Goal: Task Accomplishment & Management: Manage account settings

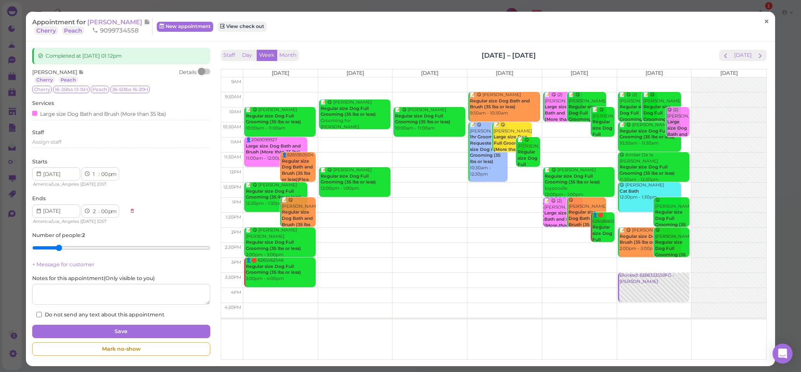
click at [764, 25] on span "×" at bounding box center [766, 22] width 5 height 12
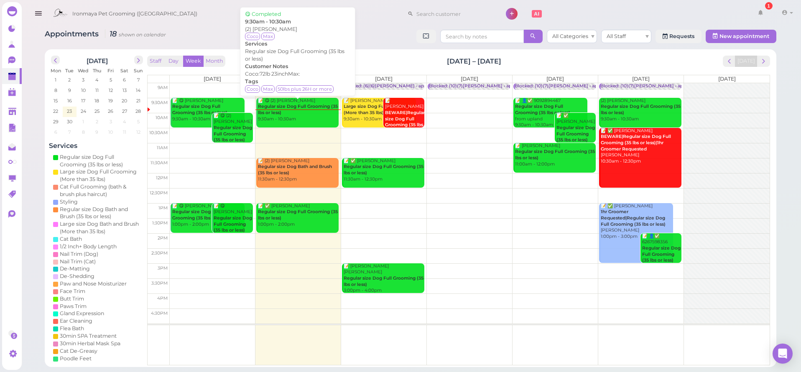
click at [293, 106] on b "Regular size Dog Full Grooming (35 lbs or less)" at bounding box center [298, 110] width 80 height 12
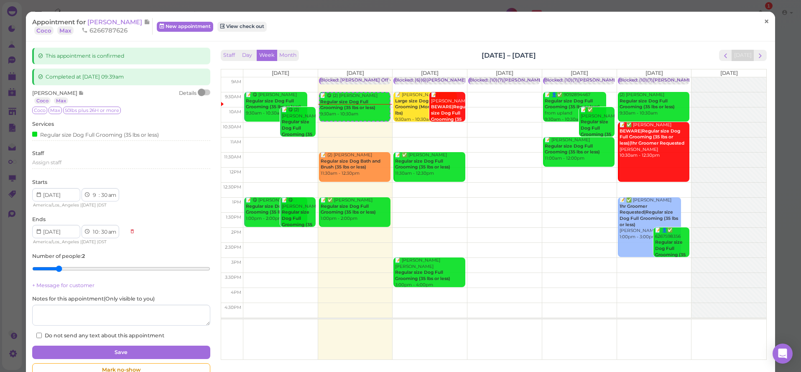
click at [765, 20] on link "×" at bounding box center [766, 22] width 15 height 20
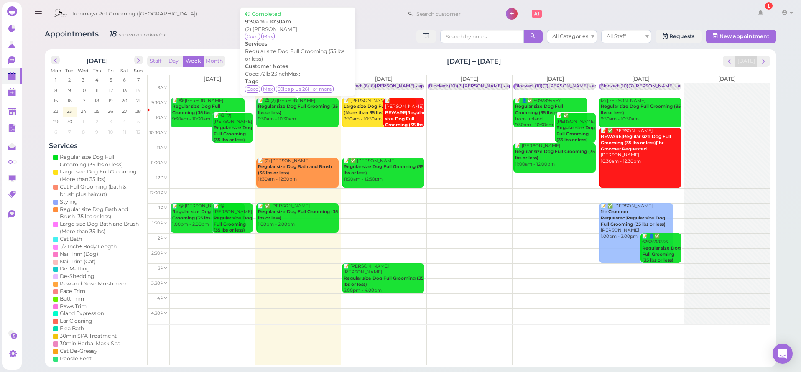
click at [304, 115] on div "📝 😋 (2) Joely Gonzalez Regular size Dog Full Grooming (35 lbs or less) 9:30am -…" at bounding box center [298, 110] width 81 height 25
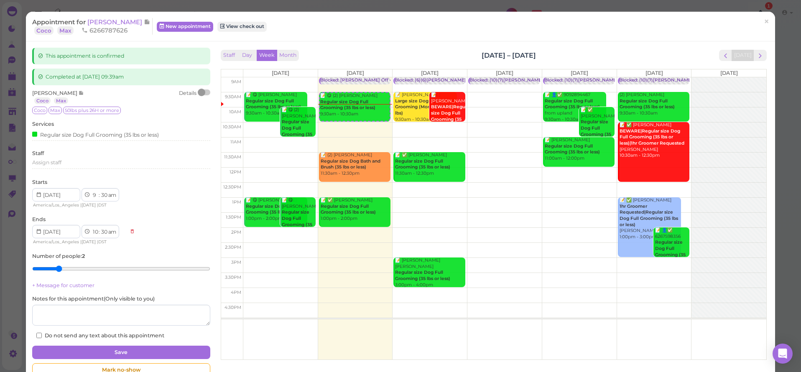
click at [764, 23] on span "×" at bounding box center [766, 22] width 5 height 12
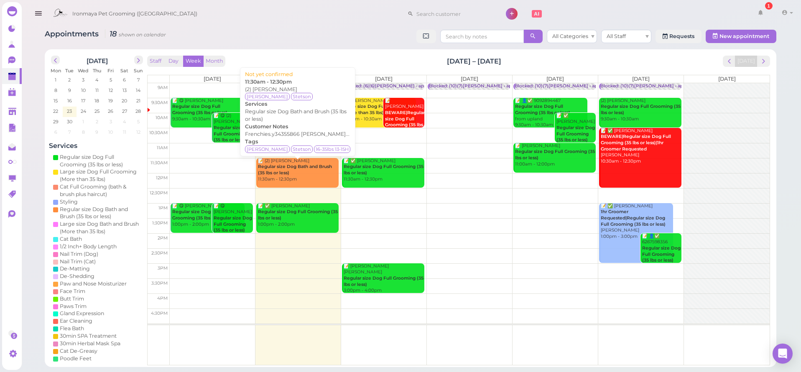
click at [281, 173] on b "Regular size Dog Bath and Brush (35 lbs or less)" at bounding box center [295, 170] width 74 height 12
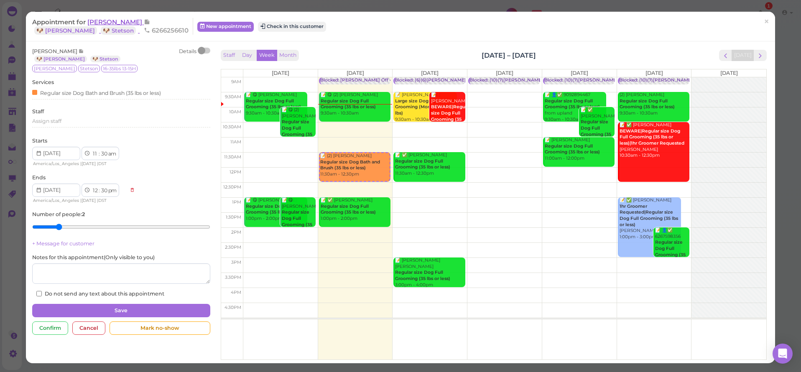
click at [103, 22] on span "[PERSON_NAME]" at bounding box center [115, 22] width 56 height 8
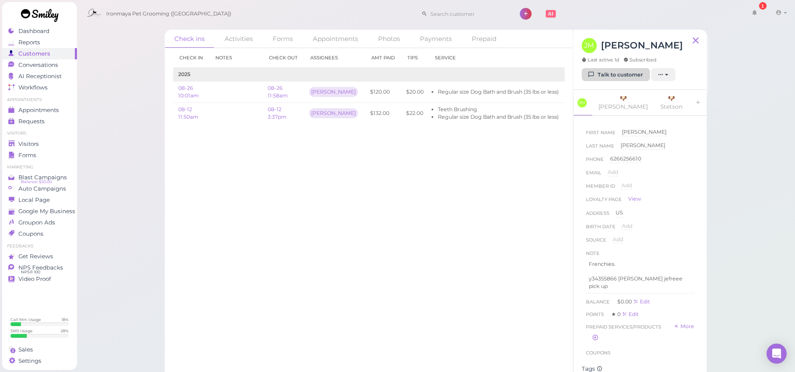
click at [595, 70] on link "Talk to customer" at bounding box center [616, 74] width 68 height 13
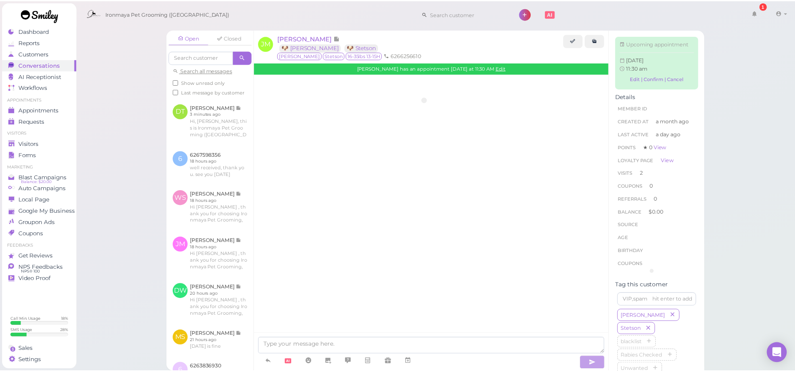
scroll to position [580, 0]
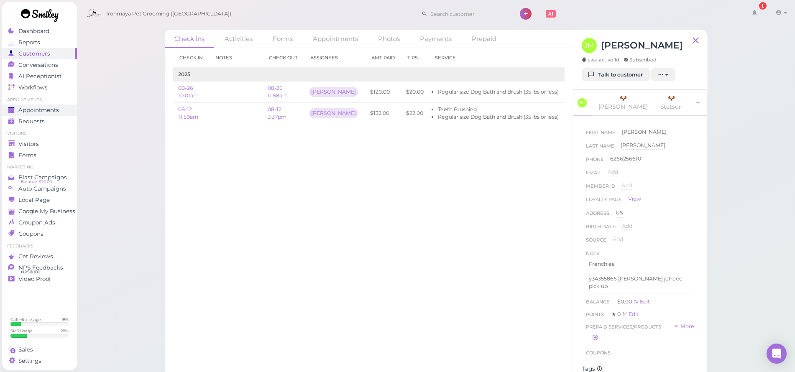
click at [52, 110] on span "Appointments" at bounding box center [38, 110] width 41 height 7
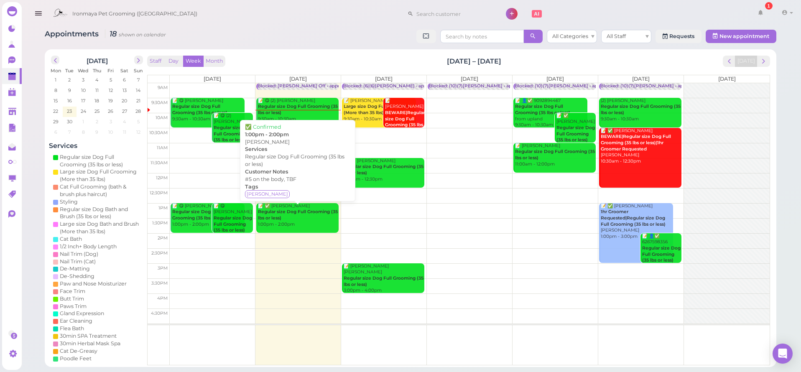
click at [308, 216] on div "📝 ✅ Nadia Restreppo Regular size Dog Full Grooming (35 lbs or less) 1:00pm - 2:…" at bounding box center [298, 215] width 81 height 25
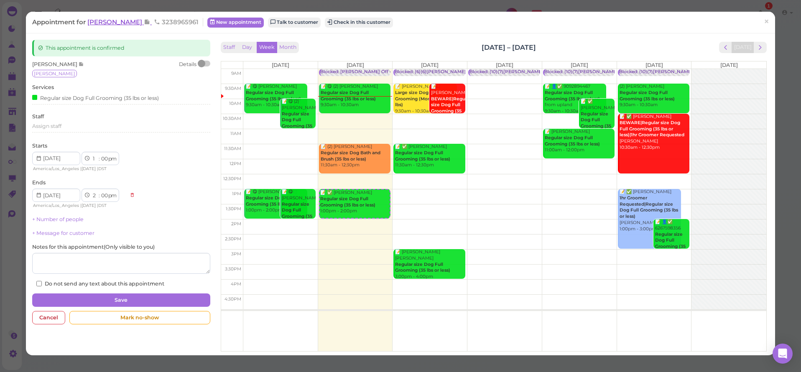
click at [104, 21] on span "[PERSON_NAME]" at bounding box center [115, 22] width 56 height 8
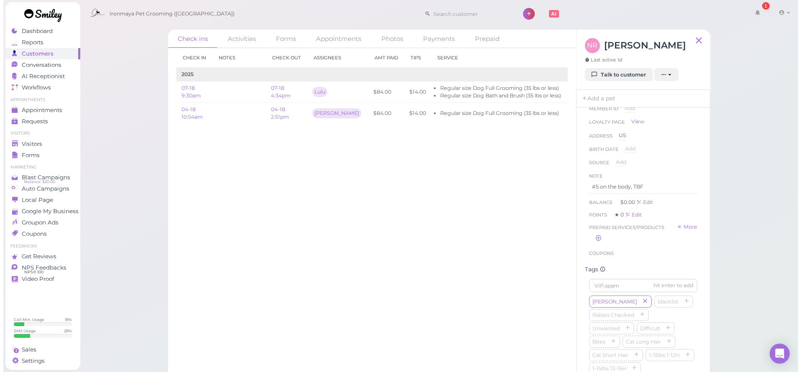
scroll to position [228, 0]
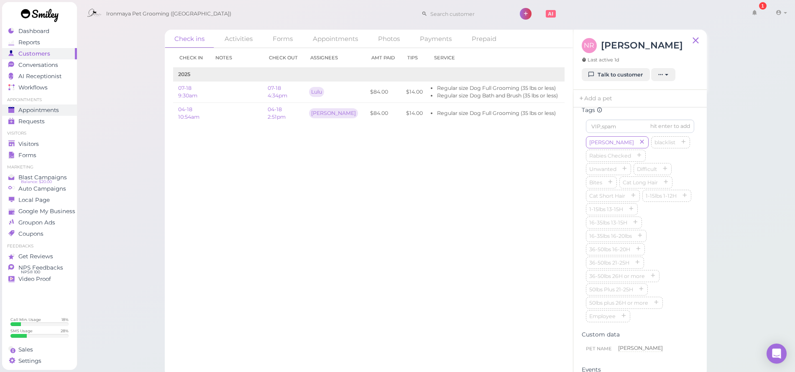
click at [51, 108] on span "Appointments" at bounding box center [38, 110] width 41 height 7
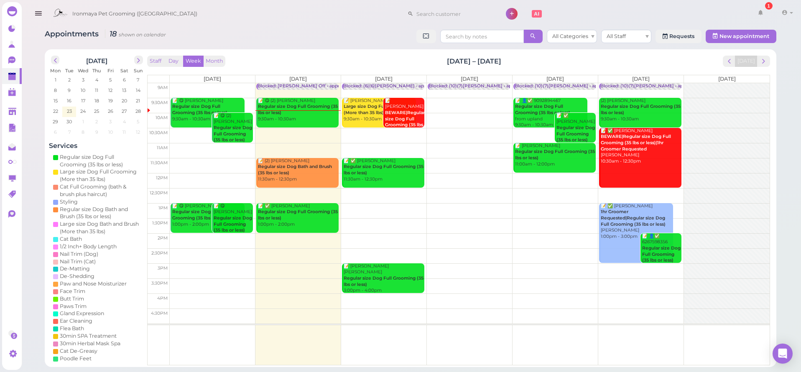
click at [309, 174] on div "📝 (2) Jeff Mullins Regular size Dog Bath and Brush (35 lbs or less) 11:30am - 1…" at bounding box center [298, 170] width 81 height 25
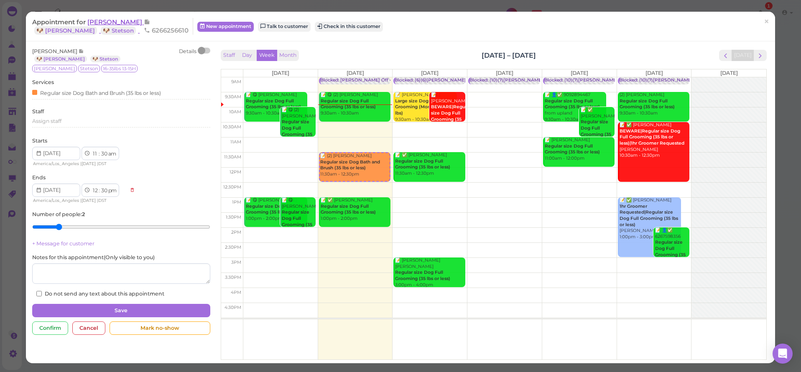
click at [114, 22] on span "[PERSON_NAME]" at bounding box center [115, 22] width 56 height 8
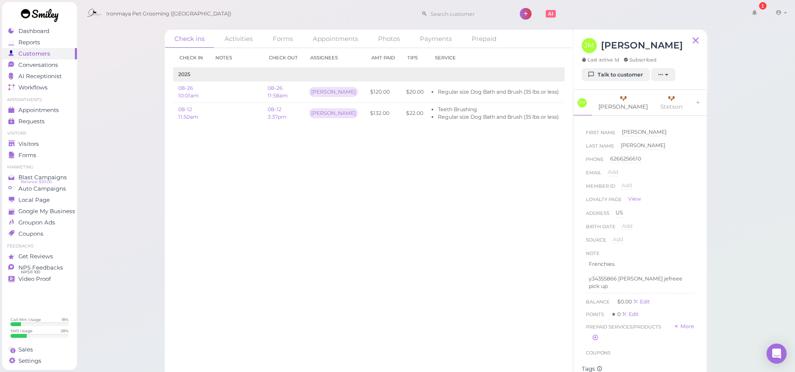
click at [612, 100] on link "🐶 Bailey" at bounding box center [622, 103] width 59 height 26
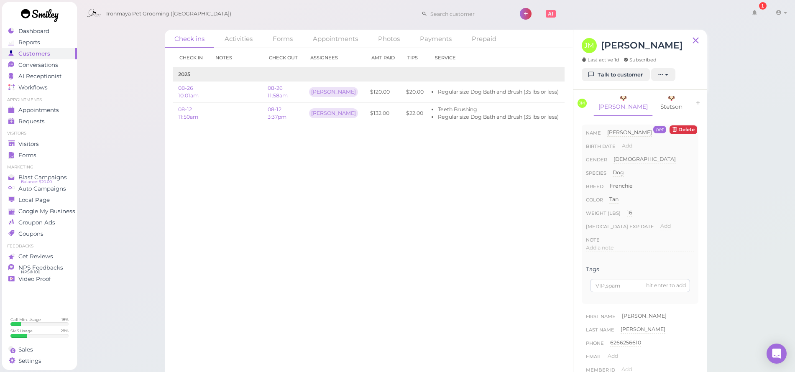
click at [654, 98] on link "🐶 Stetson" at bounding box center [672, 103] width 36 height 26
click at [613, 78] on link "Talk to customer" at bounding box center [616, 74] width 68 height 13
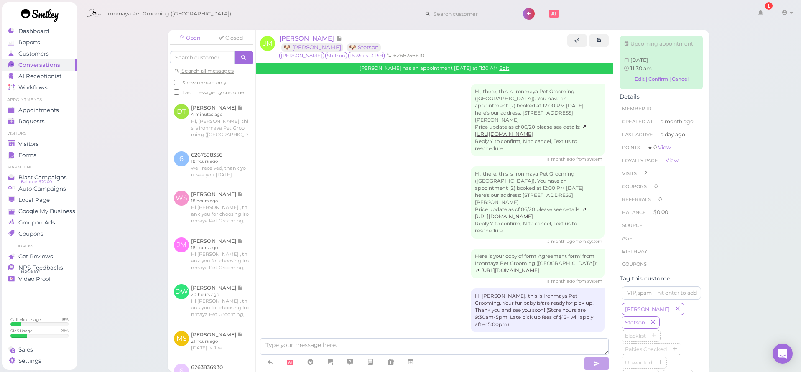
scroll to position [580, 0]
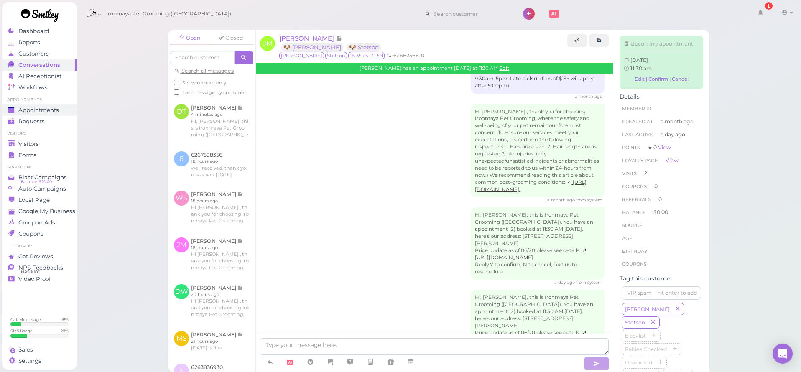
click at [47, 109] on span "Appointments" at bounding box center [38, 110] width 41 height 7
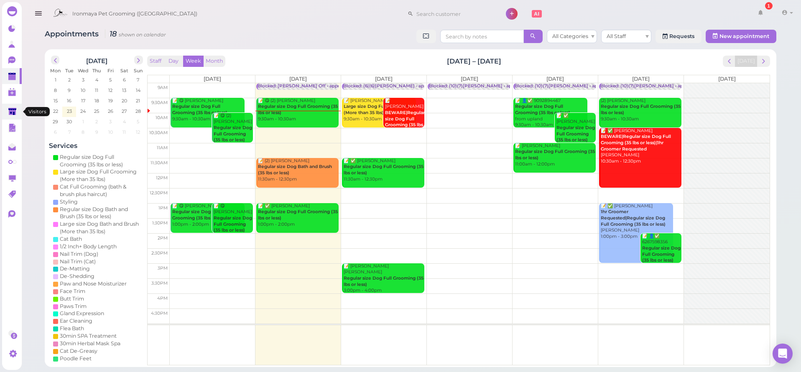
click at [14, 117] on link at bounding box center [12, 112] width 20 height 16
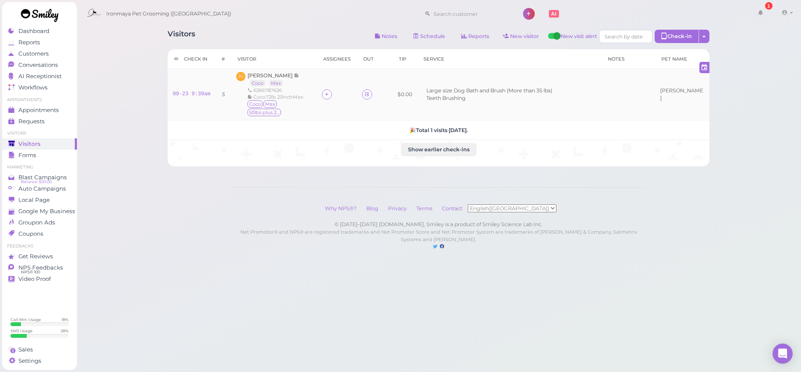
click at [336, 89] on div at bounding box center [337, 94] width 30 height 10
click at [332, 89] on div at bounding box center [327, 94] width 10 height 10
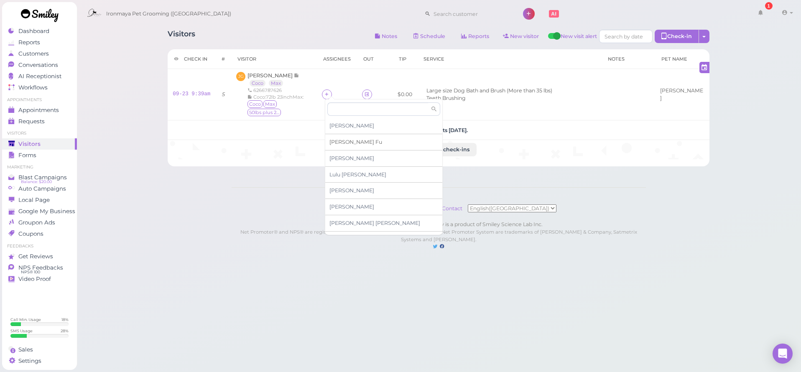
click at [342, 145] on div "[PERSON_NAME]" at bounding box center [383, 142] width 117 height 16
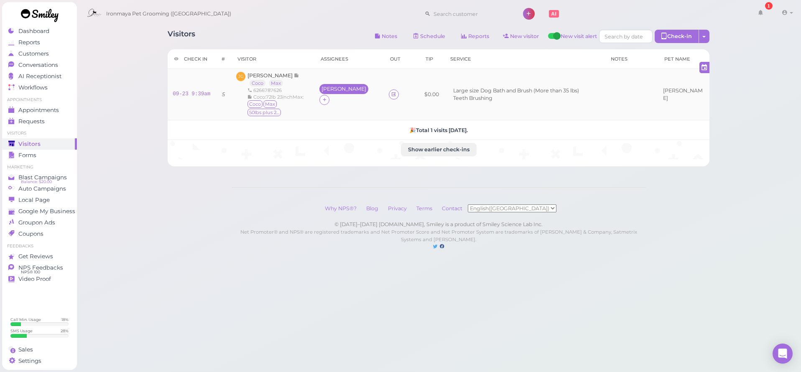
click at [326, 90] on div "[PERSON_NAME]" at bounding box center [343, 89] width 49 height 10
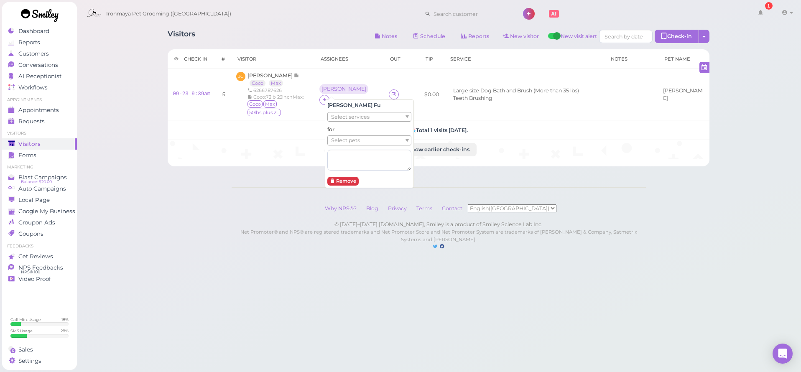
click at [338, 119] on span "Select services" at bounding box center [350, 116] width 38 height 9
drag, startPoint x: 340, startPoint y: 131, endPoint x: 338, endPoint y: 125, distance: 6.4
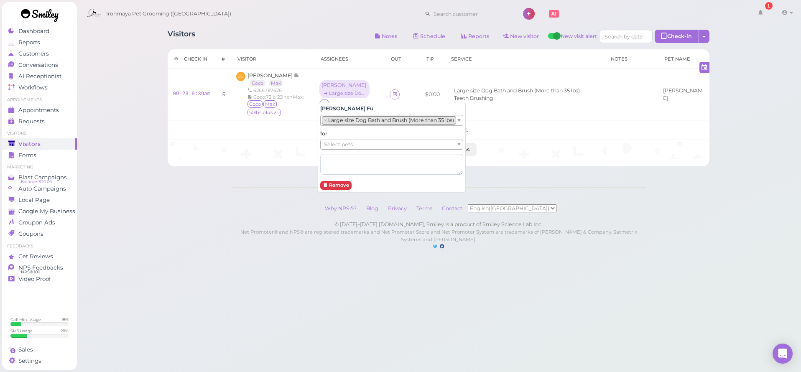
click at [339, 117] on li "× Large size Dog Bath and Brush (More than 35 lbs)" at bounding box center [389, 120] width 134 height 8
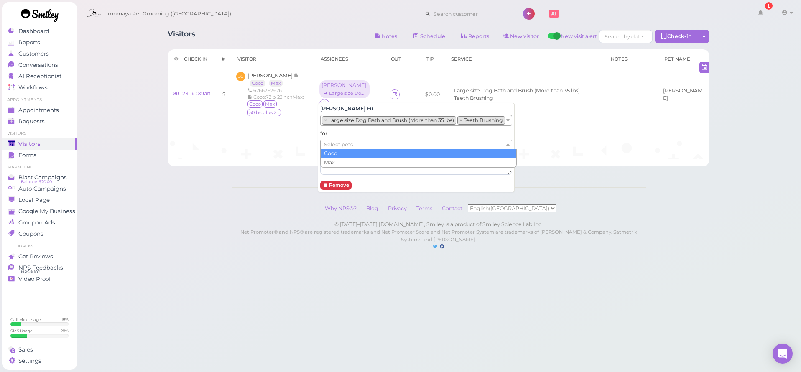
click at [338, 145] on span "Select pets" at bounding box center [338, 144] width 29 height 9
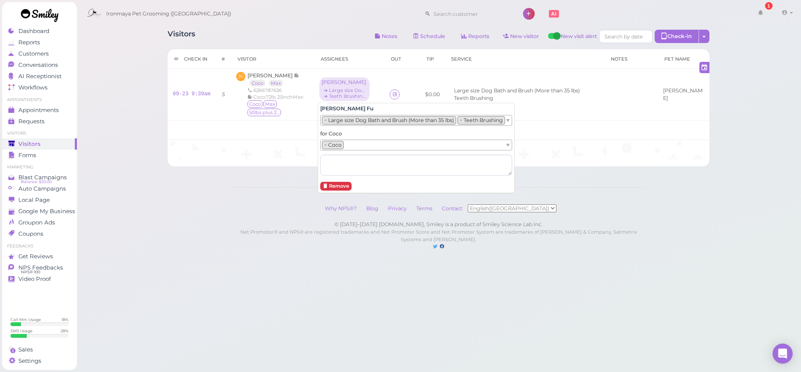
click at [339, 148] on li "× Coco" at bounding box center [333, 145] width 22 height 8
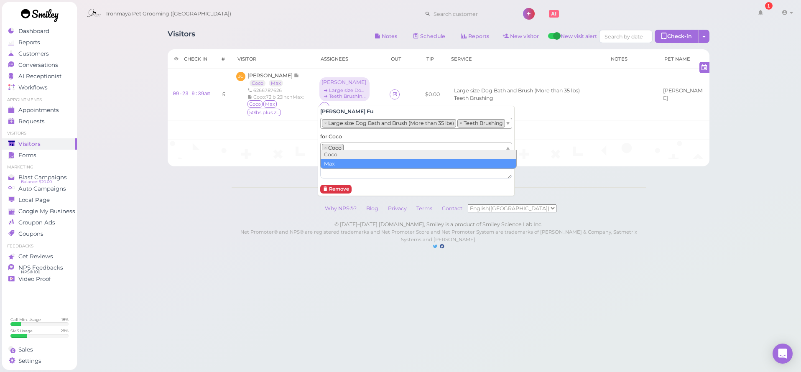
drag, startPoint x: 337, startPoint y: 163, endPoint x: 325, endPoint y: 163, distance: 11.7
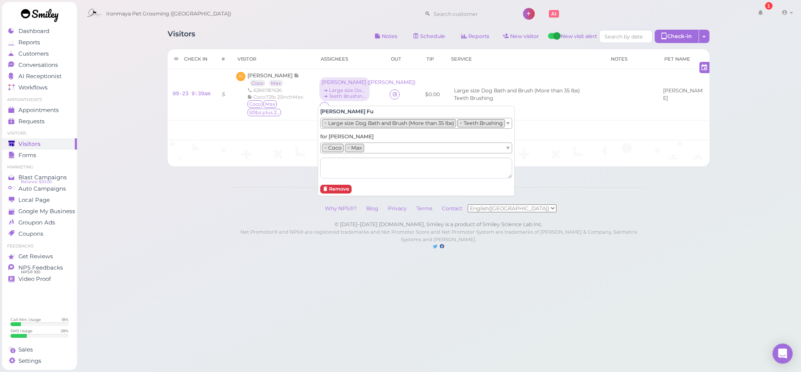
click at [117, 223] on div "Visitors Notes Schedule Reports New visitor New visit alert Check-in Customer c…" at bounding box center [439, 133] width 725 height 267
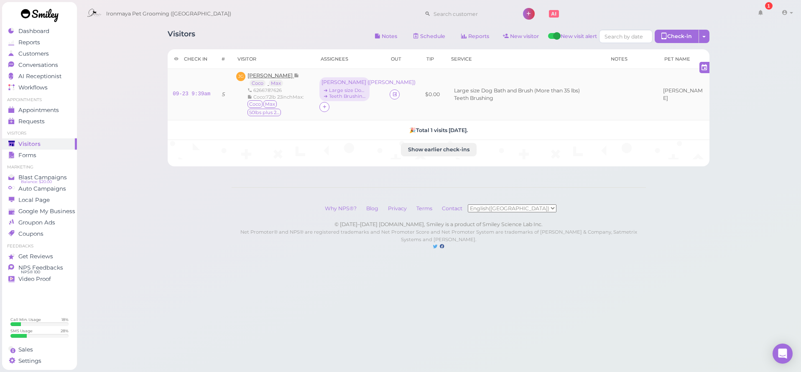
click at [277, 75] on span "[PERSON_NAME]" at bounding box center [271, 75] width 46 height 6
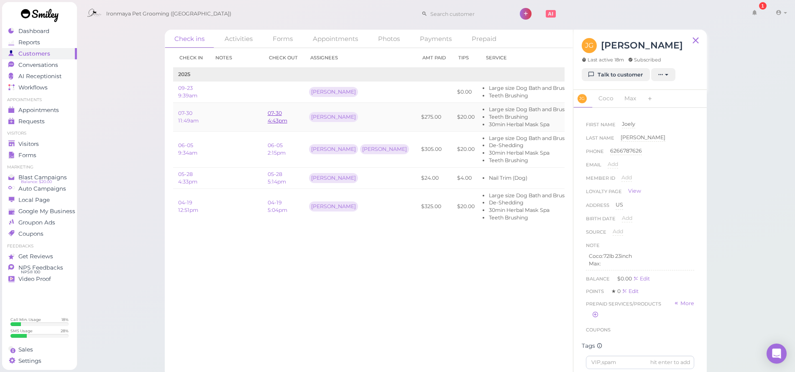
click at [277, 114] on link "07-30 4:43pm" at bounding box center [278, 117] width 20 height 14
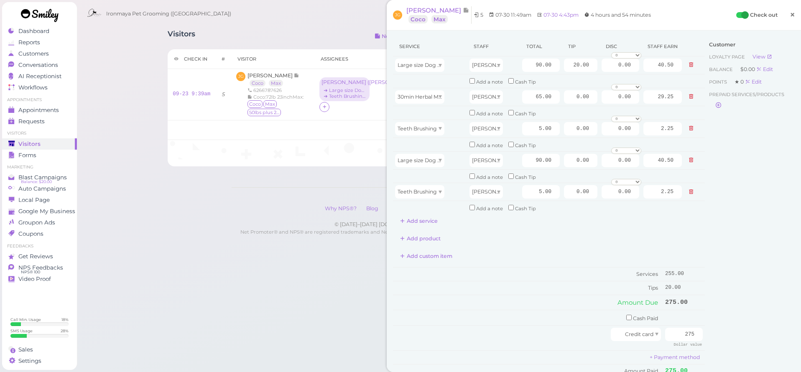
click at [790, 18] on span "×" at bounding box center [792, 15] width 5 height 12
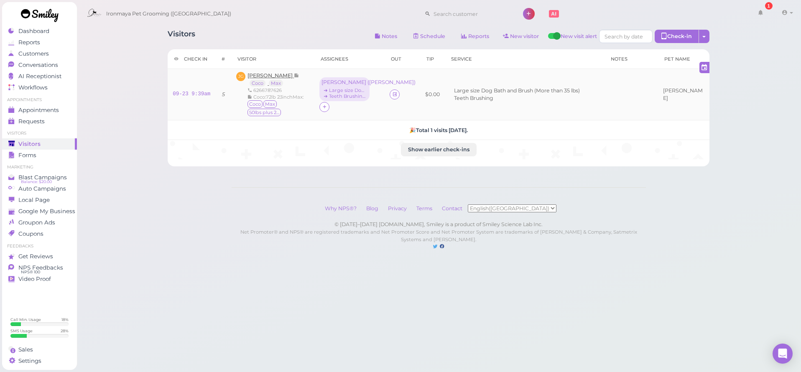
click at [283, 78] on span "[PERSON_NAME]" at bounding box center [271, 75] width 46 height 6
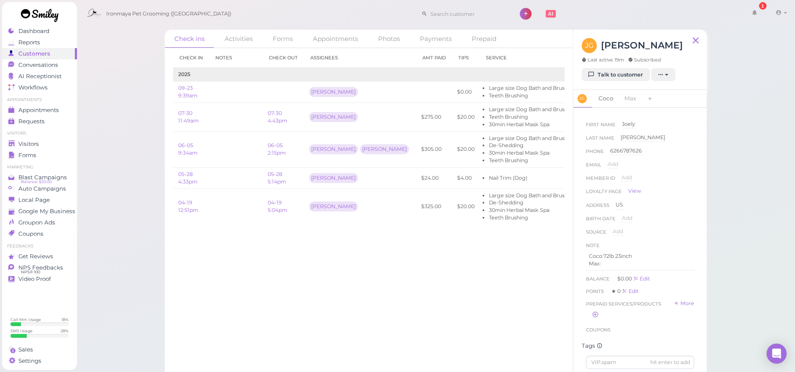
click at [613, 102] on link "Coco" at bounding box center [605, 99] width 25 height 18
click at [629, 98] on link "Max" at bounding box center [630, 99] width 22 height 18
click at [612, 98] on link "Coco" at bounding box center [605, 99] width 25 height 18
click at [622, 152] on span "Add" at bounding box center [618, 151] width 10 height 6
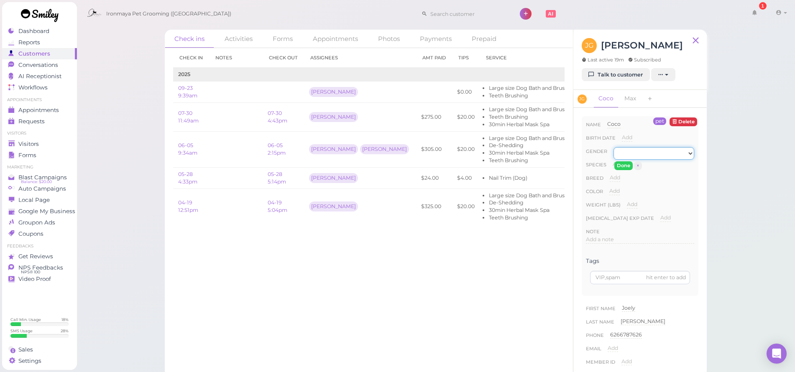
click at [623, 159] on select "[DEMOGRAPHIC_DATA] [DEMOGRAPHIC_DATA]" at bounding box center [653, 153] width 81 height 13
select select "[DEMOGRAPHIC_DATA]"
click at [623, 168] on button "Done" at bounding box center [623, 165] width 18 height 9
click at [620, 165] on span "Add" at bounding box center [618, 164] width 10 height 6
select select "Dog"
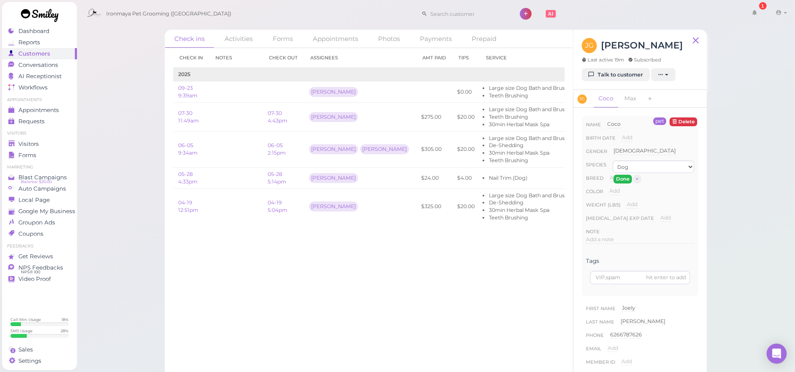
click at [623, 178] on button "Done" at bounding box center [622, 179] width 18 height 9
drag, startPoint x: 640, startPoint y: 102, endPoint x: 636, endPoint y: 106, distance: 5.4
click at [640, 102] on link "Max" at bounding box center [639, 99] width 22 height 18
click at [625, 143] on div "Add" at bounding box center [627, 140] width 10 height 13
click at [618, 155] on div "Add Male Female" at bounding box center [618, 153] width 10 height 13
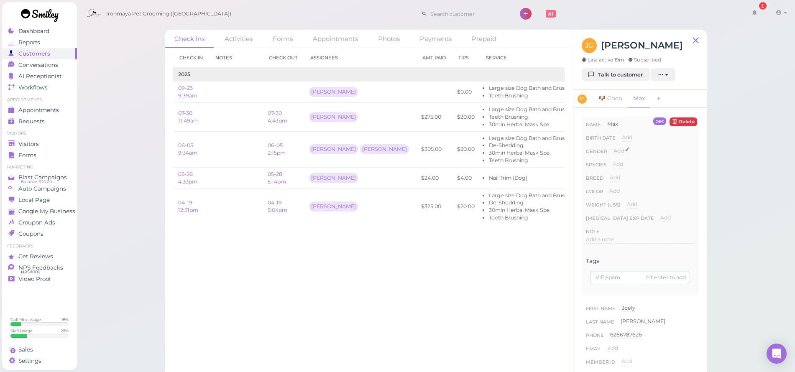
click at [618, 154] on div "Add Male Female" at bounding box center [618, 153] width 10 height 13
click at [619, 156] on div "Add Male Female" at bounding box center [618, 153] width 10 height 13
click at [618, 154] on div "Add Male Female" at bounding box center [618, 153] width 10 height 13
click at [613, 152] on span "Add" at bounding box center [618, 151] width 10 height 6
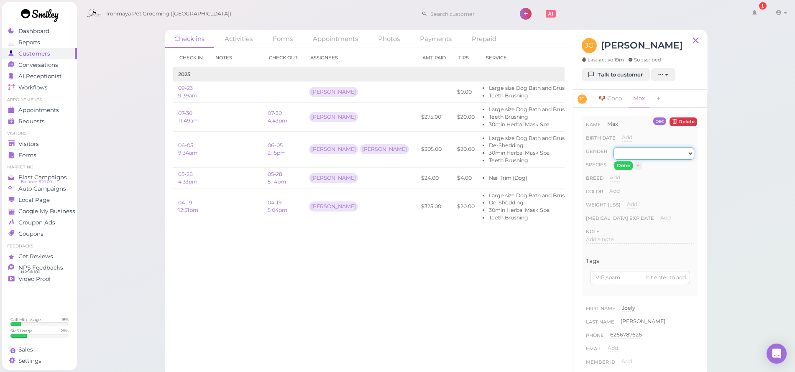
select select "[DEMOGRAPHIC_DATA]"
click at [622, 168] on button "Done" at bounding box center [623, 165] width 18 height 9
click at [618, 167] on div "Add" at bounding box center [618, 165] width 10 height 8
select select "Dog"
click at [619, 176] on button "Done" at bounding box center [622, 179] width 18 height 9
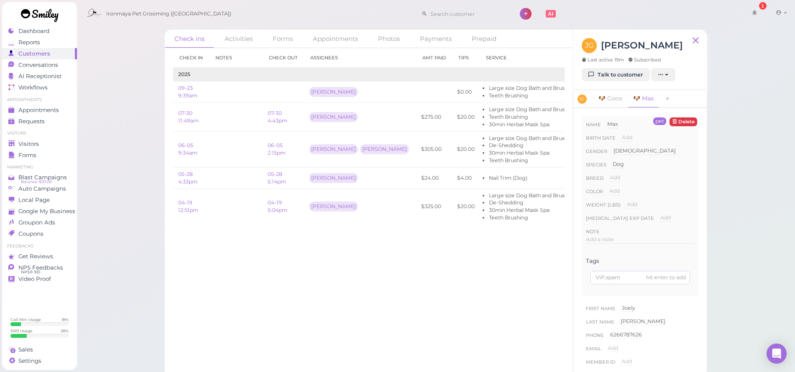
click at [618, 176] on span "Add" at bounding box center [615, 177] width 10 height 6
click at [621, 192] on button "Done" at bounding box center [619, 192] width 18 height 9
click at [622, 192] on button "Done" at bounding box center [619, 192] width 18 height 9
click at [616, 100] on link "🐶 Coco" at bounding box center [610, 99] width 34 height 18
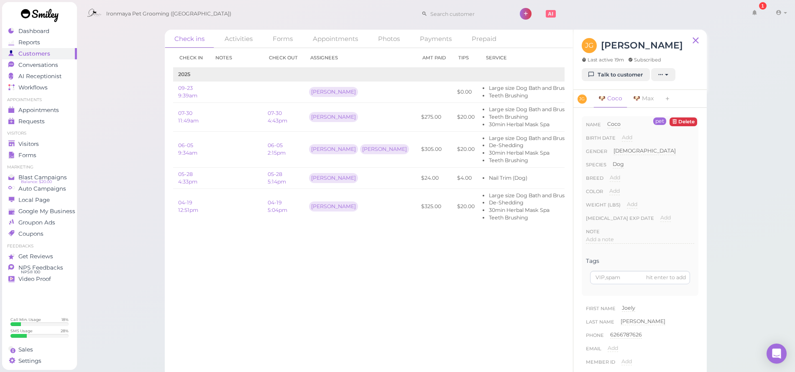
click at [614, 176] on span "Add" at bounding box center [615, 177] width 10 height 6
click at [620, 180] on input at bounding box center [652, 180] width 84 height 13
type input "Huskie"
click at [618, 195] on button "Done" at bounding box center [619, 192] width 18 height 9
click at [278, 150] on link "06-05 2:15pm" at bounding box center [277, 149] width 18 height 14
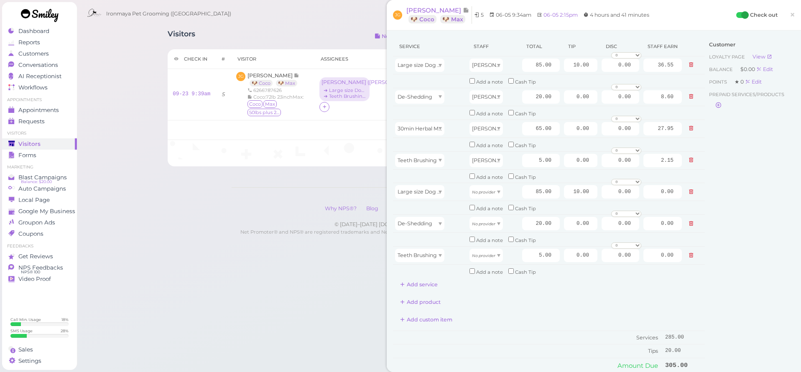
click at [790, 13] on span "×" at bounding box center [792, 15] width 5 height 12
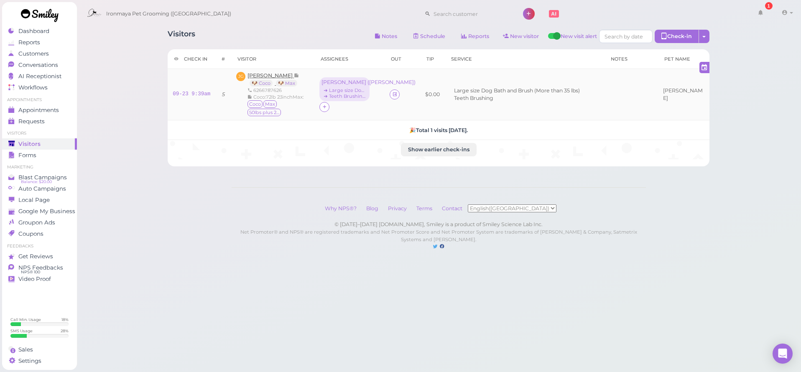
click at [265, 77] on span "[PERSON_NAME]" at bounding box center [271, 75] width 46 height 6
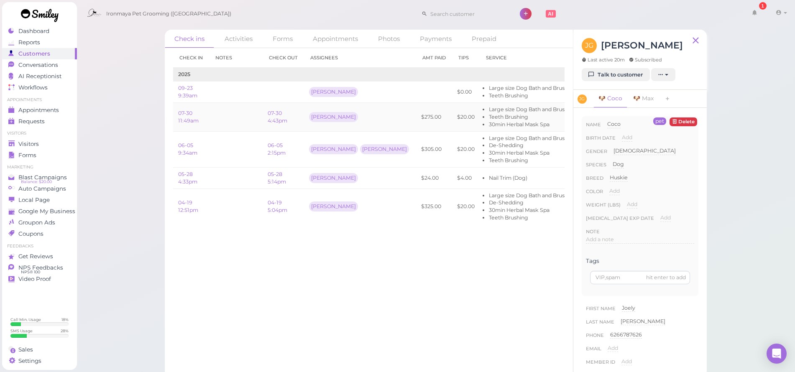
click at [283, 114] on td "07-30 4:43pm" at bounding box center [283, 117] width 41 height 29
click at [277, 114] on link "07-30 4:43pm" at bounding box center [278, 117] width 20 height 14
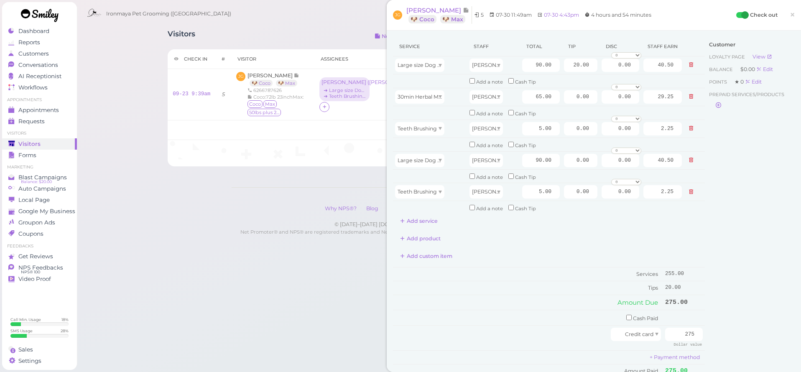
drag, startPoint x: 792, startPoint y: 13, endPoint x: 773, endPoint y: 12, distance: 18.8
click at [792, 13] on link "×" at bounding box center [792, 15] width 15 height 20
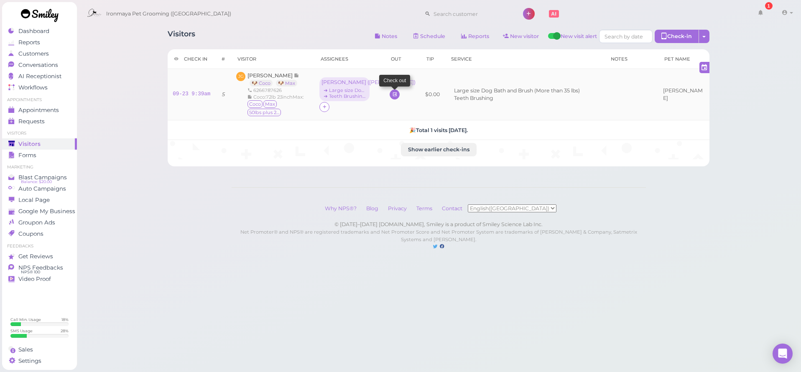
click at [390, 95] on link at bounding box center [395, 94] width 10 height 10
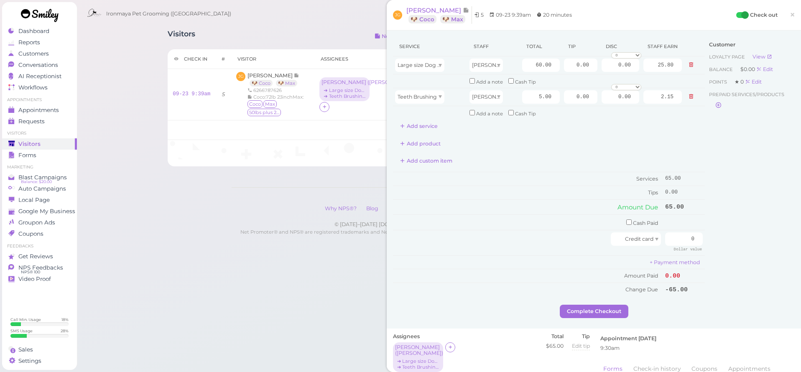
scroll to position [153, 0]
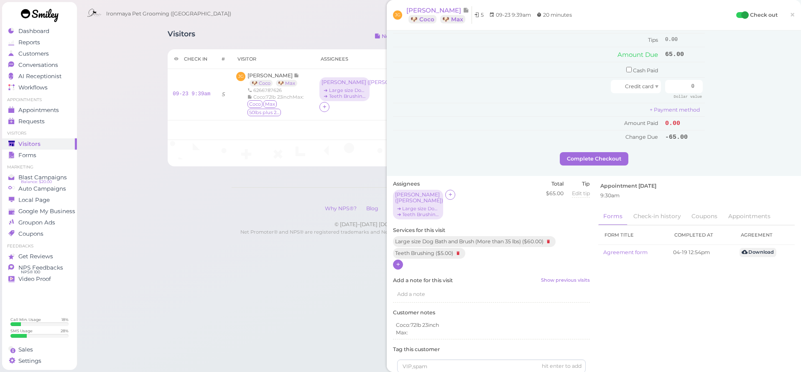
click at [396, 261] on icon at bounding box center [398, 264] width 5 height 6
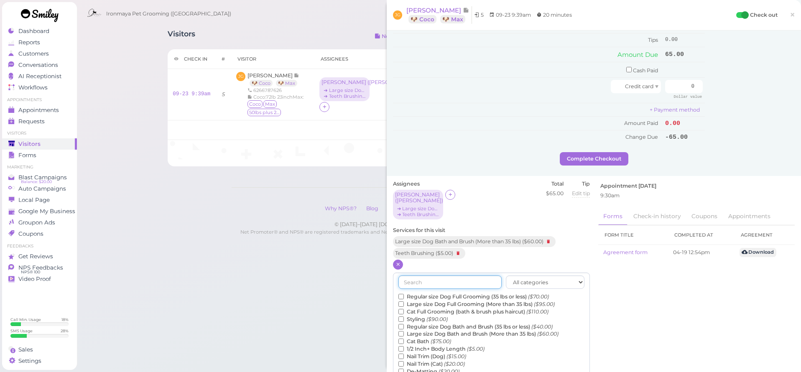
click at [428, 276] on input "text" at bounding box center [449, 282] width 103 height 13
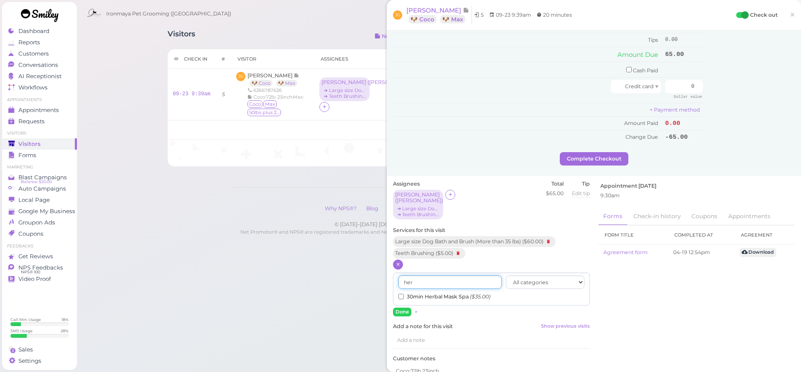
type input "her"
click at [402, 294] on input "30min Herbal Mask Spa ($35.00)" at bounding box center [400, 296] width 5 height 5
click at [403, 308] on button "Done" at bounding box center [402, 312] width 18 height 9
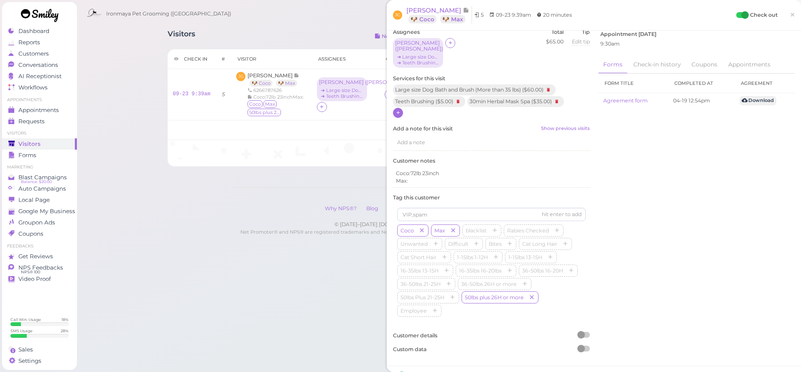
scroll to position [0, 0]
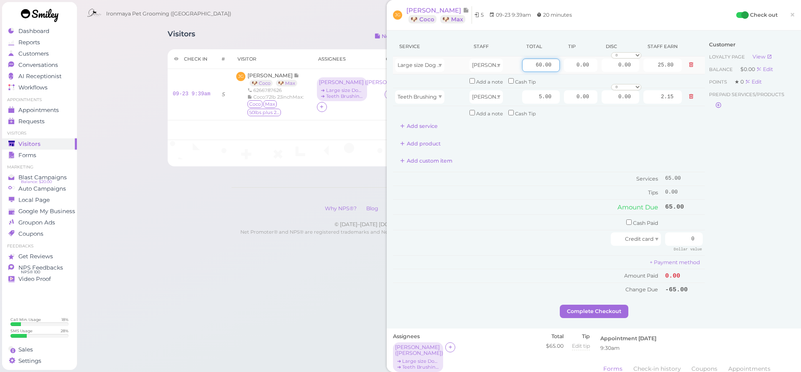
click at [528, 66] on input "60.00" at bounding box center [541, 65] width 38 height 13
type input "90"
type input "38.70"
click at [419, 125] on button "Add service" at bounding box center [419, 126] width 52 height 13
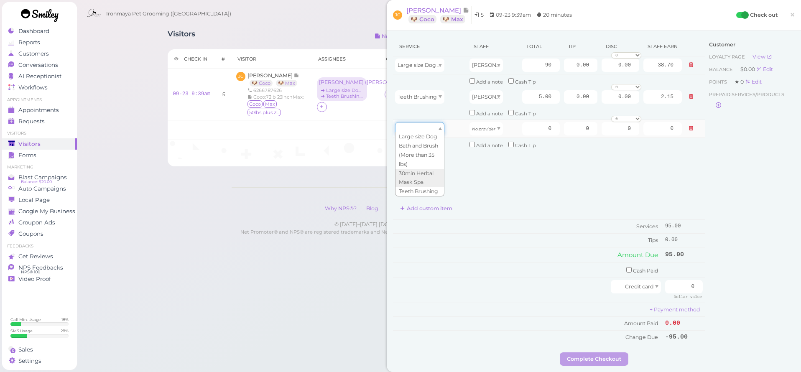
click at [420, 128] on div at bounding box center [419, 128] width 49 height 13
type input "60.00"
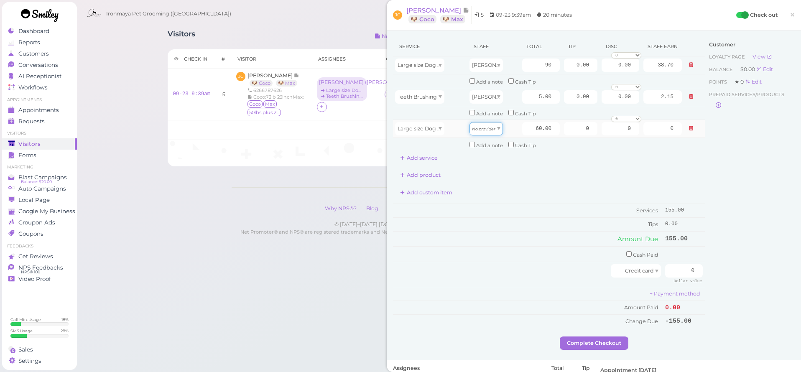
click at [497, 127] on span at bounding box center [498, 128] width 3 height 3
type input "25.80"
click at [436, 153] on button "Add service" at bounding box center [419, 157] width 52 height 13
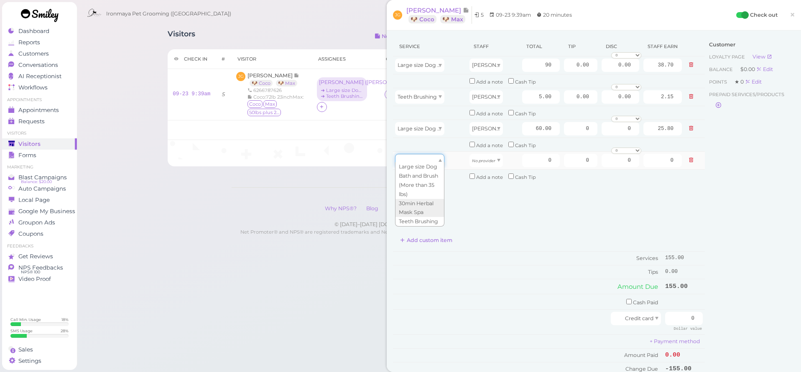
click at [436, 157] on div at bounding box center [419, 160] width 49 height 13
type input "35.00"
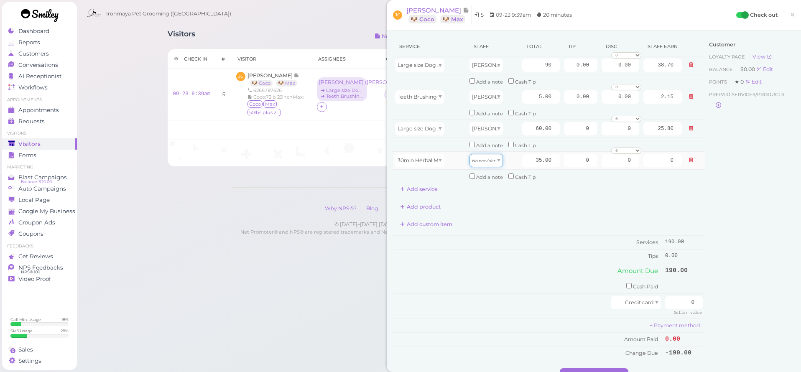
click at [482, 158] on icon "No provider" at bounding box center [483, 160] width 23 height 5
type input "15.05"
click at [522, 159] on input "35.00" at bounding box center [541, 160] width 38 height 13
click at [522, 158] on input "35.00" at bounding box center [541, 160] width 38 height 13
click at [524, 154] on input "6535.00" at bounding box center [541, 160] width 38 height 13
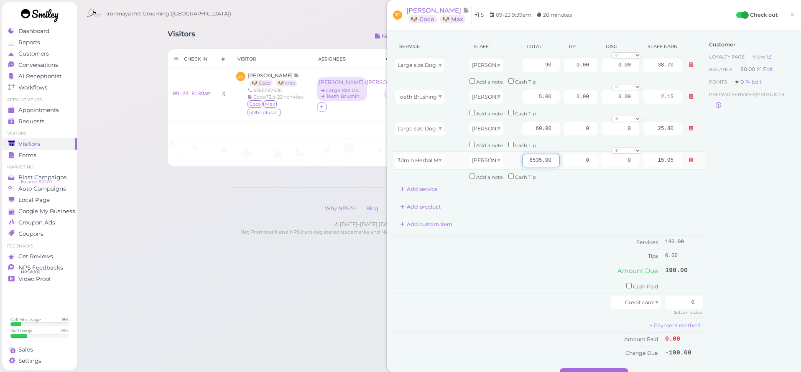
click at [525, 154] on input "6535.00" at bounding box center [541, 160] width 38 height 13
type input "65"
type input "27.95"
click at [439, 188] on button "Add service" at bounding box center [419, 189] width 52 height 13
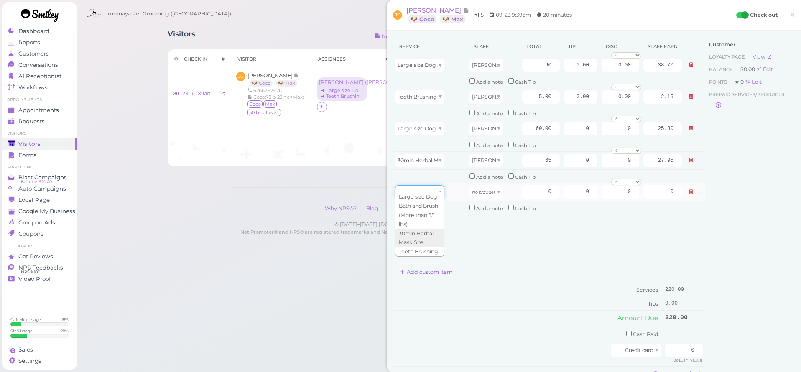
click at [437, 185] on div at bounding box center [419, 191] width 49 height 13
type input "5.00"
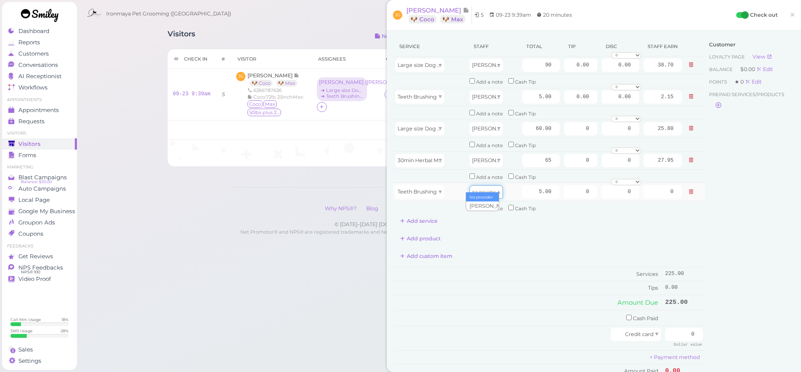
click at [497, 191] on span at bounding box center [498, 192] width 3 height 3
drag, startPoint x: 488, startPoint y: 202, endPoint x: 523, endPoint y: 204, distance: 35.2
type input "2.15"
click at [724, 240] on div "Customer Loyalty page View Balance $0.00 Edit Points ★ 0 Edit Prepaid services/…" at bounding box center [750, 218] width 90 height 363
drag, startPoint x: 128, startPoint y: 255, endPoint x: 117, endPoint y: 239, distance: 19.3
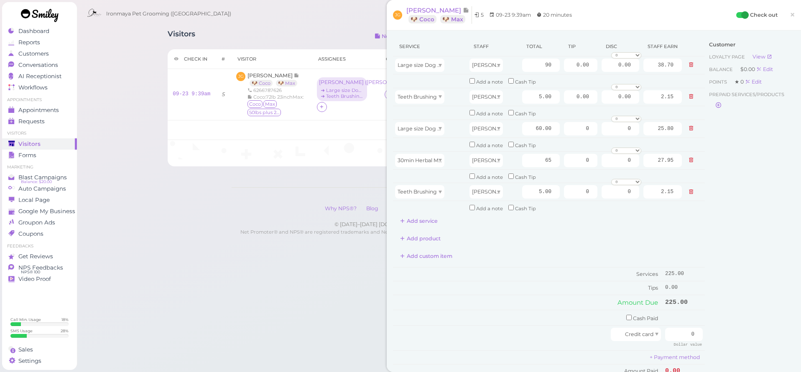
click at [128, 254] on div "Visitors Notes Schedule Reports New visitor New visit alert Check-in Customer c…" at bounding box center [439, 133] width 725 height 267
click at [785, 203] on div "Customer Loyalty page View Balance $0.00 Edit Points ★ 0 Edit Prepaid services/…" at bounding box center [750, 218] width 90 height 363
click at [522, 126] on input "60.00" at bounding box center [541, 128] width 38 height 13
type input "90"
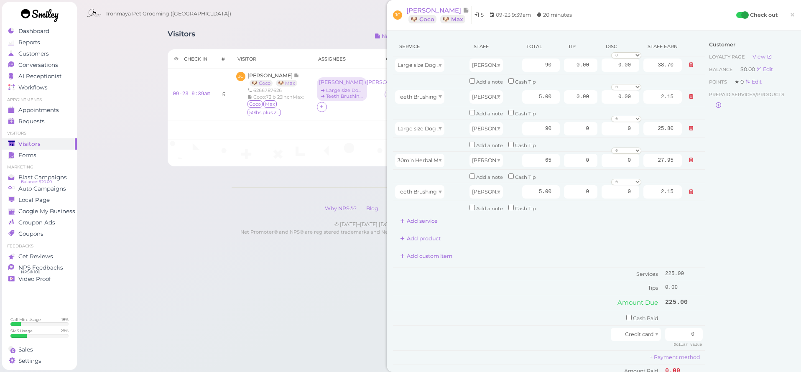
type input "38.70"
click at [761, 214] on div "Customer Loyalty page View Balance $0.00 Edit Points ★ 0 Edit Prepaid services/…" at bounding box center [750, 218] width 90 height 363
click at [705, 263] on div "Customer Loyalty page View Balance $0.00 Edit Points ★ 0 Edit Prepaid services/…" at bounding box center [750, 218] width 90 height 363
click at [790, 13] on span "×" at bounding box center [792, 15] width 5 height 12
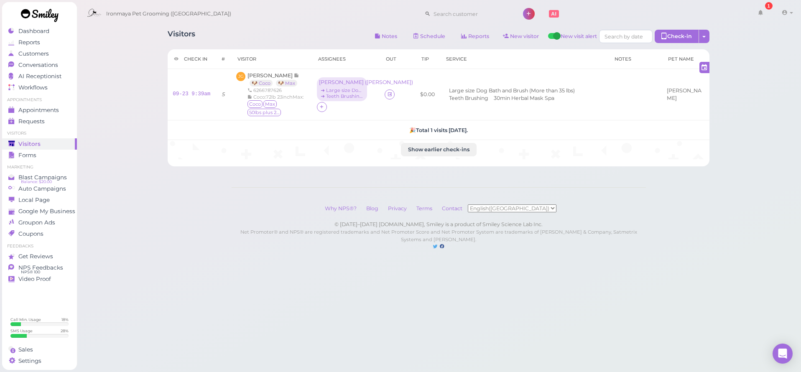
click at [336, 38] on div "Visitors Notes Schedule Reports New visitor New visit alert Check-in Customer c…" at bounding box center [439, 37] width 542 height 15
click at [69, 108] on link "Appointments" at bounding box center [39, 110] width 75 height 11
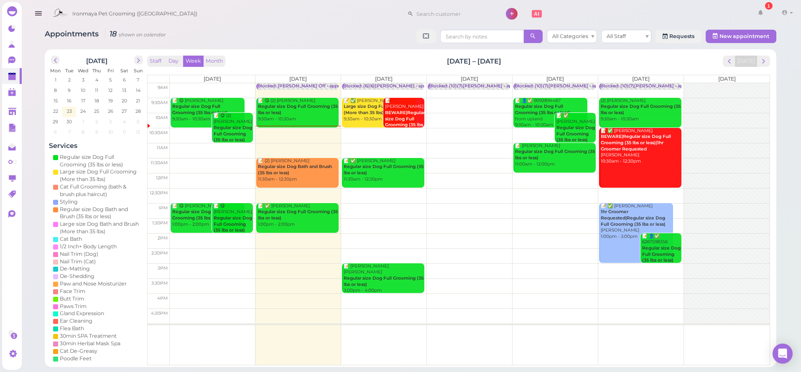
click at [112, 3] on span "Ironmaya Pet Grooming ([GEOGRAPHIC_DATA])" at bounding box center [134, 13] width 125 height 23
click at [5, 65] on link "0" at bounding box center [12, 60] width 20 height 16
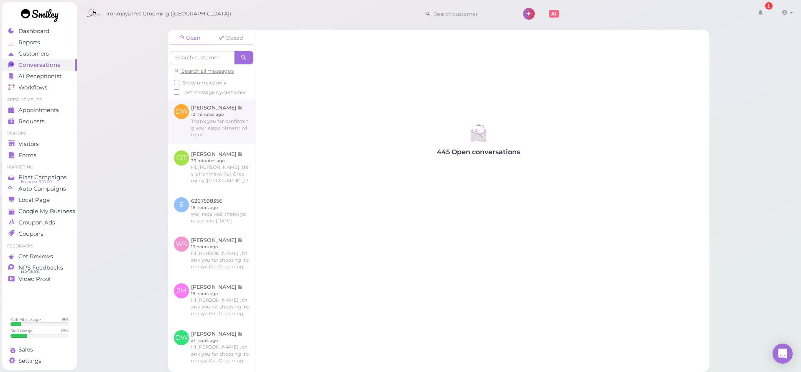
click at [225, 133] on link at bounding box center [211, 121] width 87 height 46
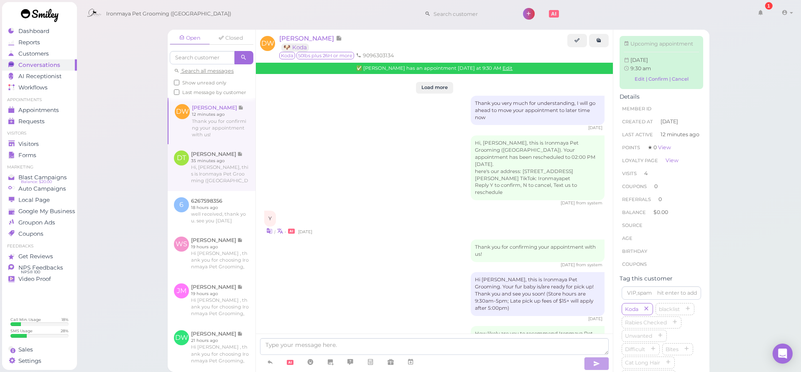
scroll to position [1356, 0]
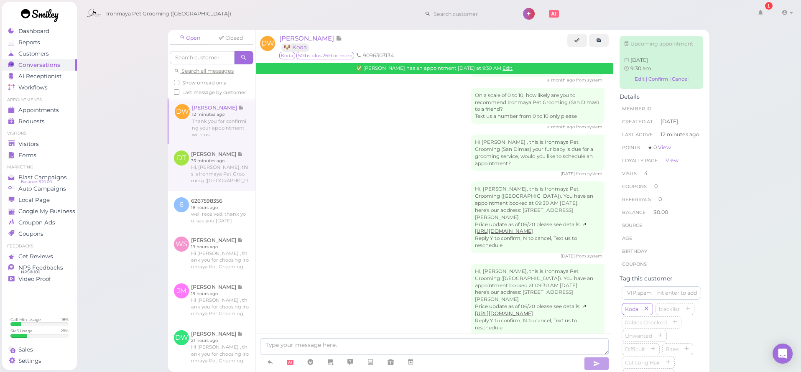
click at [227, 170] on link at bounding box center [212, 167] width 88 height 47
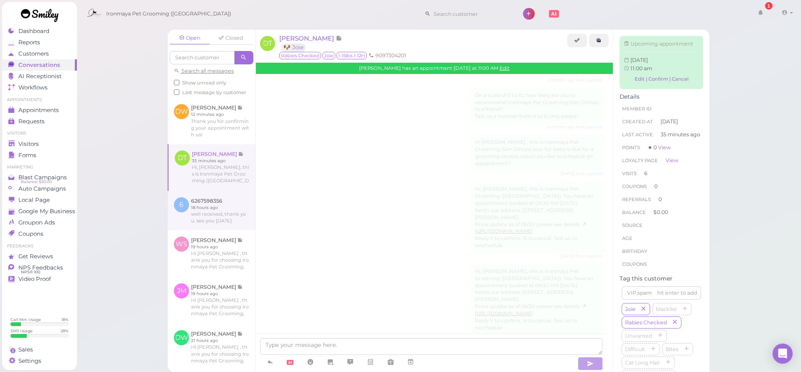
scroll to position [1517, 0]
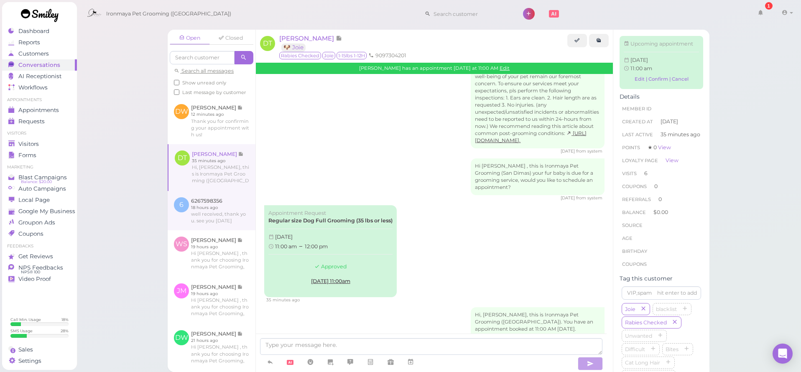
click at [211, 217] on link at bounding box center [212, 210] width 88 height 39
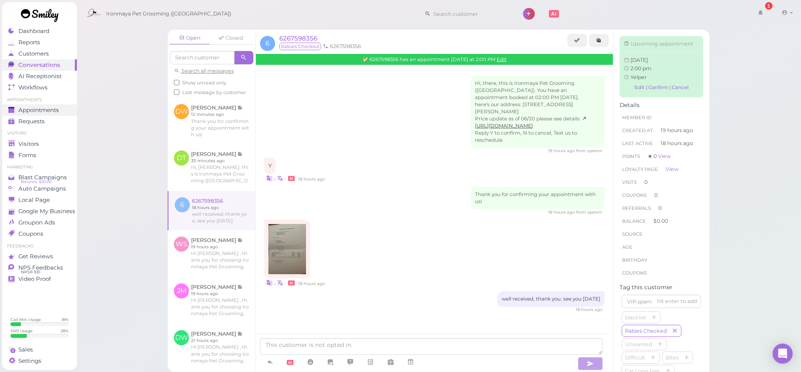
click at [43, 105] on link "Appointments" at bounding box center [39, 110] width 75 height 11
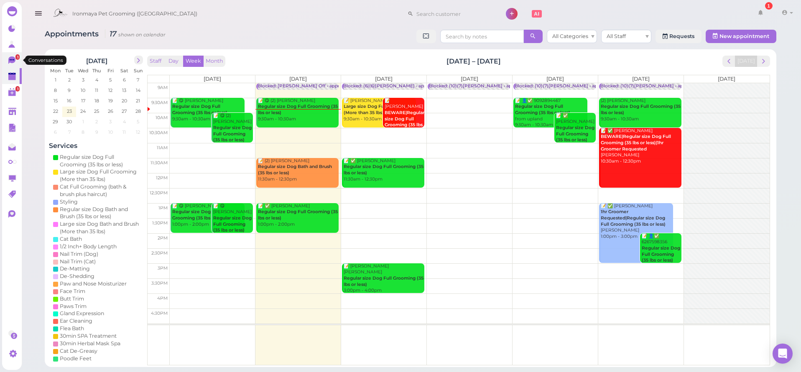
click at [20, 61] on link "1" at bounding box center [12, 60] width 20 height 16
click at [20, 61] on div "Dashboard Reports Customers Conversations 1 AI Receptionist" at bounding box center [400, 183] width 801 height 367
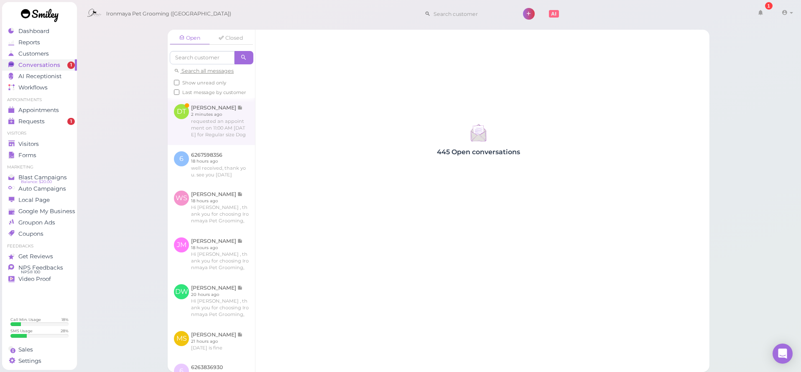
click at [192, 124] on link at bounding box center [211, 121] width 87 height 47
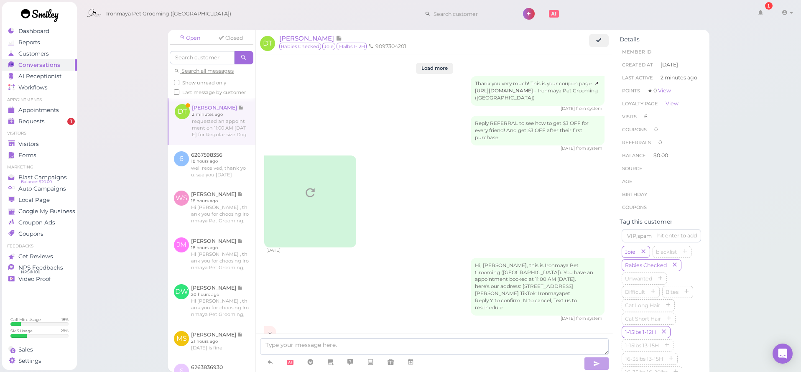
scroll to position [1473, 0]
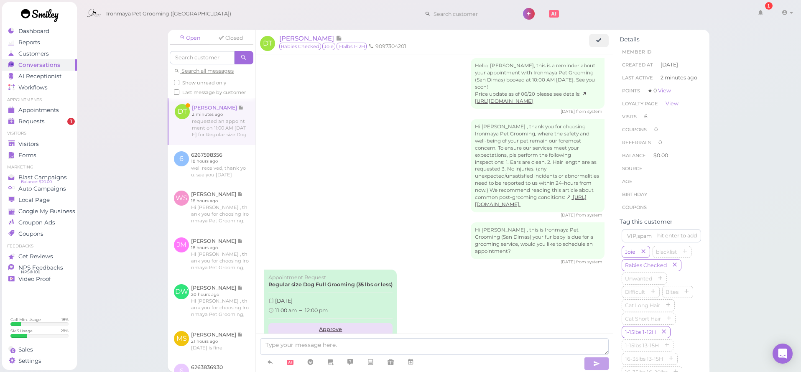
click at [337, 323] on link "Approve" at bounding box center [330, 329] width 124 height 13
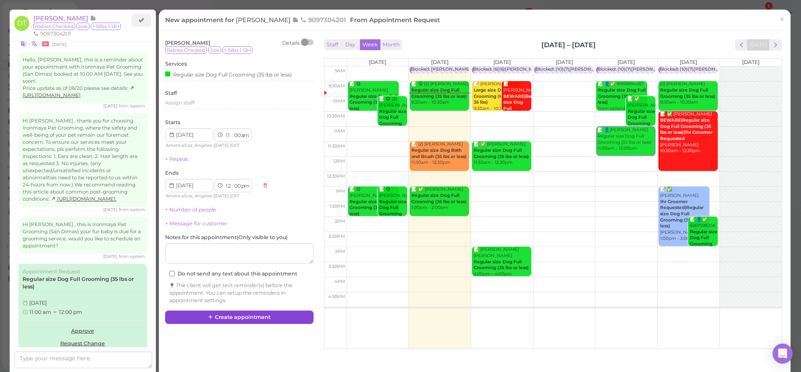
click at [258, 313] on button "Create appointment" at bounding box center [239, 317] width 148 height 13
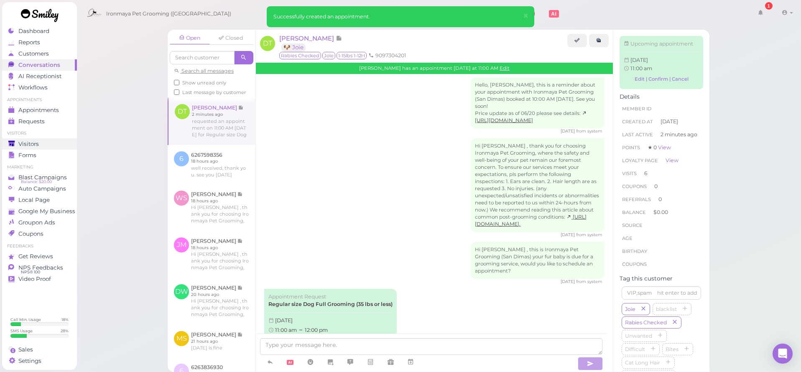
scroll to position [1555, 0]
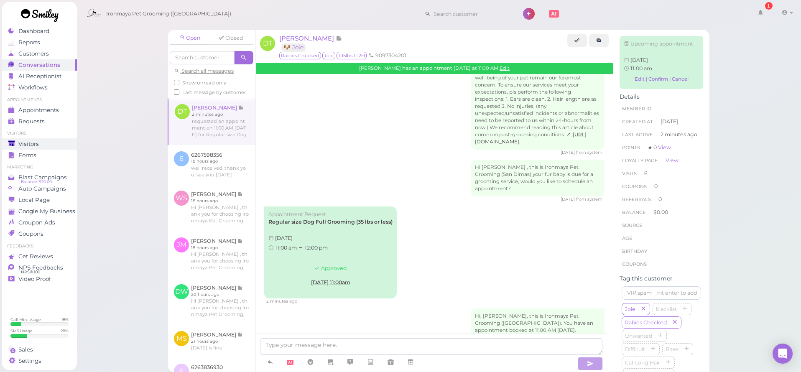
click at [29, 145] on span "Visitors" at bounding box center [28, 143] width 20 height 7
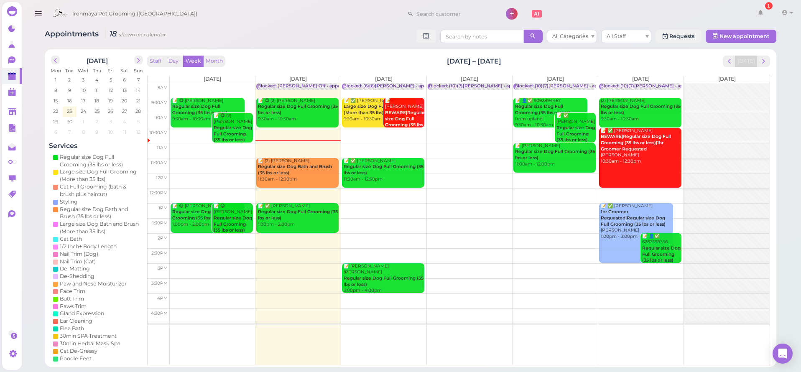
click at [373, 204] on td at bounding box center [470, 210] width 600 height 15
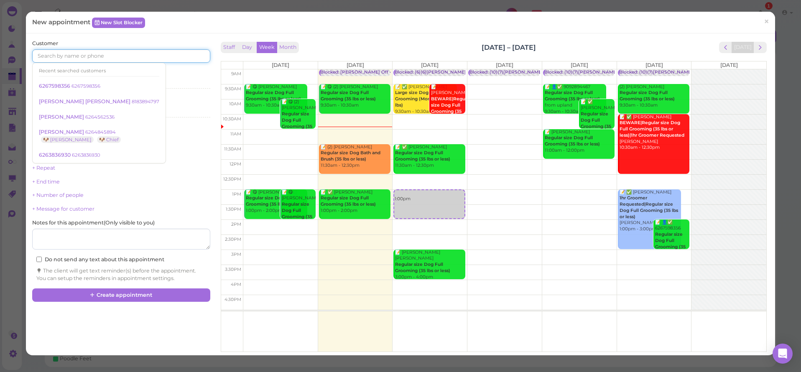
click at [156, 54] on input at bounding box center [121, 55] width 178 height 13
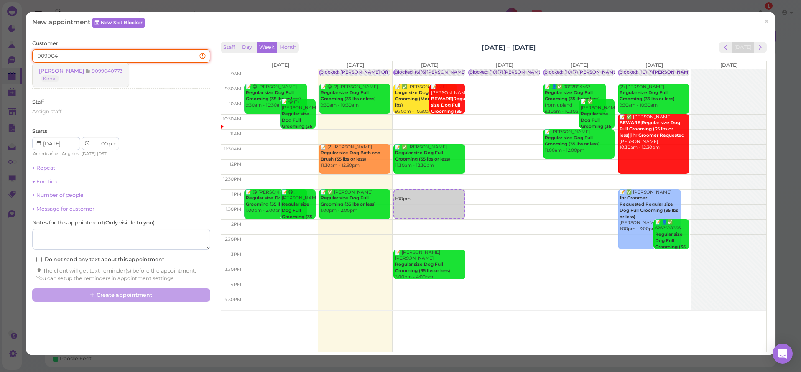
type input "909904"
click at [66, 72] on span "[PERSON_NAME]" at bounding box center [62, 71] width 46 height 6
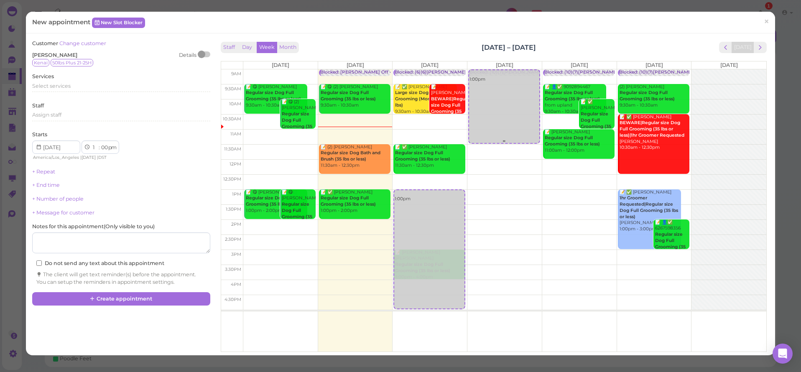
drag, startPoint x: 432, startPoint y: 214, endPoint x: 513, endPoint y: 139, distance: 110.7
click at [513, 69] on tr "📝 😋 [PERSON_NAME] Song Regular size Dog Full Grooming (35 lbs or less) 9:30am -…" at bounding box center [493, 69] width 545 height 0
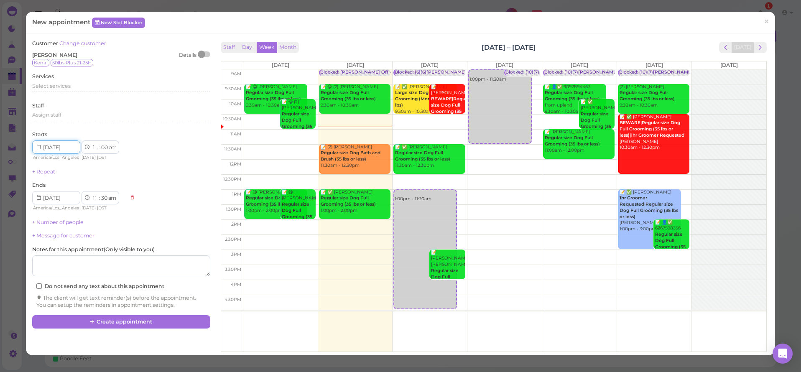
click at [69, 149] on input at bounding box center [56, 146] width 48 height 13
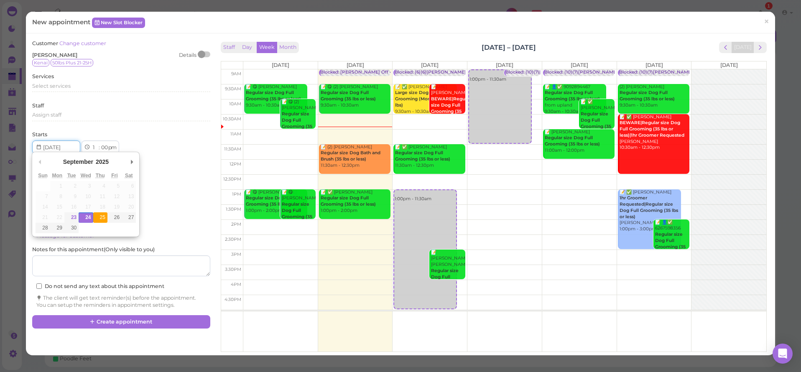
type input "[DATE]"
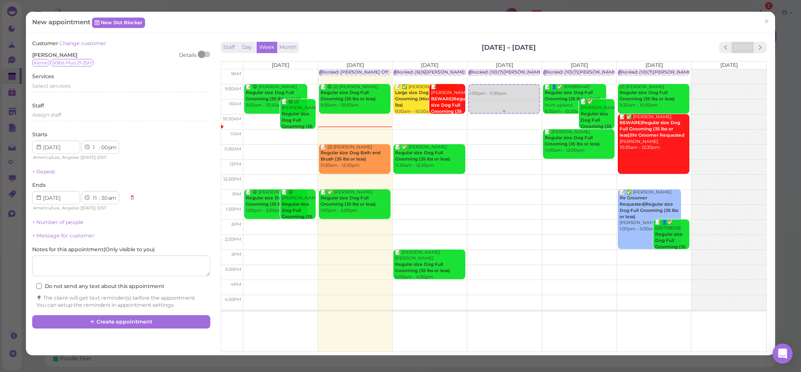
drag, startPoint x: 487, startPoint y: 203, endPoint x: 498, endPoint y: 104, distance: 100.2
click at [498, 69] on div "1:00pm - 11:30am Blocked: (10)(7)[PERSON_NAME] • appointment 1:00pm - 11:30am" at bounding box center [504, 69] width 74 height 0
select select "9"
select select "30"
select select "am"
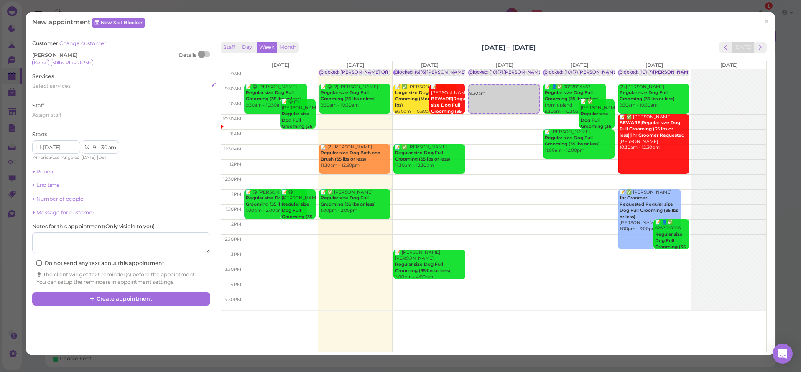
click at [77, 89] on div "Select services" at bounding box center [121, 87] width 178 height 10
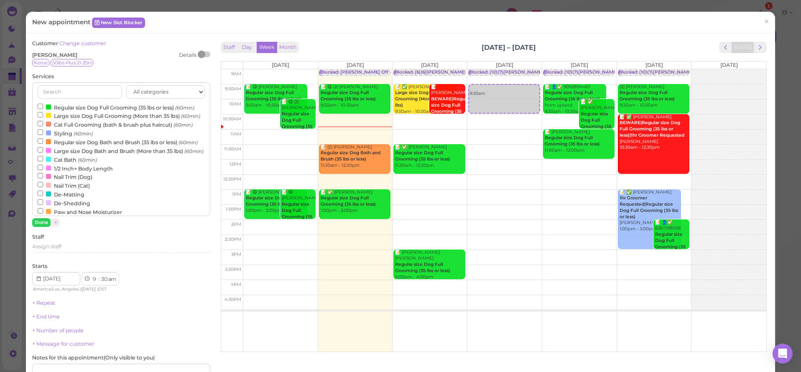
click at [84, 120] on label "Large size Dog Full Grooming (More than 35 lbs) (60min)" at bounding box center [119, 115] width 163 height 9
click at [43, 117] on input "Large size Dog Full Grooming (More than 35 lbs) (60min)" at bounding box center [40, 114] width 5 height 5
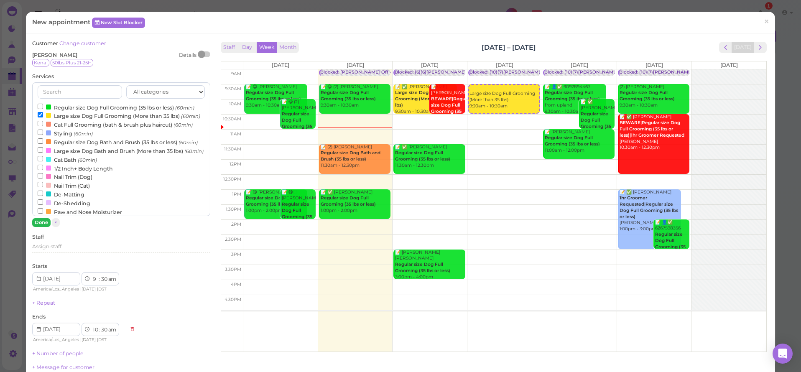
click at [43, 225] on button "Done" at bounding box center [41, 222] width 18 height 9
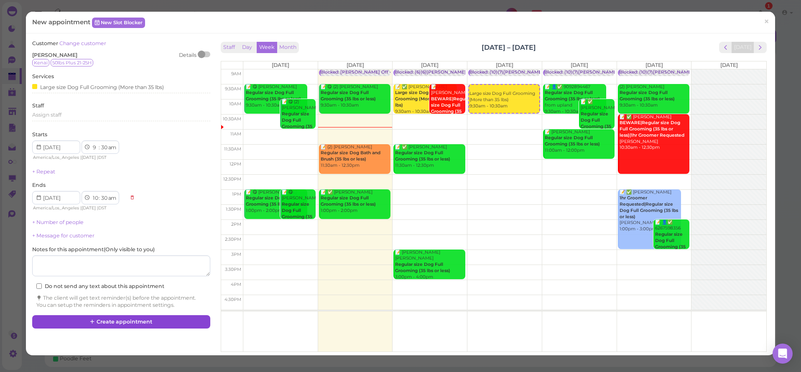
click at [108, 317] on button "Create appointment" at bounding box center [121, 321] width 178 height 13
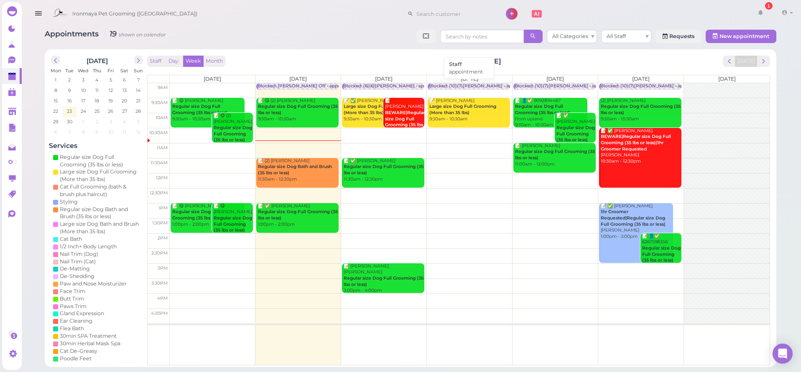
click at [458, 86] on div "Blocked: (10)(7)[PERSON_NAME] • appointment" at bounding box center [482, 86] width 106 height 6
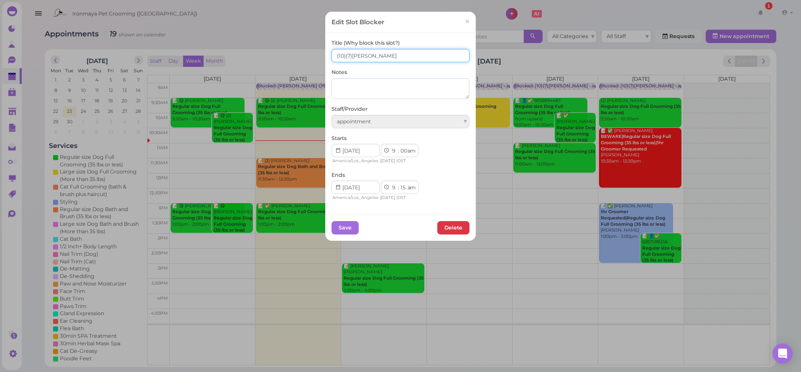
click at [332, 59] on input "(10)(7)[PERSON_NAME]" at bounding box center [401, 55] width 138 height 13
click at [327, 59] on div "Title (Why block this slot?) (10)(7)[PERSON_NAME] Notes Staff/Provider appointm…" at bounding box center [400, 123] width 151 height 181
click at [332, 54] on input "(10)(7)[PERSON_NAME]" at bounding box center [401, 55] width 138 height 13
click at [345, 56] on input "1(10)(7)[PERSON_NAME]" at bounding box center [401, 55] width 138 height 13
click at [344, 56] on input "1(10)1(7)[PERSON_NAME]" at bounding box center [401, 55] width 138 height 13
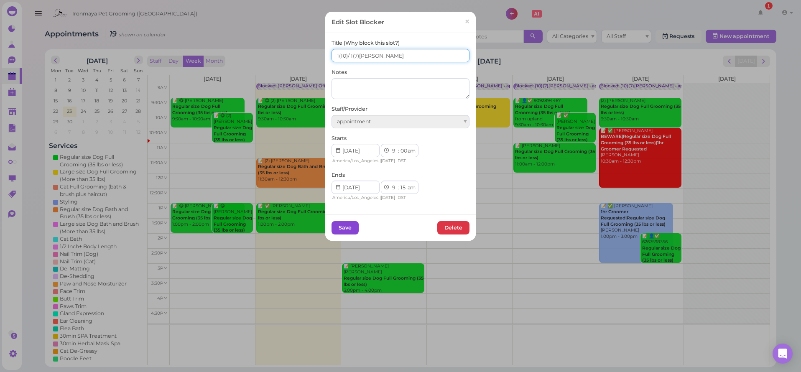
type input "1(10)/ 1(7)[PERSON_NAME]"
click at [340, 225] on button "Save" at bounding box center [345, 227] width 27 height 13
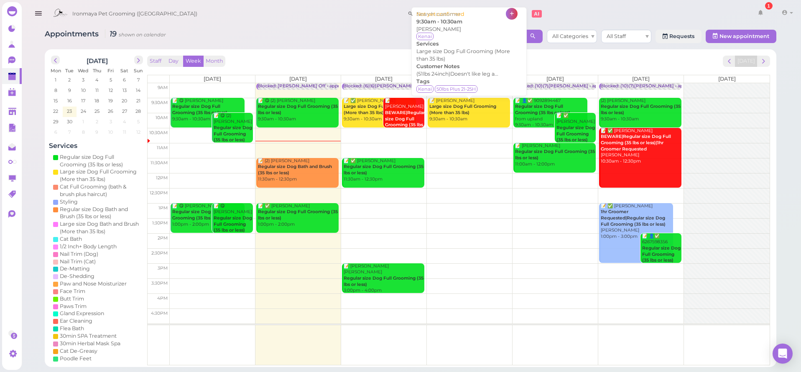
click at [487, 120] on div "📝 Sereya [PERSON_NAME] Large size Dog Full Grooming (More than 35 lbs) 9:30am -…" at bounding box center [469, 110] width 81 height 25
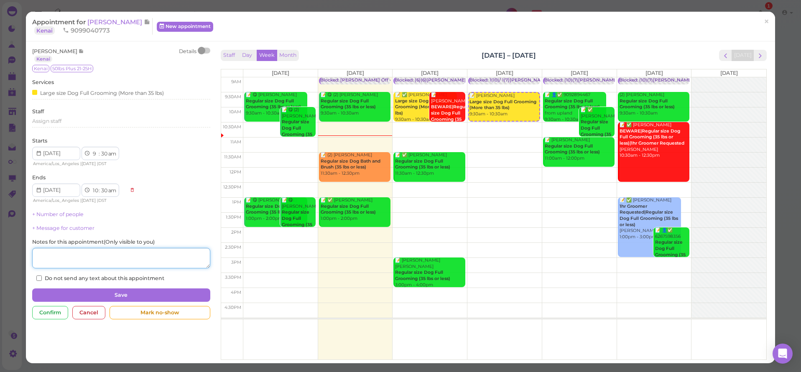
click at [161, 253] on textarea at bounding box center [121, 258] width 178 height 21
type textarea "oatmeal"
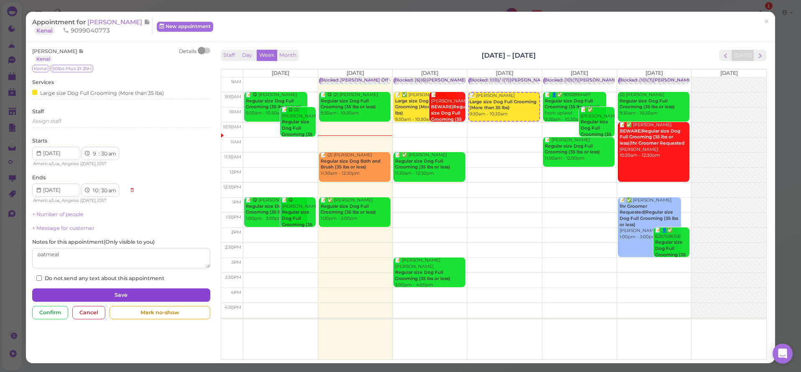
click at [157, 296] on button "Save" at bounding box center [121, 295] width 178 height 13
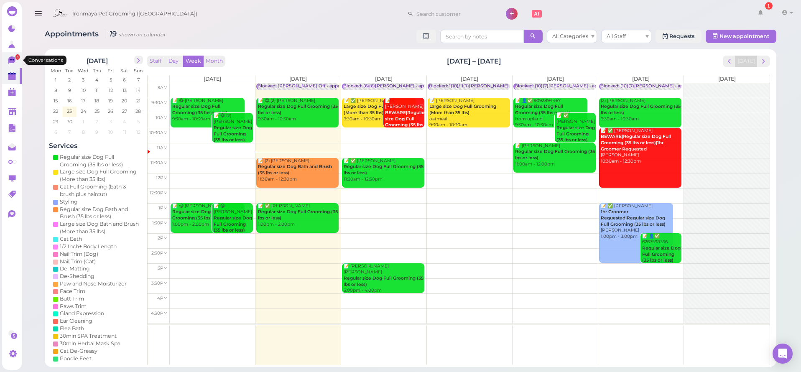
click at [13, 62] on icon at bounding box center [11, 60] width 7 height 8
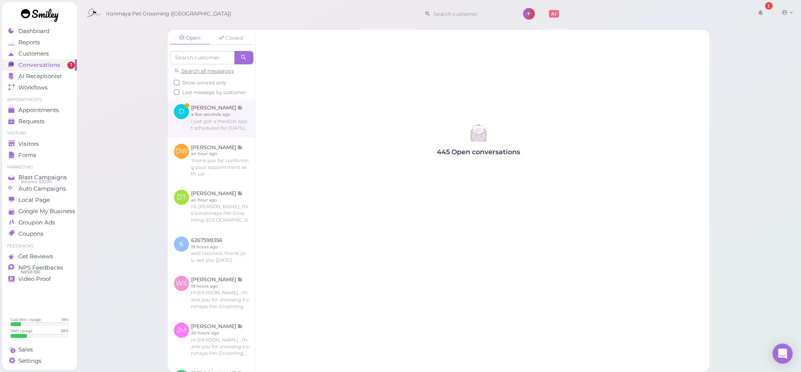
click at [222, 125] on link at bounding box center [211, 117] width 87 height 39
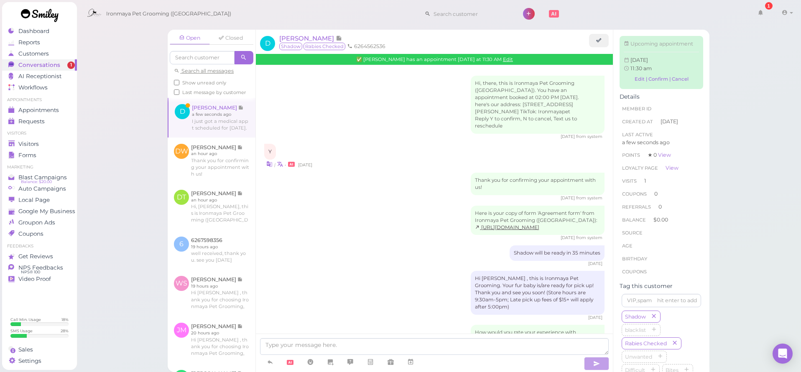
scroll to position [547, 0]
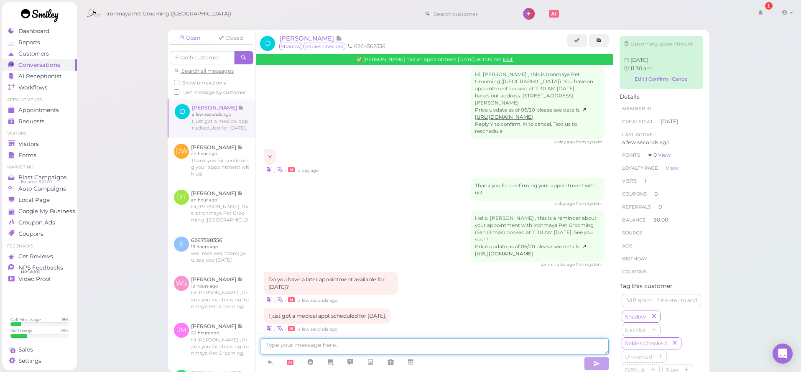
click at [324, 343] on textarea at bounding box center [434, 346] width 349 height 17
type textarea "What time can you come in?"
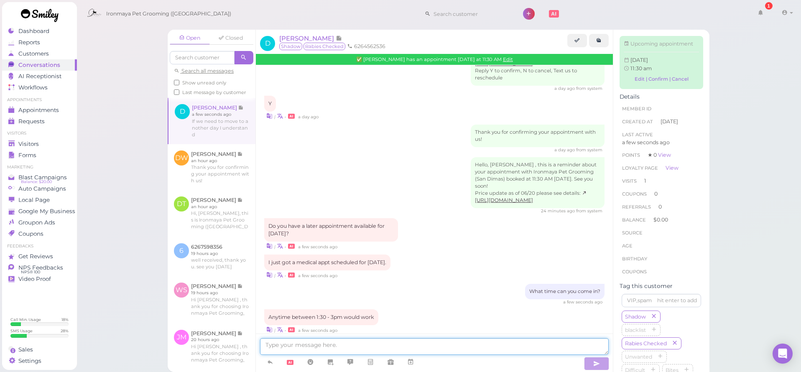
scroll to position [629, 0]
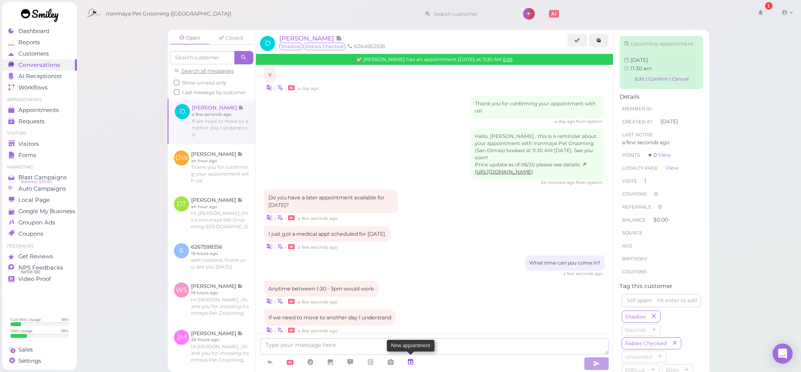
click at [407, 360] on link at bounding box center [411, 362] width 20 height 15
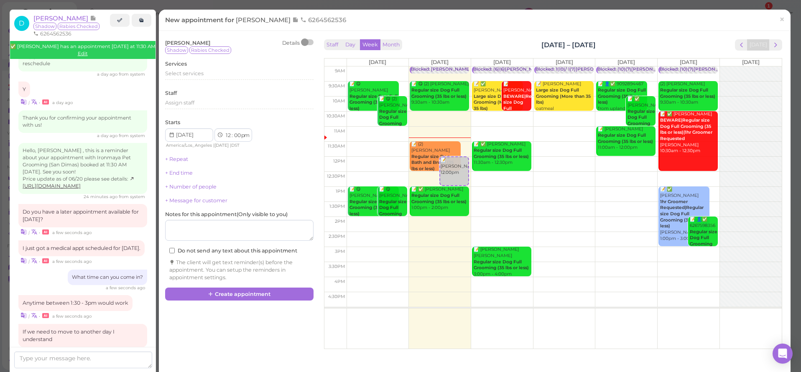
click at [493, 188] on td at bounding box center [564, 194] width 435 height 15
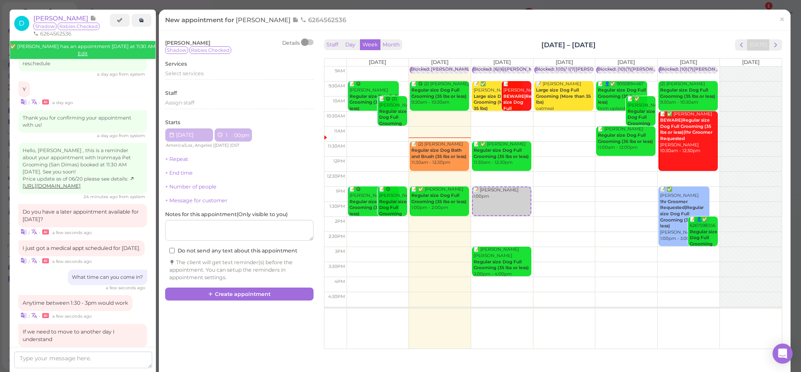
type input "[DATE]"
select select "1"
click at [186, 71] on span "Select services" at bounding box center [184, 73] width 38 height 6
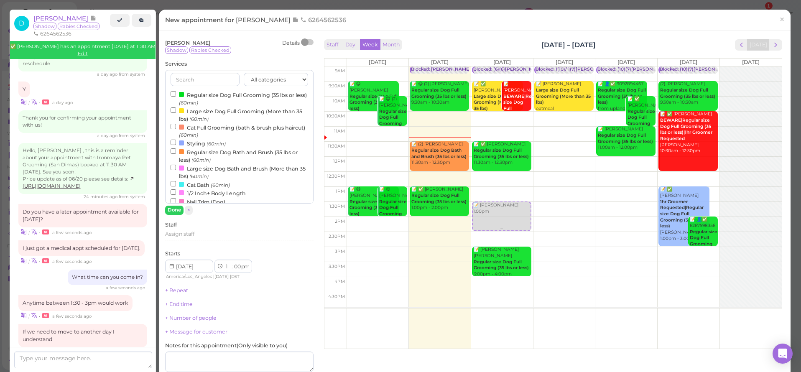
drag, startPoint x: 479, startPoint y: 203, endPoint x: 174, endPoint y: 65, distance: 335.4
click at [479, 66] on div "📝 [PERSON_NAME] 1:00pm Blocked: (6)(6)[PERSON_NAME] • appointment 📝 ✅ [PERSON_N…" at bounding box center [502, 66] width 62 height 0
select select "30"
click at [191, 97] on label "Regular size Dog Full Grooming (35 lbs or less) (60min)" at bounding box center [240, 98] width 138 height 16
click at [176, 97] on input "Regular size Dog Full Grooming (35 lbs or less) (60min)" at bounding box center [173, 93] width 5 height 5
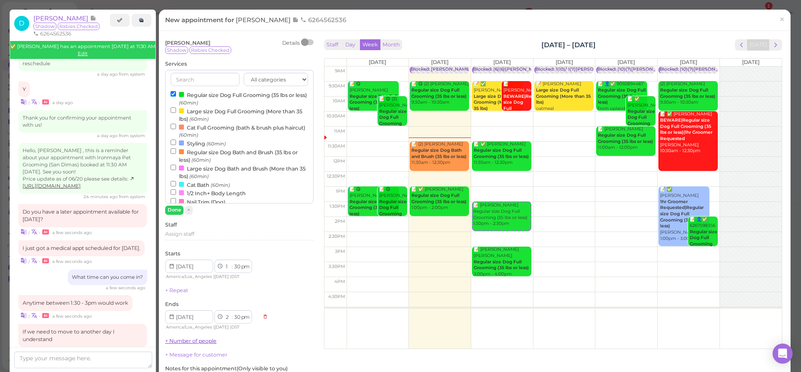
click at [175, 210] on button "Done" at bounding box center [174, 210] width 18 height 9
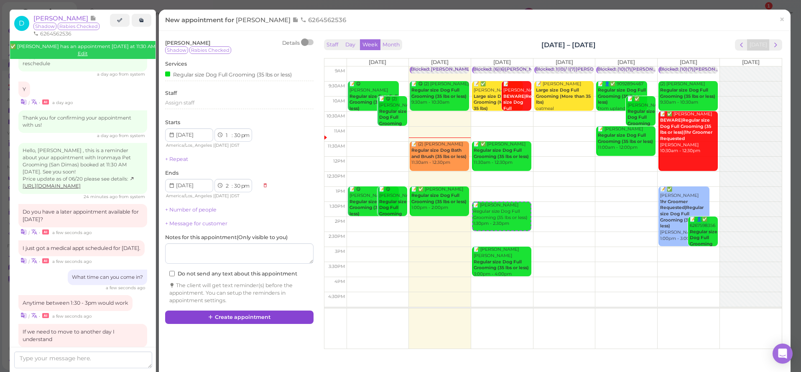
click at [259, 311] on button "Create appointment" at bounding box center [239, 317] width 148 height 13
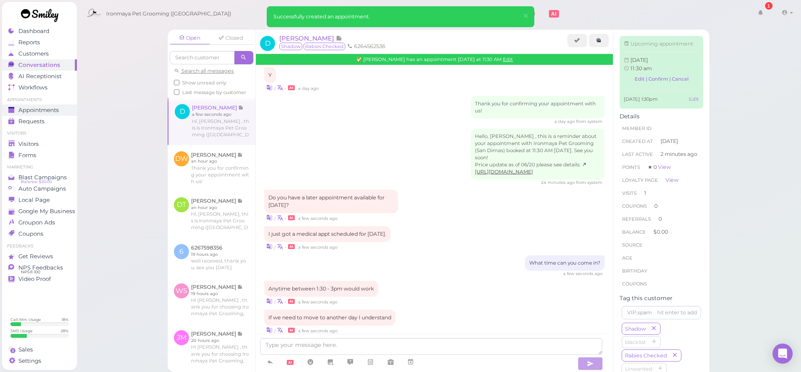
click at [51, 109] on span "Appointments" at bounding box center [38, 110] width 41 height 7
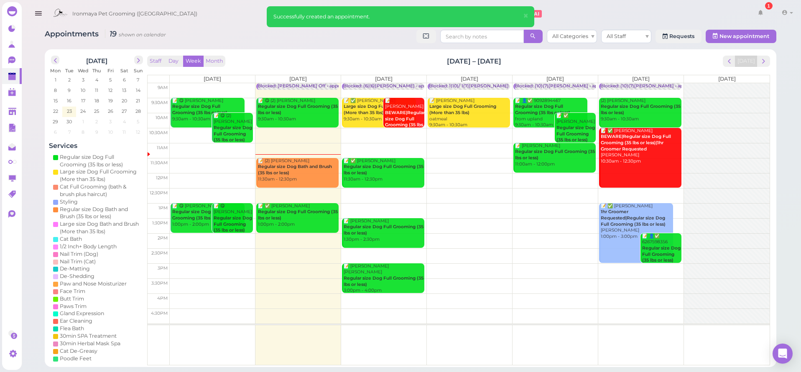
click at [425, 114] on td at bounding box center [470, 120] width 600 height 15
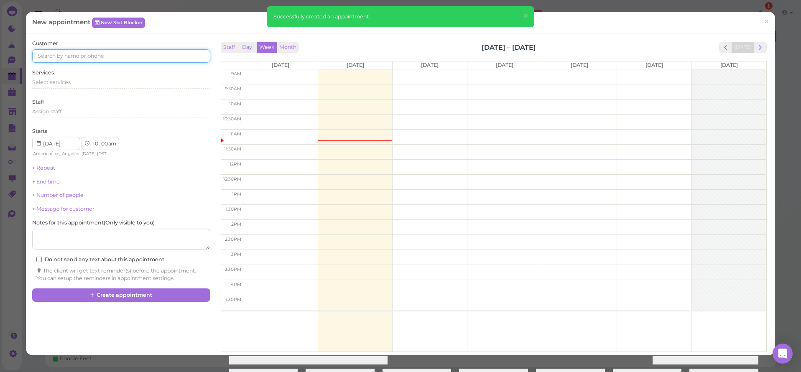
click at [132, 57] on input at bounding box center [121, 55] width 178 height 13
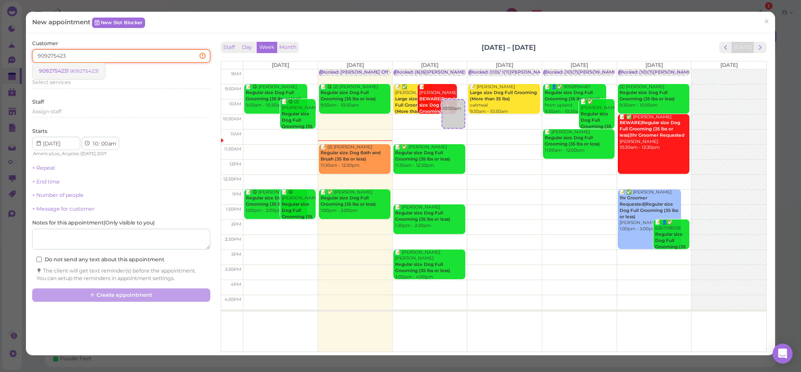
type input "909275423"
click at [97, 69] on small "9092754231" at bounding box center [84, 71] width 28 height 6
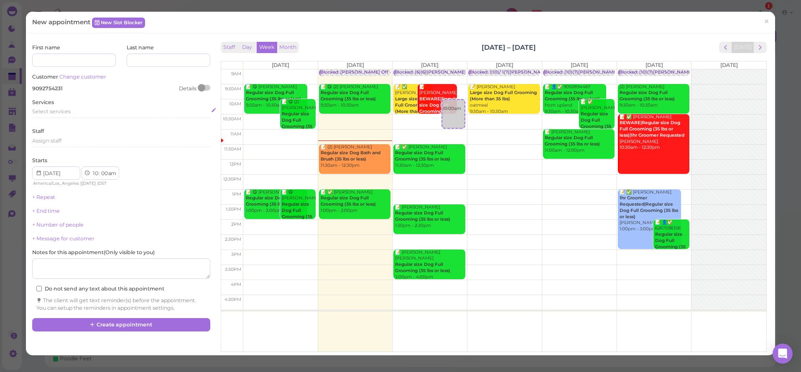
click at [81, 111] on div "Select services" at bounding box center [121, 112] width 178 height 8
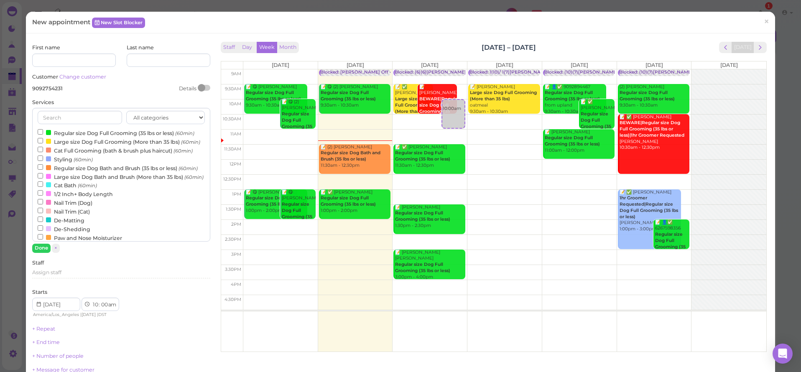
click at [77, 133] on label "Regular size Dog Full Grooming (35 lbs or less) (60min)" at bounding box center [116, 132] width 157 height 9
click at [43, 133] on input "Regular size Dog Full Grooming (35 lbs or less) (60min)" at bounding box center [40, 131] width 5 height 5
click at [42, 247] on button "Done" at bounding box center [41, 248] width 18 height 9
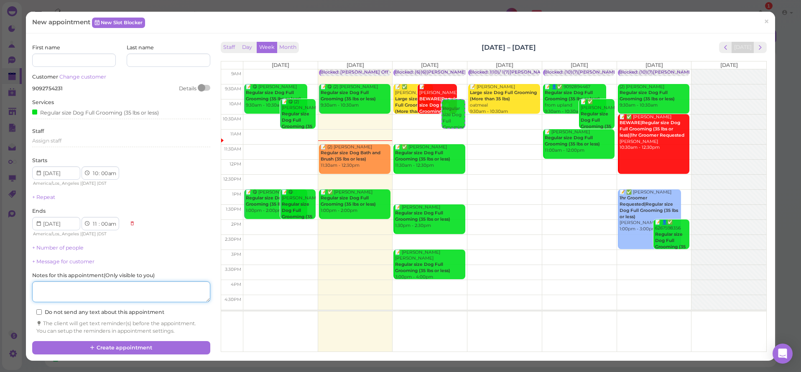
click at [64, 281] on textarea at bounding box center [121, 291] width 178 height 21
type textarea "yorkie"
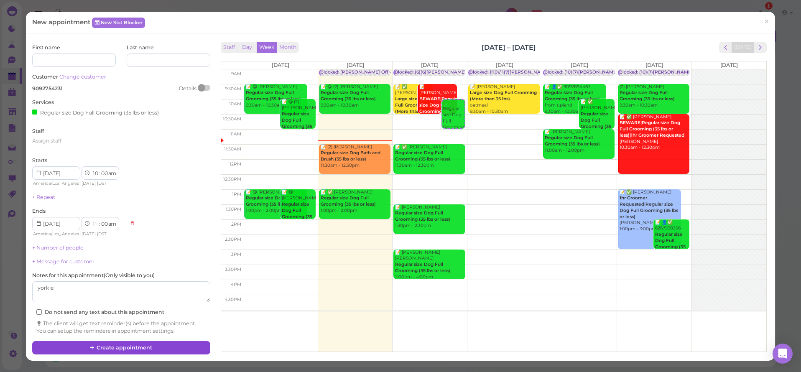
click at [64, 345] on button "Create appointment" at bounding box center [121, 347] width 178 height 13
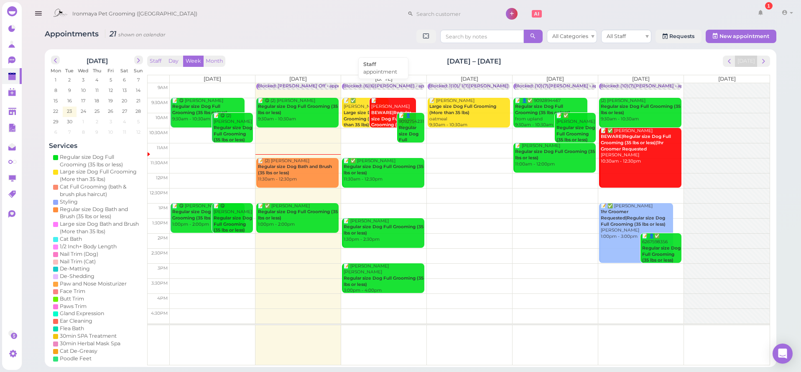
click at [360, 84] on div "Blocked: (6)(6)[PERSON_NAME] • appointment" at bounding box center [395, 86] width 104 height 6
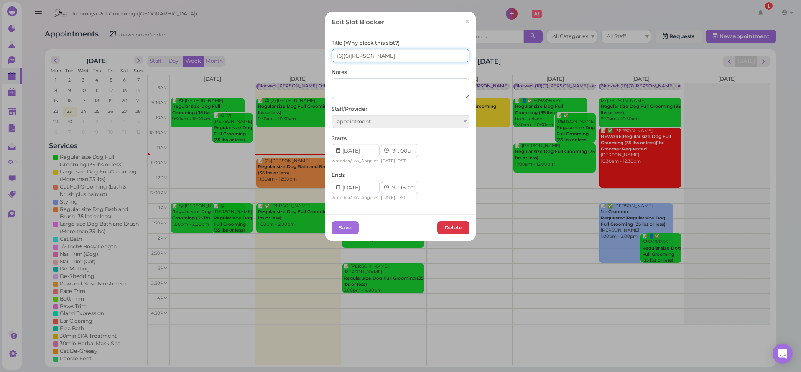
click at [333, 51] on input "(6)(6)[PERSON_NAME]" at bounding box center [401, 55] width 138 height 13
click at [344, 55] on input "6(6)(6)[PERSON_NAME]" at bounding box center [401, 55] width 138 height 13
type input "6(6)6(6)[PERSON_NAME]"
click at [339, 229] on button "Save" at bounding box center [345, 227] width 27 height 13
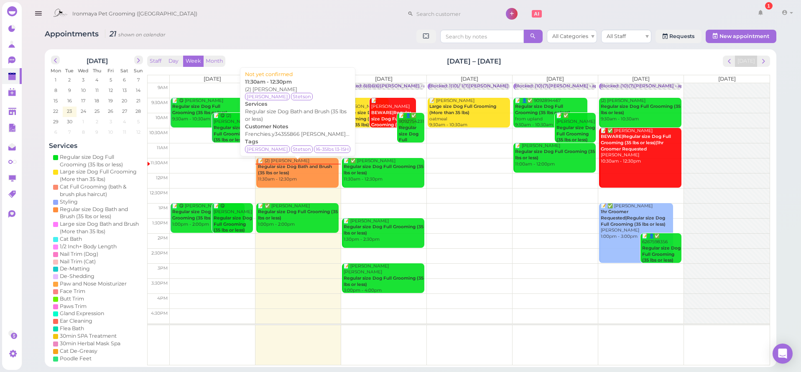
click at [274, 169] on b "Regular size Dog Bath and Brush (35 lbs or less)" at bounding box center [295, 170] width 74 height 12
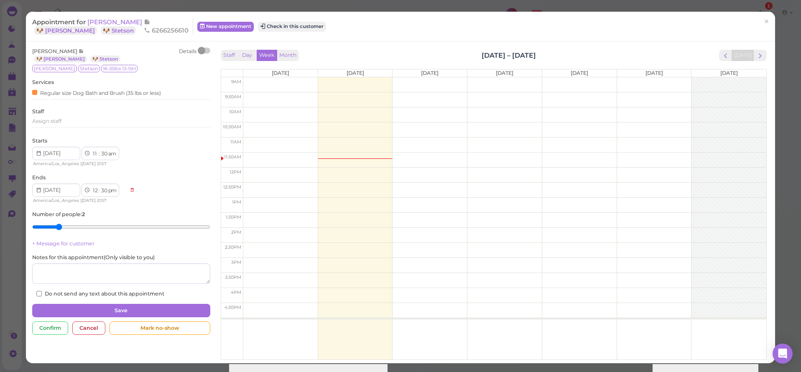
click at [110, 24] on span "[PERSON_NAME]" at bounding box center [115, 22] width 56 height 8
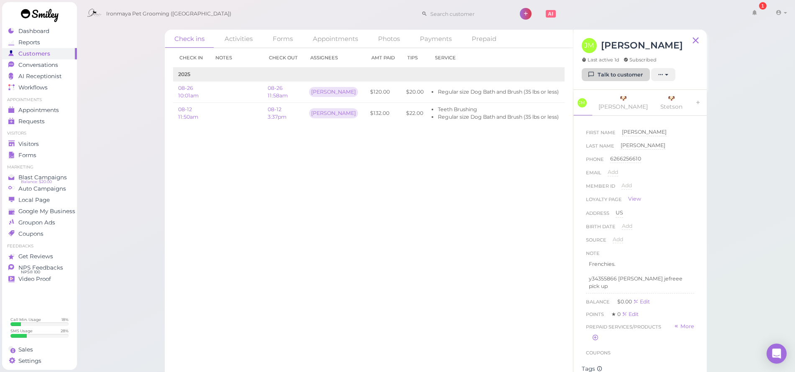
click at [621, 69] on link "Talk to customer" at bounding box center [616, 74] width 68 height 13
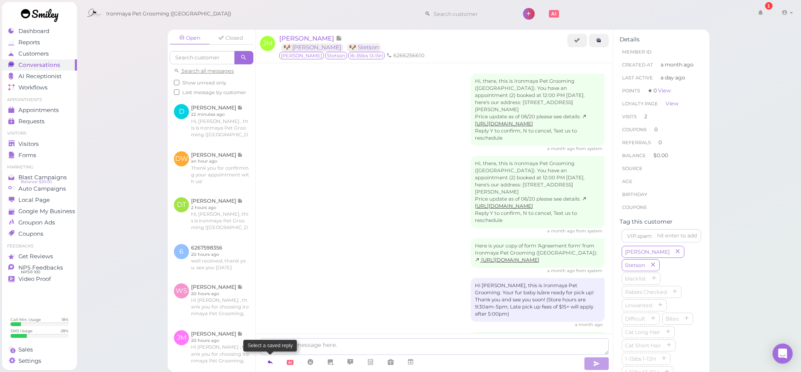
scroll to position [576, 0]
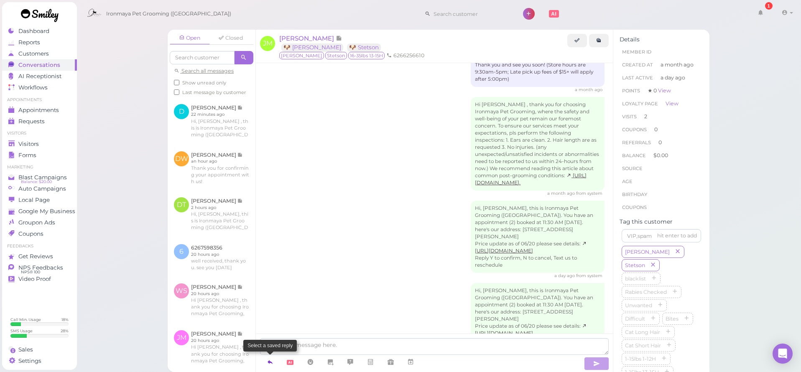
click at [272, 365] on icon at bounding box center [270, 362] width 7 height 8
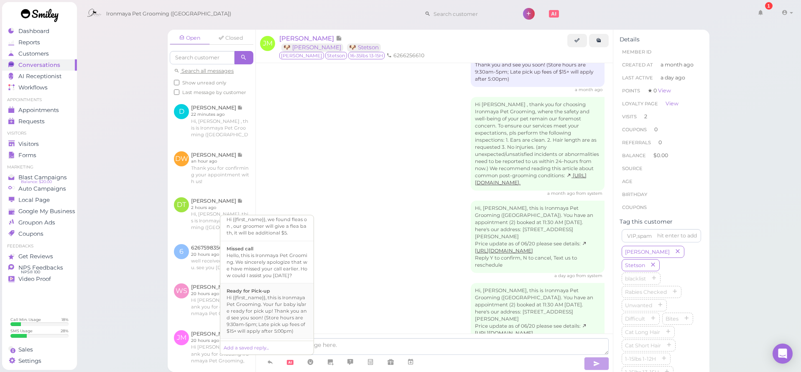
scroll to position [212, 0]
click at [260, 301] on div "Hi {{first_name}}, this is Ironmaya Pet Grooming. Your fur baby is/are ready fo…" at bounding box center [267, 289] width 81 height 40
type textarea "Hi {{first_name}}, this is Ironmaya Pet Grooming. Your fur baby is/are ready fo…"
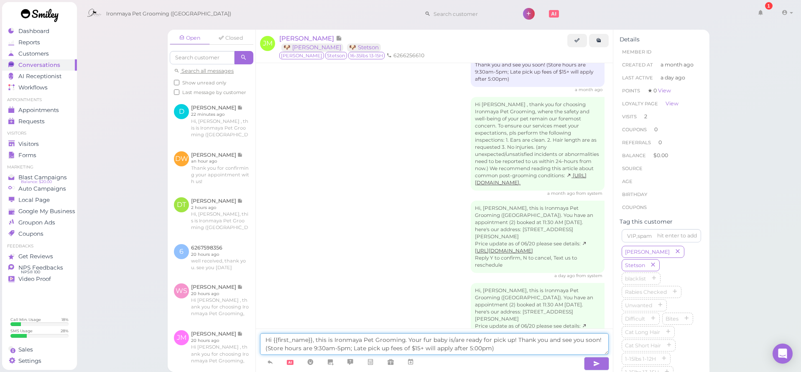
click at [526, 352] on textarea "Hi {{first_name}}, this is Ironmaya Pet Grooming. Your fur baby is/are ready fo…" at bounding box center [434, 344] width 349 height 22
drag, startPoint x: 549, startPoint y: 350, endPoint x: 123, endPoint y: 290, distance: 430.2
click at [123, 290] on div "Open Closed Search all messages Show unread only Last message by customer D [PE…" at bounding box center [439, 186] width 725 height 372
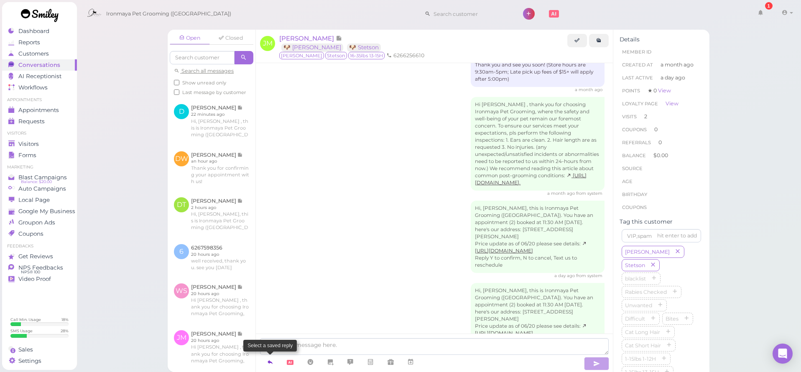
click at [267, 360] on icon at bounding box center [270, 362] width 7 height 8
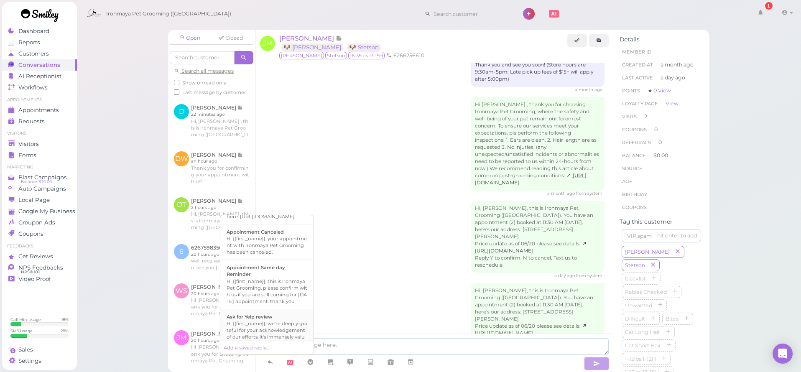
scroll to position [0, 0]
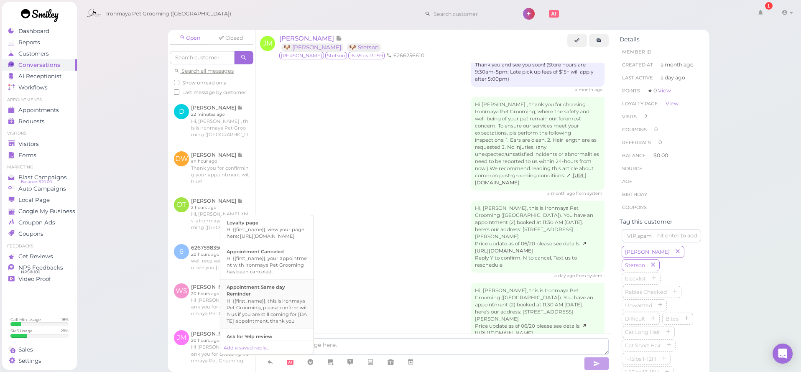
click at [279, 319] on div "Hi {{first_name}}, this is Ironmaya Pet Grooming, please confirm with us if you…" at bounding box center [267, 311] width 81 height 27
type textarea "Hi {{first_name}}, this is Ironmaya Pet Grooming, please confirm with us if you…"
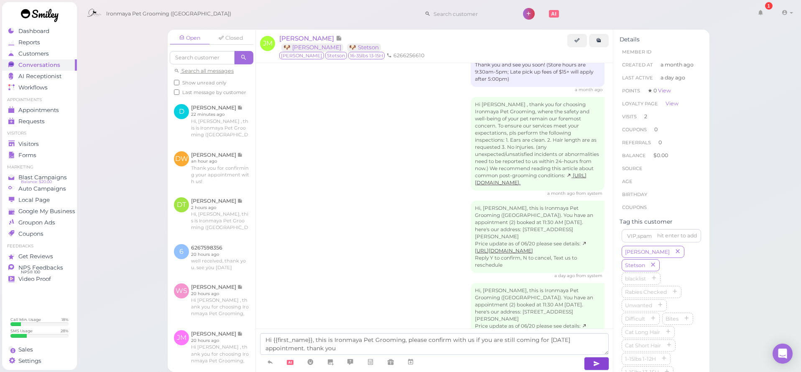
click at [605, 367] on button "button" at bounding box center [596, 363] width 25 height 13
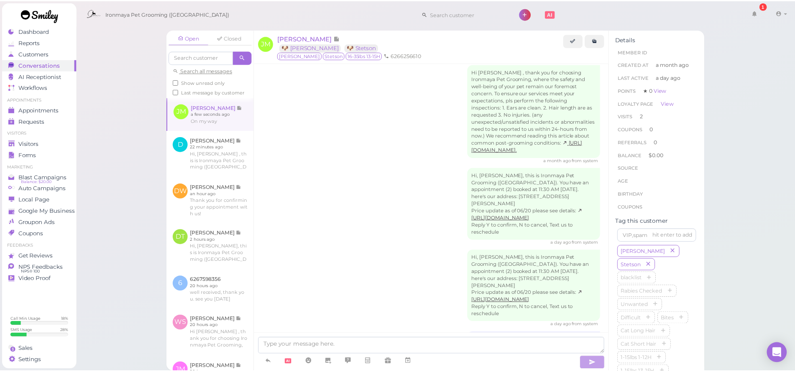
scroll to position [643, 0]
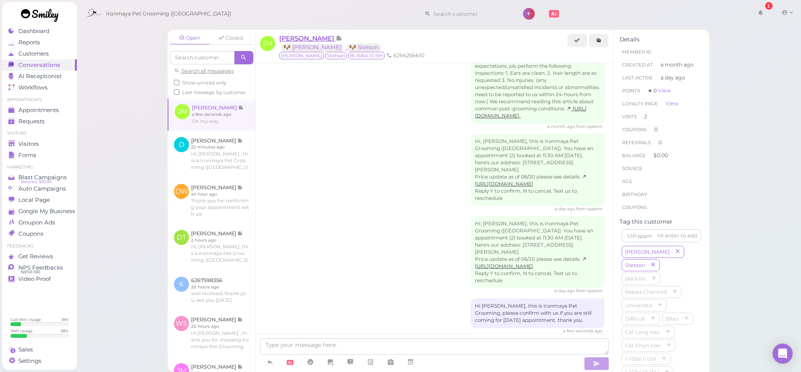
click at [303, 41] on span "[PERSON_NAME]" at bounding box center [307, 38] width 56 height 8
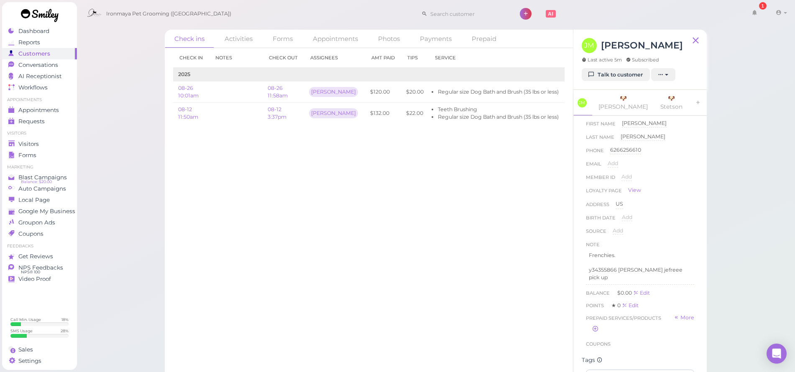
scroll to position [5, 0]
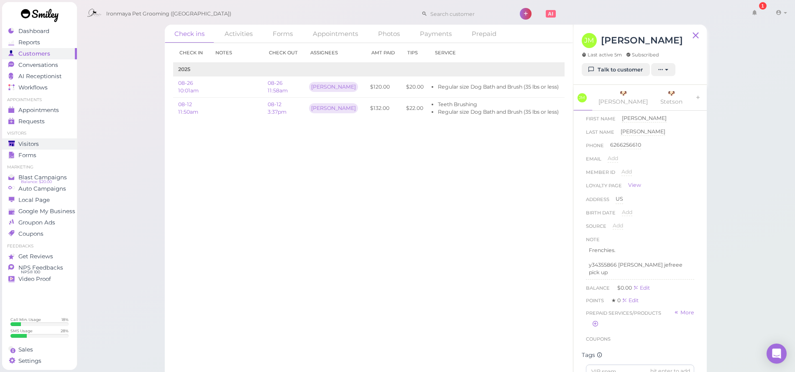
click at [38, 147] on link "Visitors" at bounding box center [39, 143] width 75 height 11
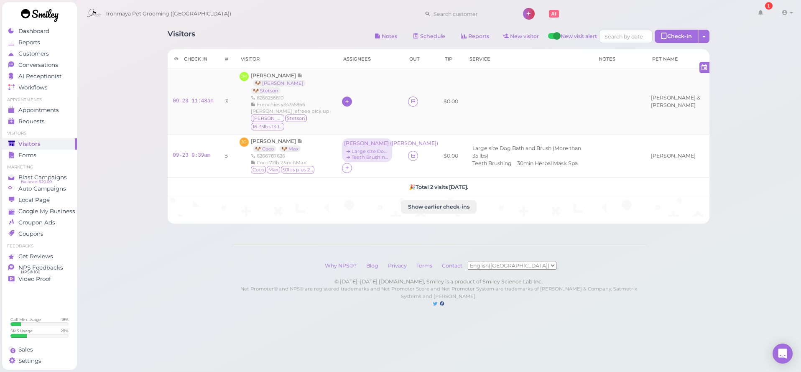
click at [345, 100] on icon at bounding box center [347, 101] width 5 height 6
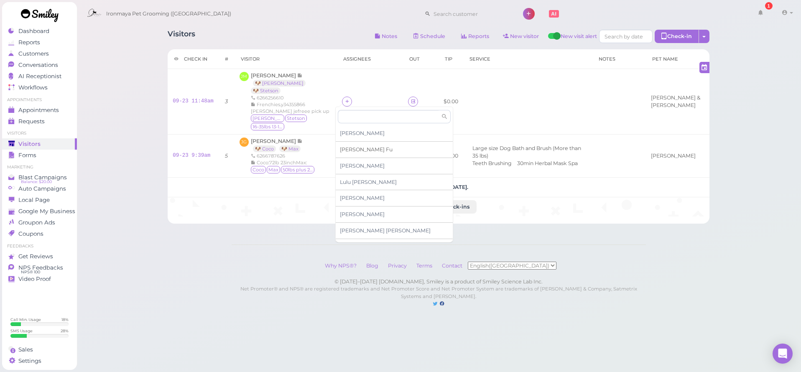
click at [354, 149] on span "[PERSON_NAME]" at bounding box center [366, 149] width 53 height 6
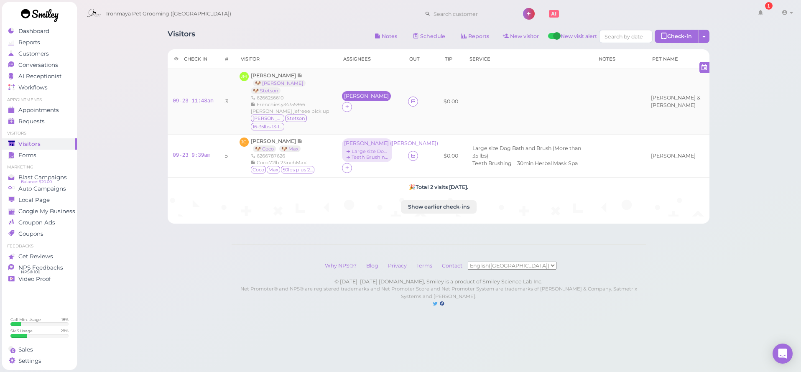
click at [342, 101] on div "[PERSON_NAME]" at bounding box center [366, 96] width 49 height 10
click at [352, 120] on div "for Select pets" at bounding box center [380, 142] width 84 height 44
click at [355, 131] on span "Select pets" at bounding box center [356, 133] width 29 height 9
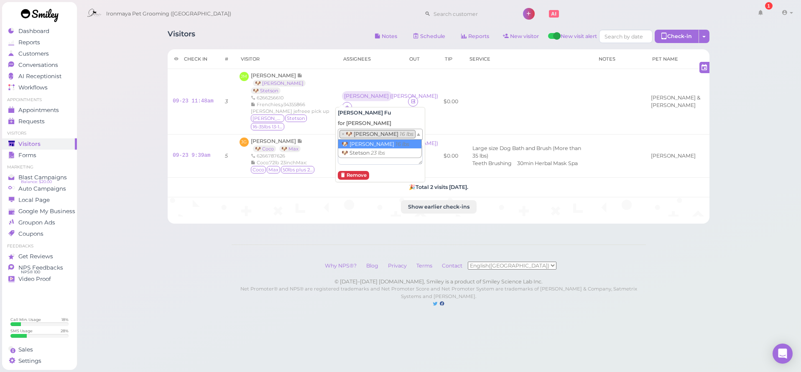
click at [357, 136] on li "× 🐶 [PERSON_NAME] 16 lbs" at bounding box center [378, 134] width 76 height 8
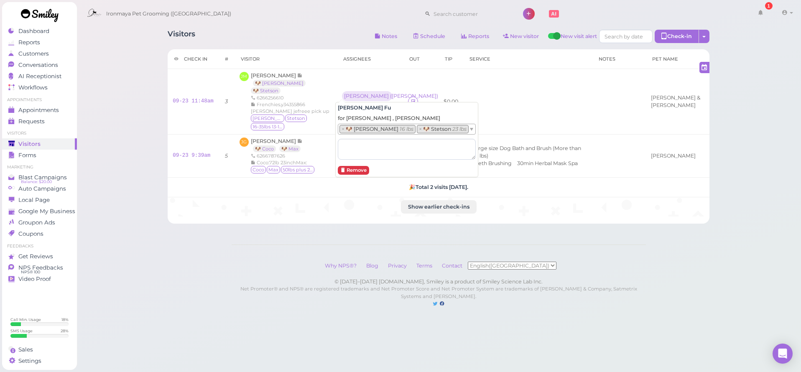
click at [217, 256] on div "Visitors Notes Schedule Reports New visitor New visit alert Check-in Customer c…" at bounding box center [439, 162] width 725 height 324
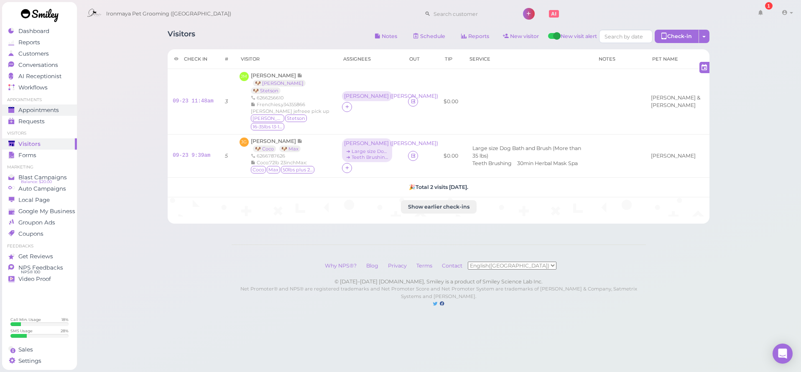
click at [50, 112] on span "Appointments" at bounding box center [38, 110] width 41 height 7
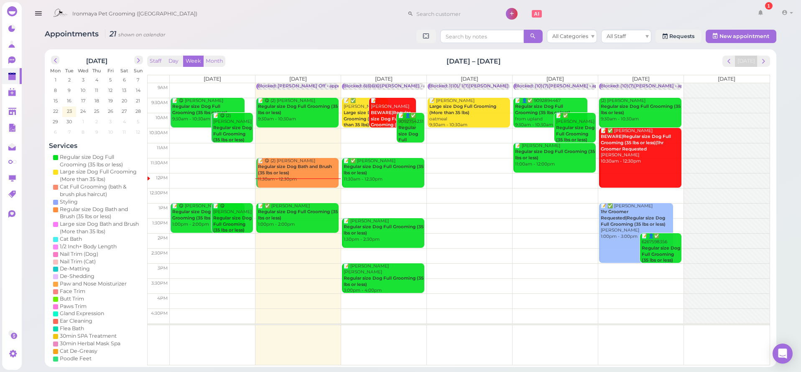
drag, startPoint x: 737, startPoint y: 337, endPoint x: 749, endPoint y: 377, distance: 42.1
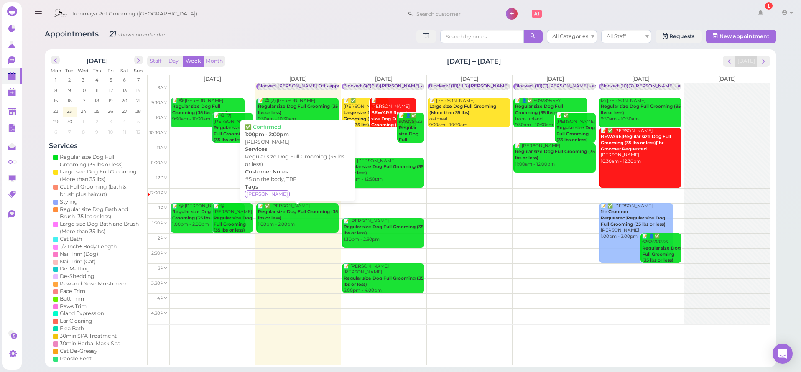
click at [277, 228] on link "📝 ✅ Nadia Restreppo Regular size Dog Full Grooming (35 lbs or less) 1:00pm - 2:…" at bounding box center [297, 218] width 82 height 30
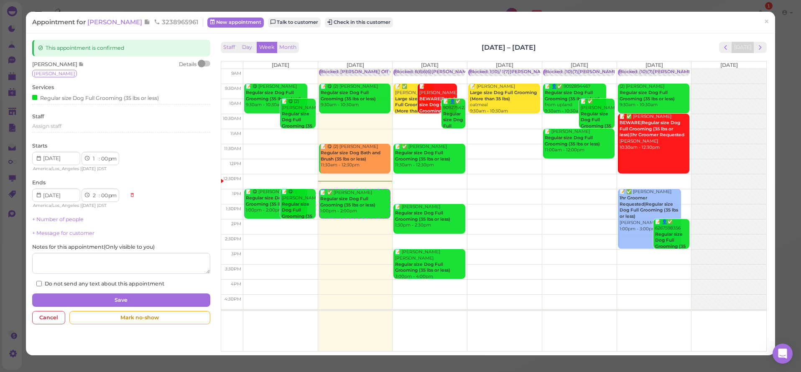
click at [112, 19] on span "[PERSON_NAME]" at bounding box center [115, 22] width 56 height 8
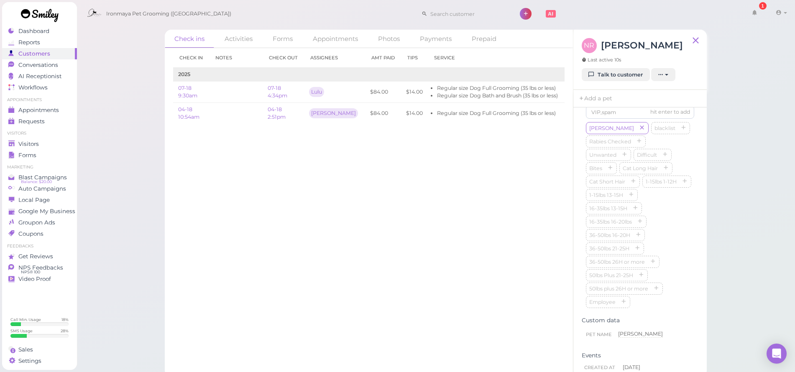
scroll to position [304, 0]
click at [279, 93] on link "07-18 4:34pm" at bounding box center [278, 92] width 20 height 14
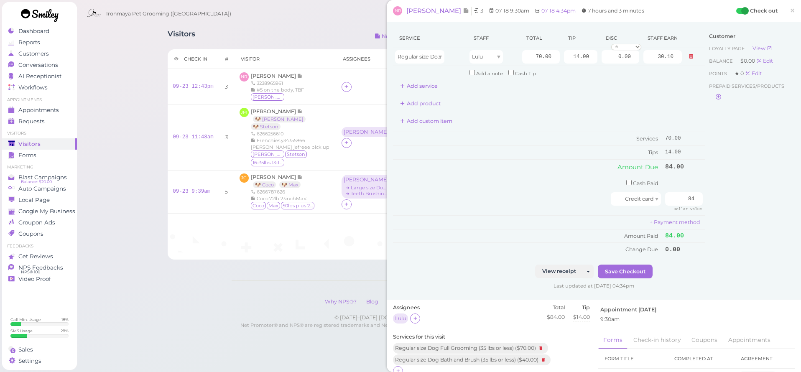
click at [790, 10] on span "×" at bounding box center [792, 11] width 5 height 12
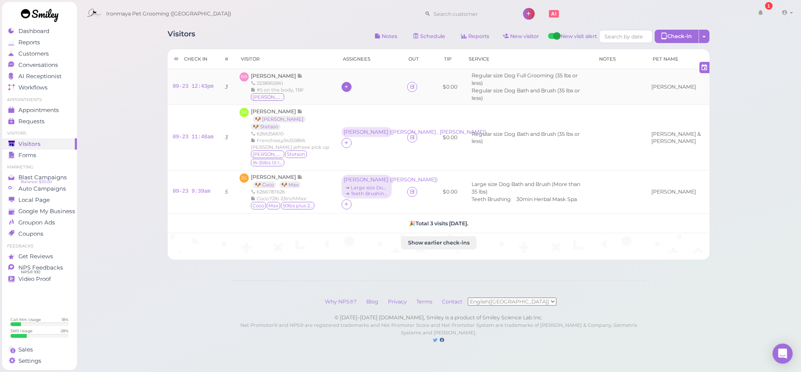
click at [344, 87] on icon at bounding box center [346, 87] width 5 height 6
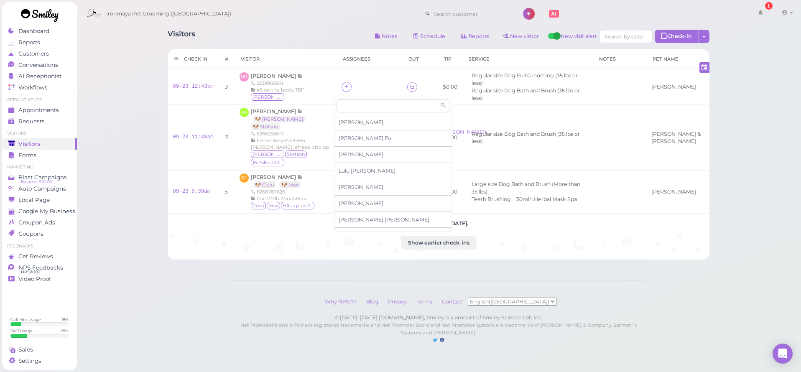
click at [345, 123] on span "[PERSON_NAME]" at bounding box center [361, 122] width 45 height 6
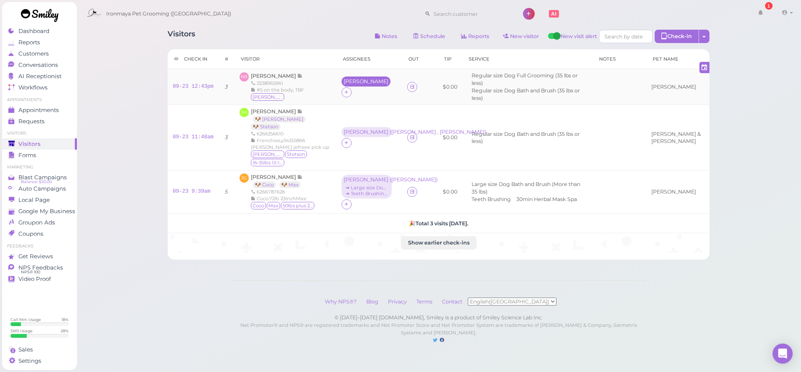
click at [342, 87] on div "[PERSON_NAME]" at bounding box center [366, 82] width 49 height 10
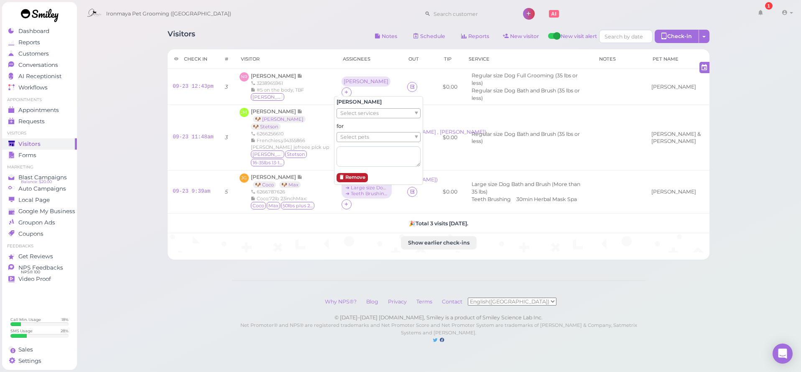
click at [354, 177] on button "Remove" at bounding box center [352, 177] width 31 height 9
click at [342, 87] on div at bounding box center [347, 87] width 10 height 10
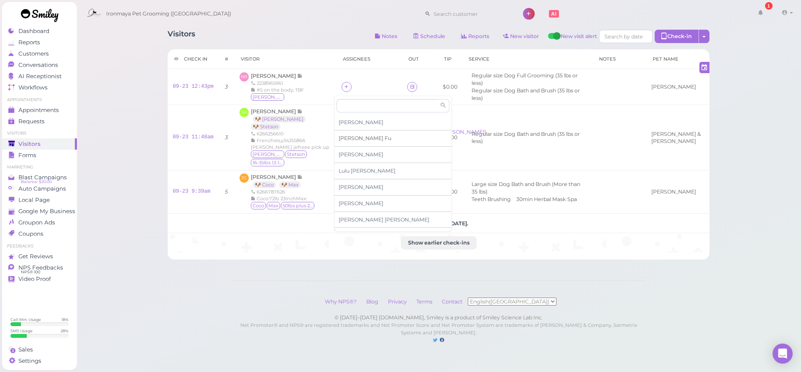
click at [351, 139] on span "[PERSON_NAME]" at bounding box center [365, 138] width 53 height 6
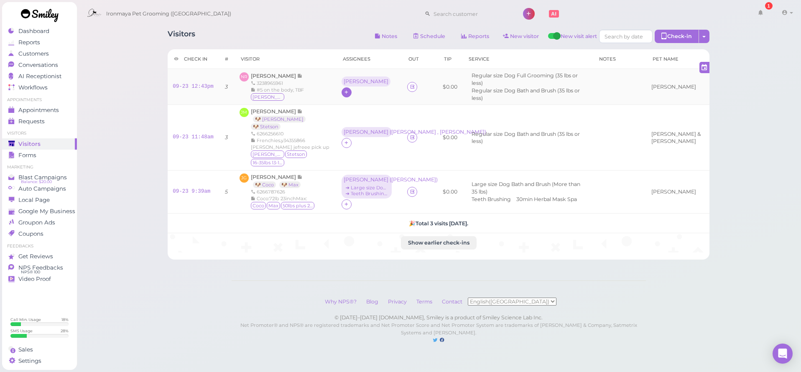
click at [344, 84] on div "[PERSON_NAME]" at bounding box center [366, 82] width 45 height 6
click at [351, 112] on span "Select services" at bounding box center [359, 113] width 38 height 9
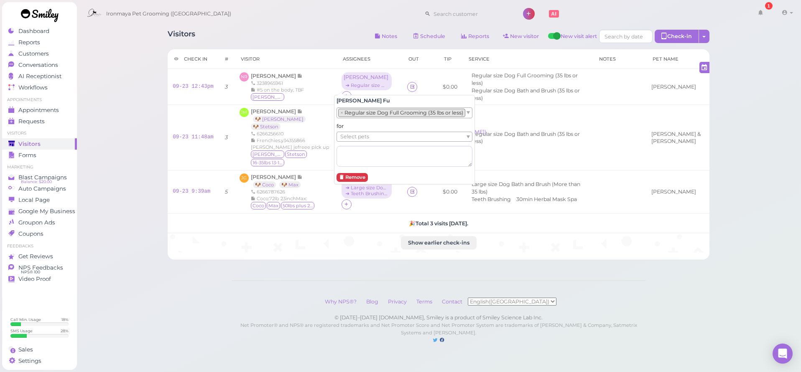
click at [354, 112] on li "× Regular size Dog Full Grooming (35 lbs or less)" at bounding box center [401, 113] width 127 height 8
drag, startPoint x: 313, startPoint y: 99, endPoint x: 322, endPoint y: 94, distance: 10.7
click at [313, 99] on div "NR [PERSON_NAME] 3238965961 #5 on the body, TBF [GEOGRAPHIC_DATA]" at bounding box center [286, 86] width 92 height 29
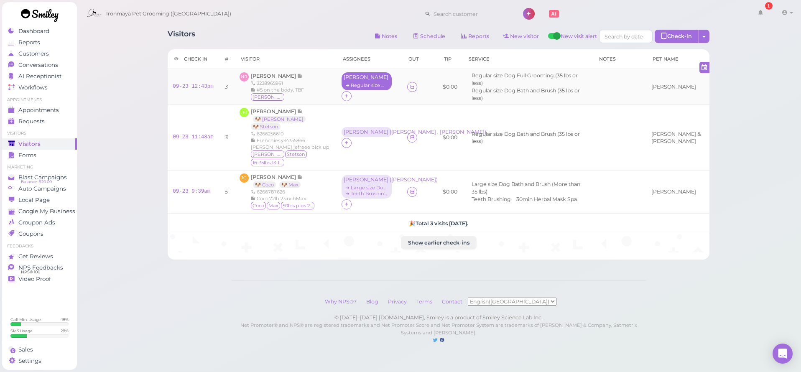
click at [353, 82] on div "➔ Regular size Dog Full Grooming (35 lbs or less)" at bounding box center [367, 85] width 46 height 6
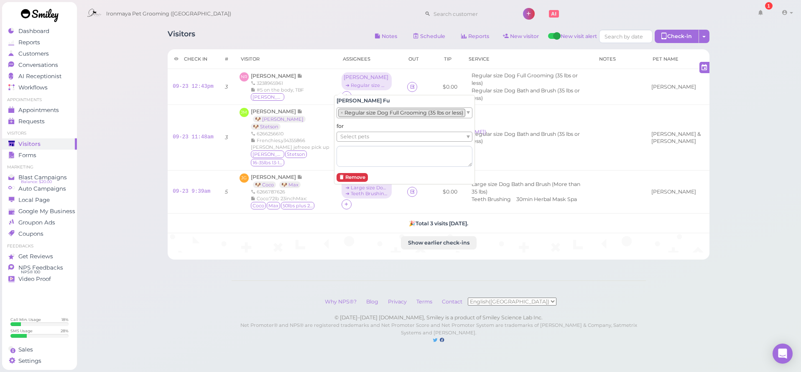
click at [372, 139] on ul "Select pets" at bounding box center [401, 136] width 128 height 9
click at [122, 101] on div "Visitors Notes Schedule Reports New visitor New visit alert Check-in Customer c…" at bounding box center [439, 180] width 725 height 360
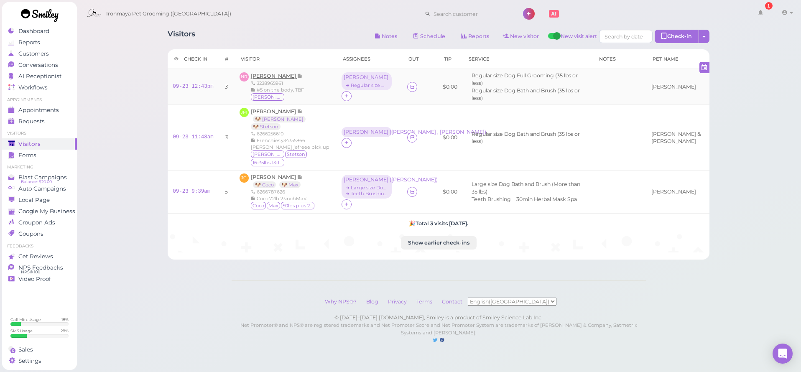
click at [271, 75] on span "[PERSON_NAME]" at bounding box center [274, 76] width 46 height 6
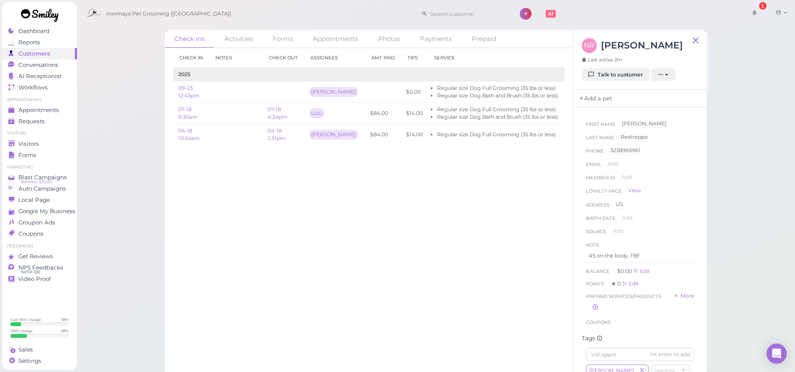
click at [609, 98] on link "Add a pet" at bounding box center [595, 99] width 44 height 18
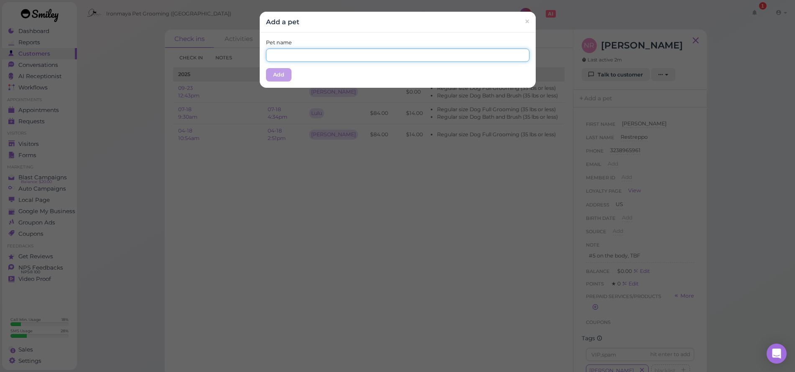
click at [282, 58] on input "text" at bounding box center [397, 55] width 263 height 13
type input "s"
type input "[PERSON_NAME]"
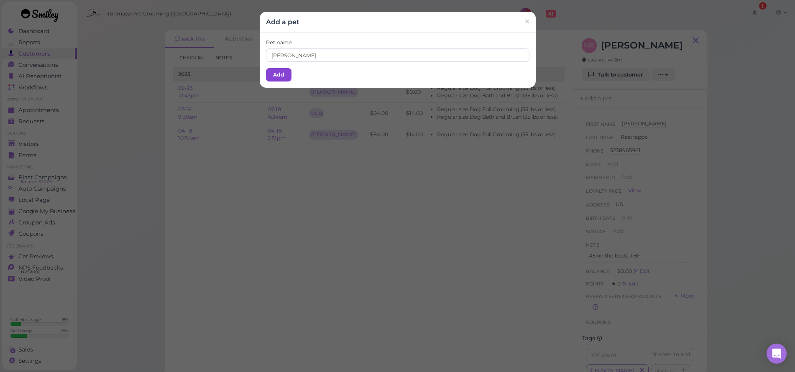
click at [282, 74] on button "Add" at bounding box center [279, 74] width 26 height 13
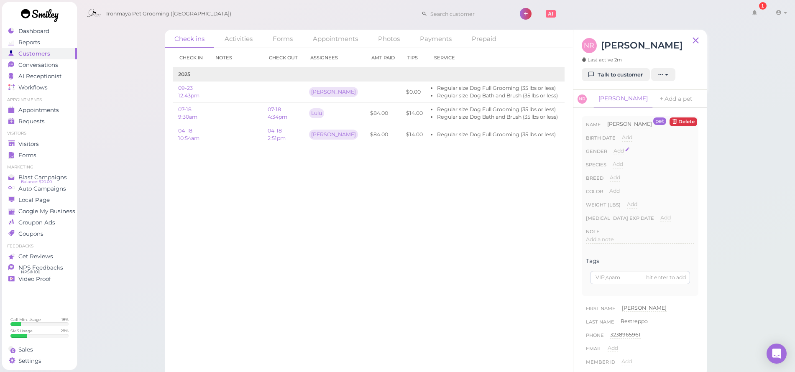
click at [619, 147] on div "Add" at bounding box center [618, 151] width 10 height 8
select select "[DEMOGRAPHIC_DATA]"
drag, startPoint x: 619, startPoint y: 147, endPoint x: 620, endPoint y: 168, distance: 20.5
click at [620, 168] on button "Done" at bounding box center [623, 165] width 18 height 9
click at [617, 165] on span "Add" at bounding box center [618, 164] width 10 height 6
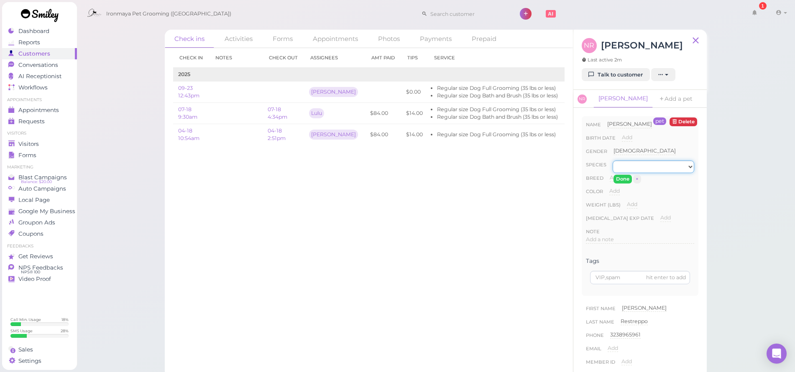
select select "Dog"
click at [619, 177] on button "Done" at bounding box center [622, 179] width 18 height 9
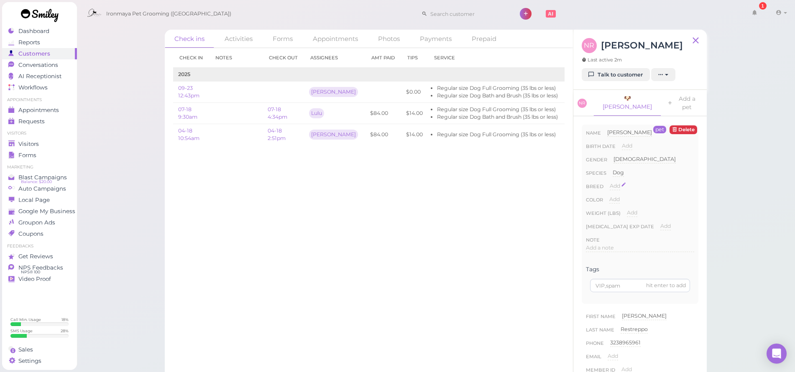
click at [615, 183] on span "Add" at bounding box center [615, 186] width 10 height 6
type input "Maltese"
click at [615, 197] on button "Done" at bounding box center [619, 201] width 18 height 9
click at [615, 196] on span "Add" at bounding box center [614, 199] width 10 height 6
type input "White"
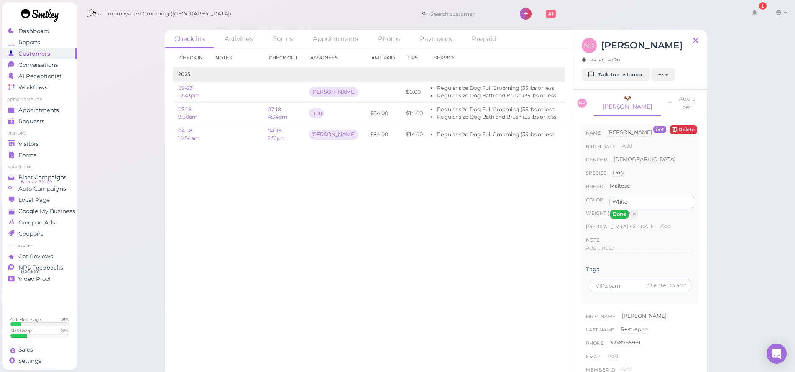
click at [617, 210] on button "Done" at bounding box center [619, 214] width 18 height 9
click at [29, 148] on link "Visitors" at bounding box center [39, 143] width 75 height 11
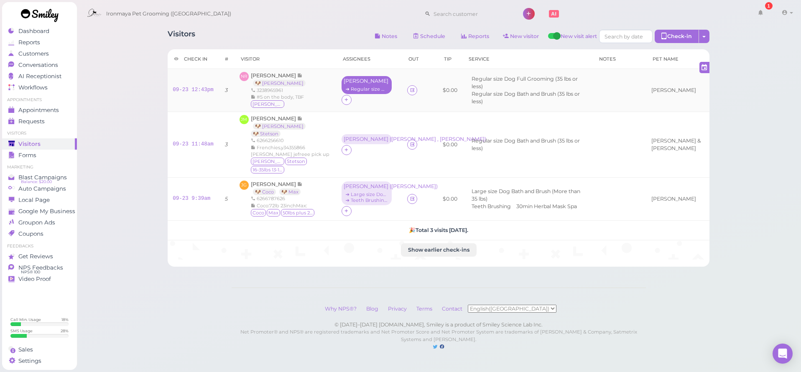
click at [376, 79] on div "[PERSON_NAME]" at bounding box center [367, 81] width 46 height 6
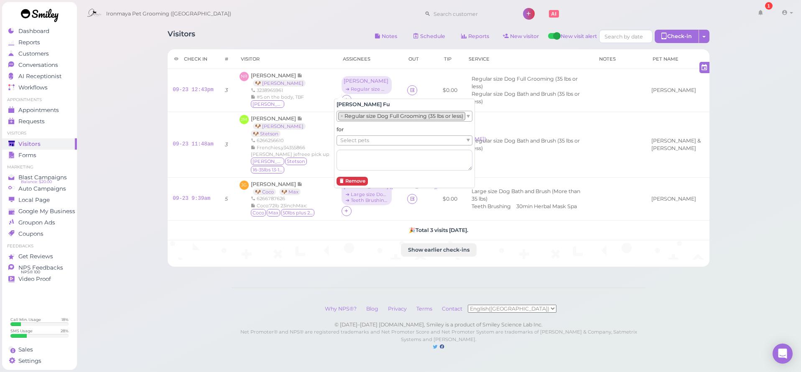
click at [357, 140] on span "Select pets" at bounding box center [354, 140] width 29 height 9
click at [361, 155] on textarea at bounding box center [405, 160] width 136 height 21
click at [358, 139] on span "Select pets" at bounding box center [354, 140] width 29 height 9
click at [151, 138] on div "Visitors Notes Schedule Reports New visitor New visit alert Check-in Customer c…" at bounding box center [439, 184] width 725 height 368
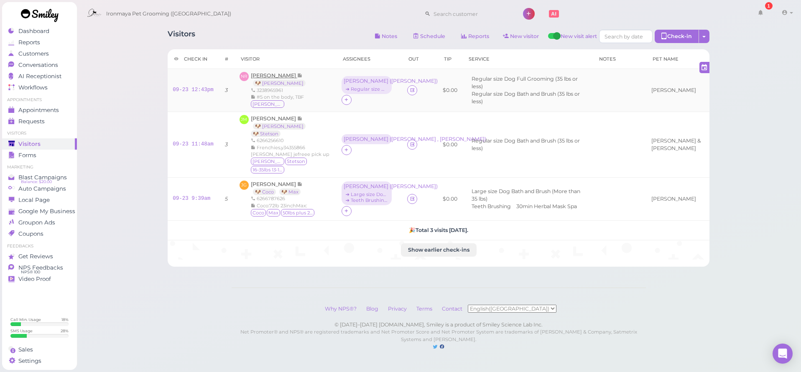
click at [281, 77] on span "[PERSON_NAME]" at bounding box center [274, 75] width 46 height 6
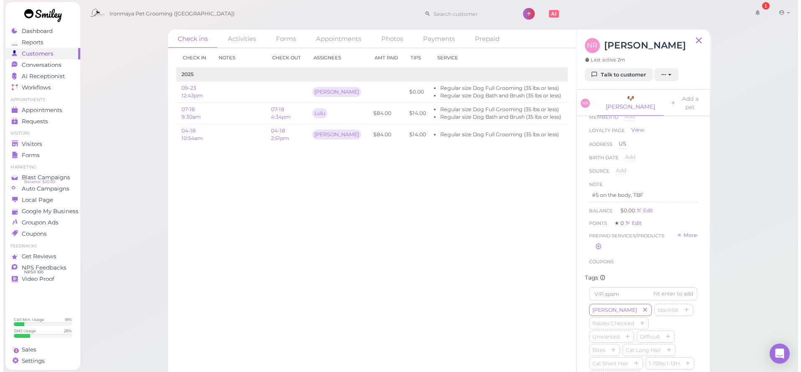
scroll to position [264, 0]
click at [642, 357] on span "1-15lbs 1-12H" at bounding box center [666, 353] width 49 height 12
click at [682, 356] on icon "button" at bounding box center [684, 353] width 5 height 6
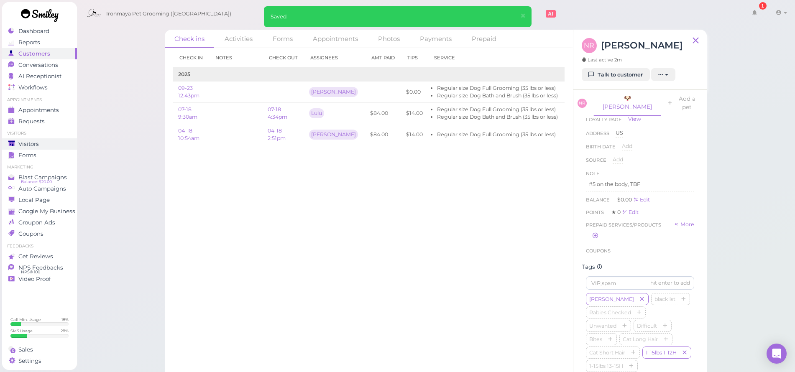
click at [51, 139] on link "Visitors" at bounding box center [39, 143] width 75 height 11
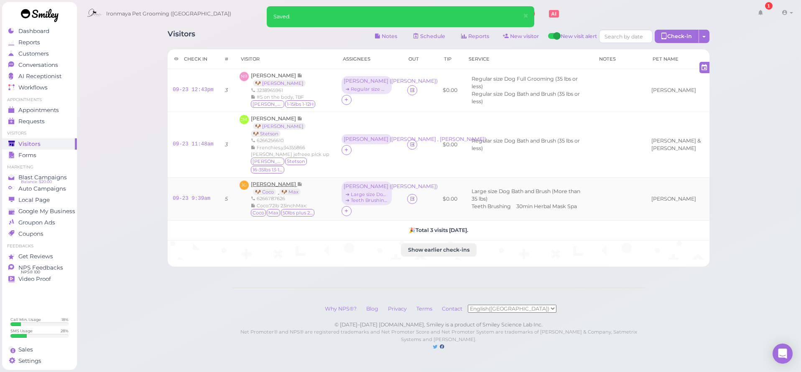
click at [273, 181] on span "[PERSON_NAME]" at bounding box center [274, 184] width 46 height 6
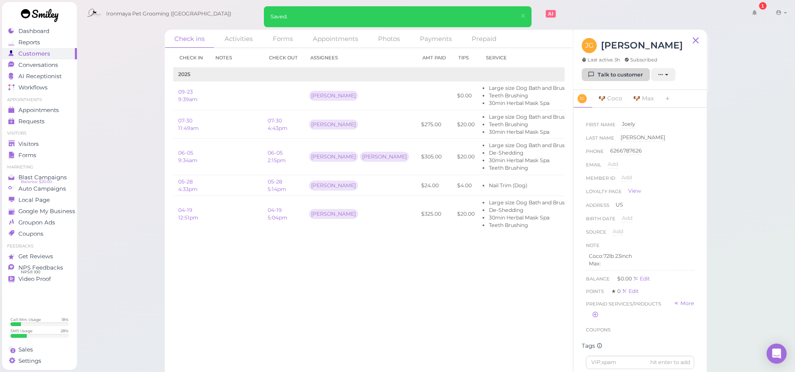
click at [644, 74] on link "Talk to customer" at bounding box center [616, 74] width 68 height 13
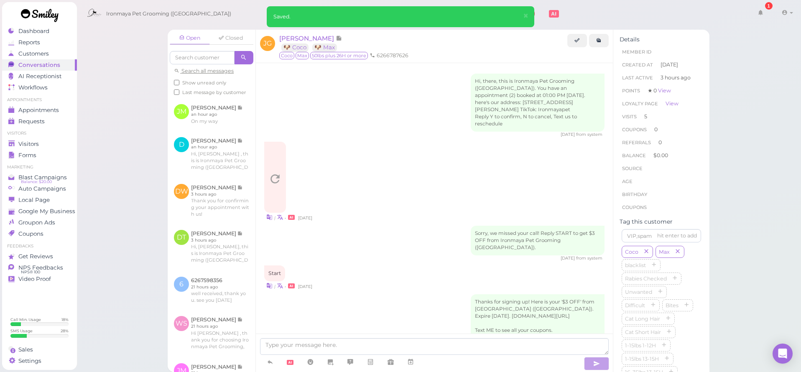
scroll to position [1265, 0]
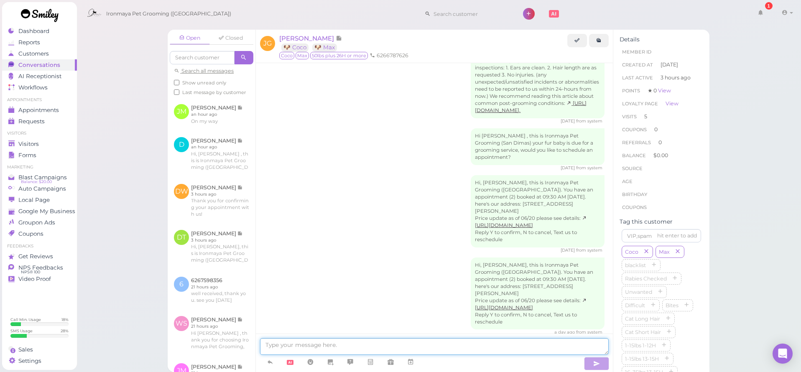
click at [370, 354] on textarea at bounding box center [434, 346] width 349 height 17
type textarea "Your pups will be ready at 1:15 :)"
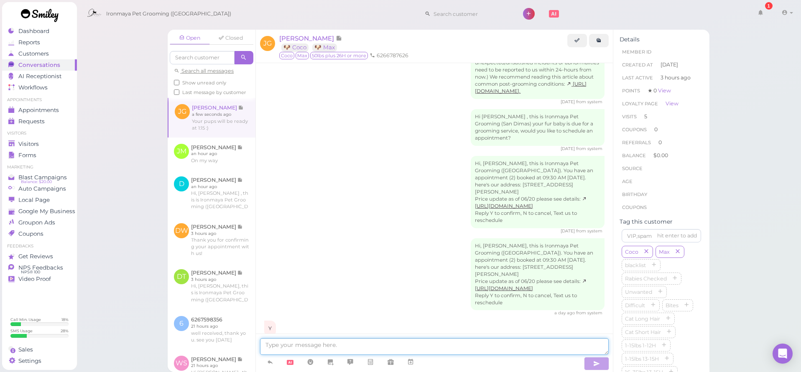
scroll to position [1330, 0]
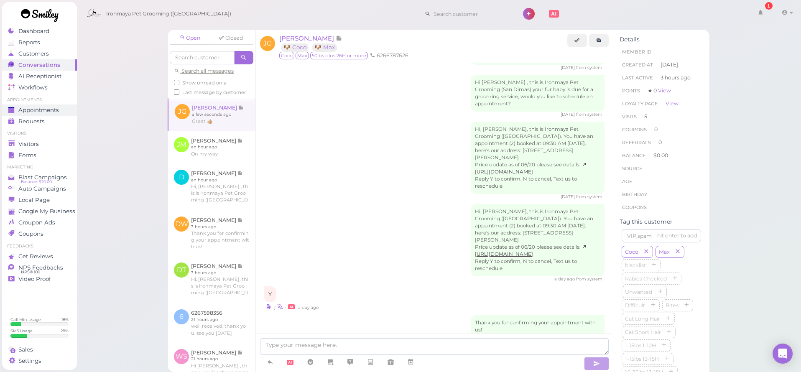
click at [21, 112] on span "Appointments" at bounding box center [38, 110] width 41 height 7
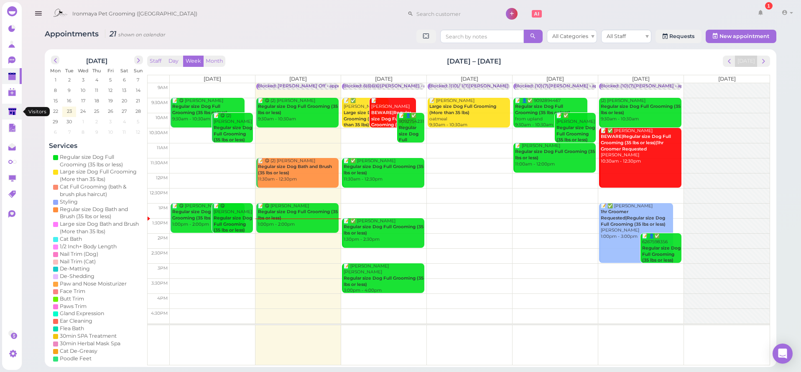
click at [10, 110] on polygon at bounding box center [12, 111] width 8 height 7
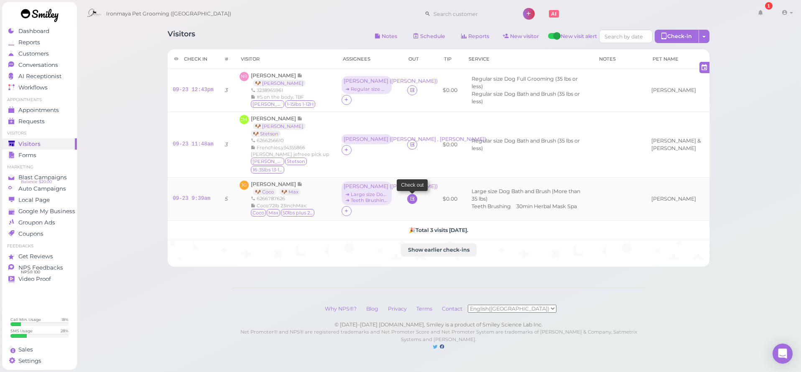
click at [410, 196] on icon at bounding box center [412, 199] width 5 height 6
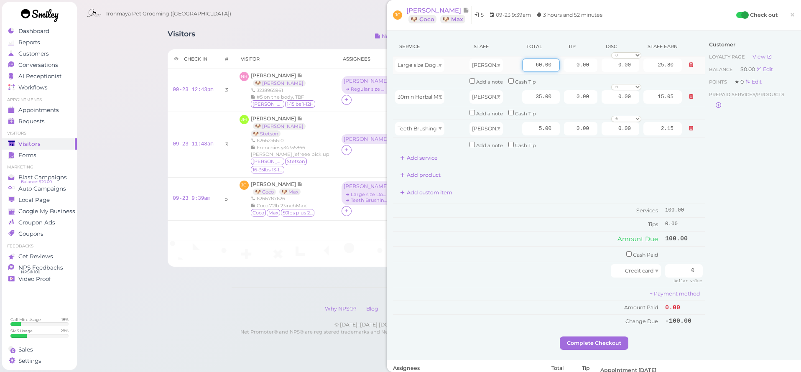
click at [523, 71] on input "60.00" at bounding box center [541, 65] width 38 height 13
type input "9"
type input "90"
type input "38.70"
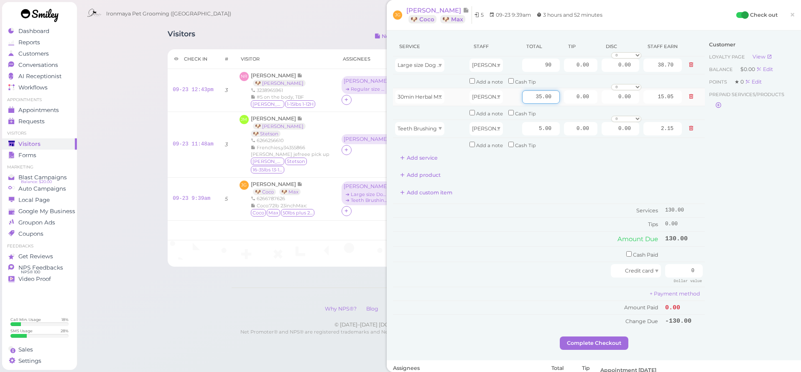
click at [522, 93] on input "35.00" at bounding box center [541, 96] width 38 height 13
type input "65"
type input "27.95"
click at [677, 171] on div "Add product" at bounding box center [549, 175] width 312 height 13
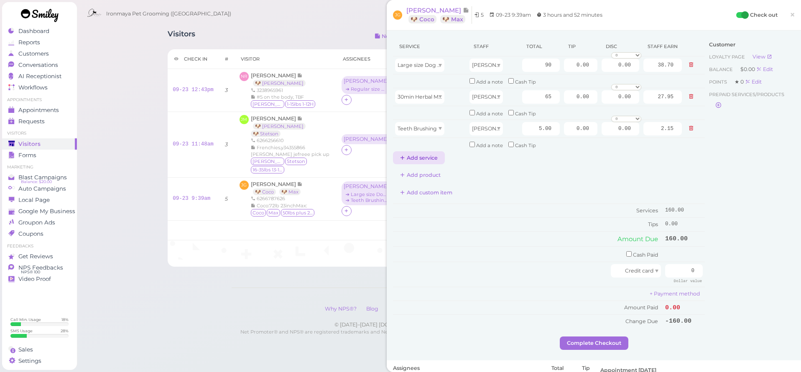
click at [417, 151] on button "Add service" at bounding box center [419, 157] width 52 height 13
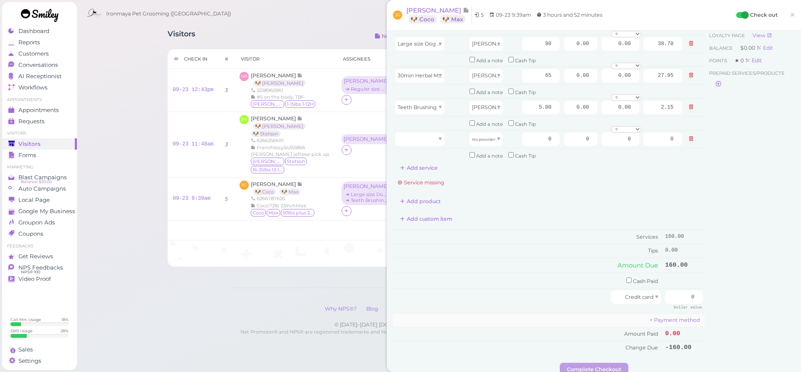
scroll to position [190, 0]
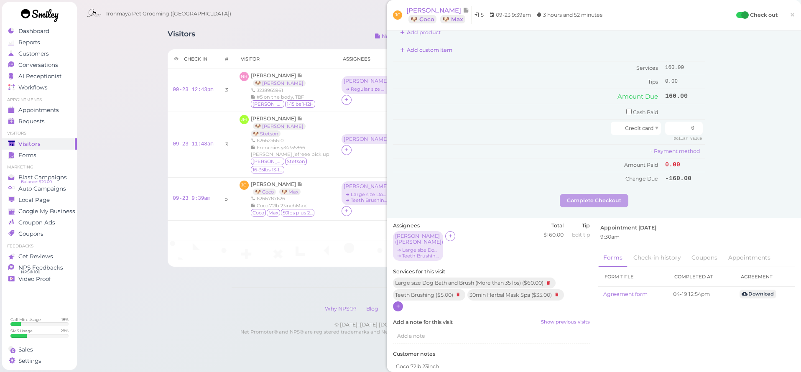
click at [402, 301] on div at bounding box center [398, 306] width 10 height 10
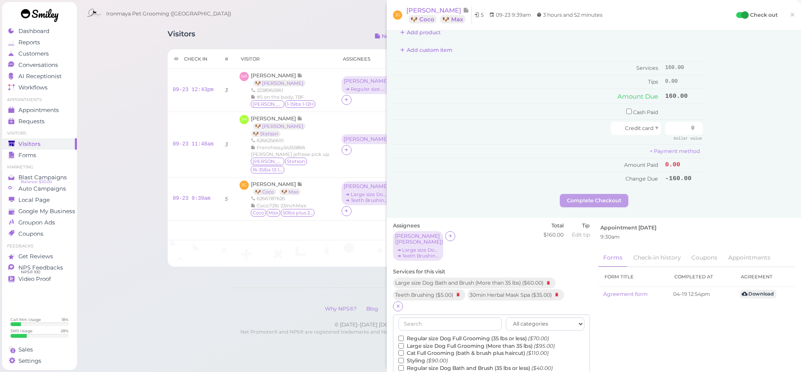
click at [419, 317] on input "text" at bounding box center [449, 323] width 103 height 13
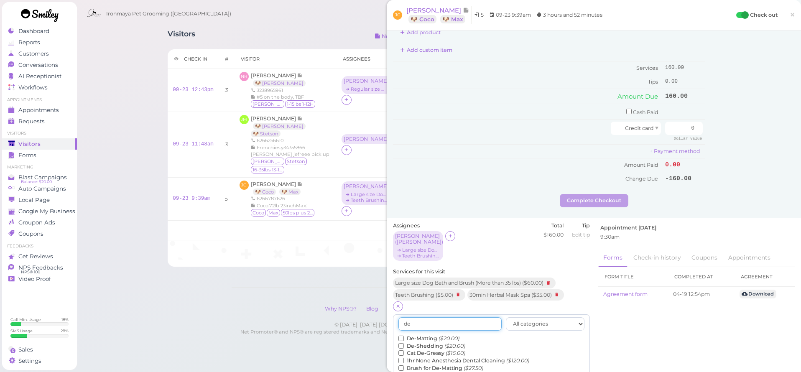
type input "de"
click at [421, 342] on label "De-Shedding ($20.00)" at bounding box center [431, 346] width 67 height 8
click at [404, 343] on input "De-Shedding ($20.00)" at bounding box center [400, 345] width 5 height 5
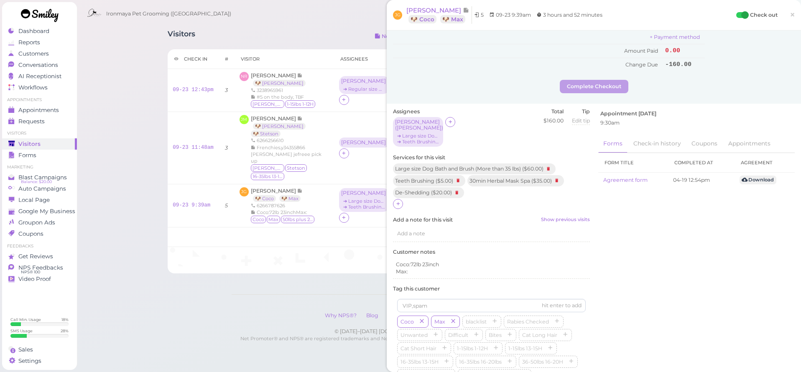
scroll to position [0, 0]
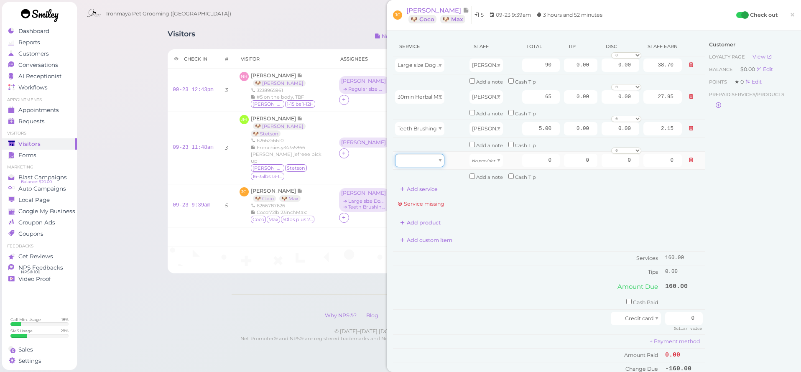
drag, startPoint x: 416, startPoint y: 153, endPoint x: 421, endPoint y: 162, distance: 10.2
click at [416, 154] on div at bounding box center [419, 160] width 49 height 13
drag, startPoint x: 420, startPoint y: 212, endPoint x: 424, endPoint y: 202, distance: 10.5
type input "20.00"
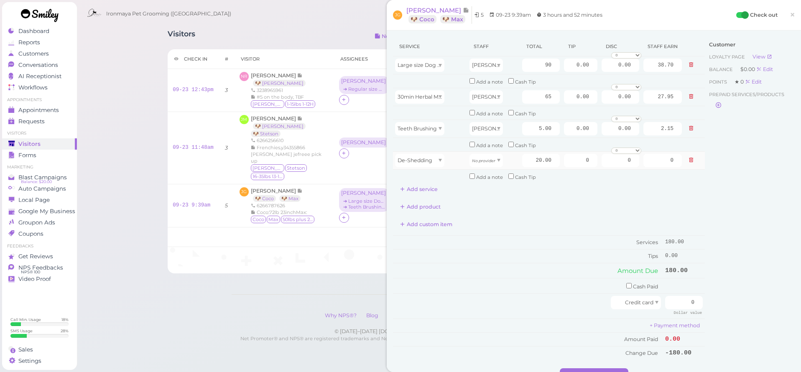
click at [485, 151] on td "No provider" at bounding box center [493, 160] width 53 height 18
click at [489, 158] on icon "No provider" at bounding box center [483, 160] width 23 height 5
type input "8.60"
click at [424, 185] on button "Add service" at bounding box center [419, 189] width 52 height 13
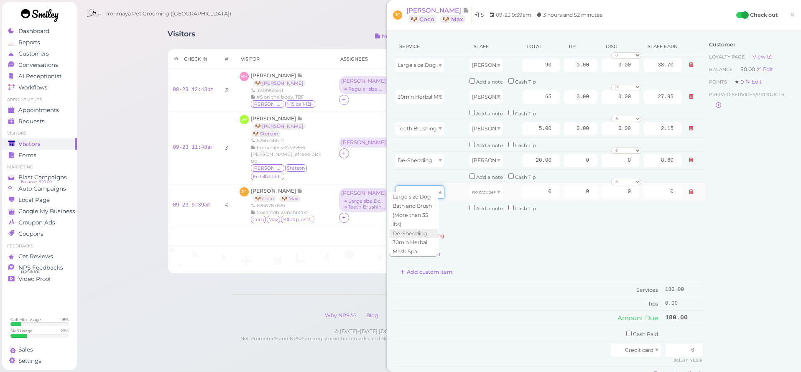
click at [424, 185] on div at bounding box center [419, 191] width 49 height 13
drag, startPoint x: 428, startPoint y: 217, endPoint x: 464, endPoint y: 194, distance: 42.7
type input "60.00"
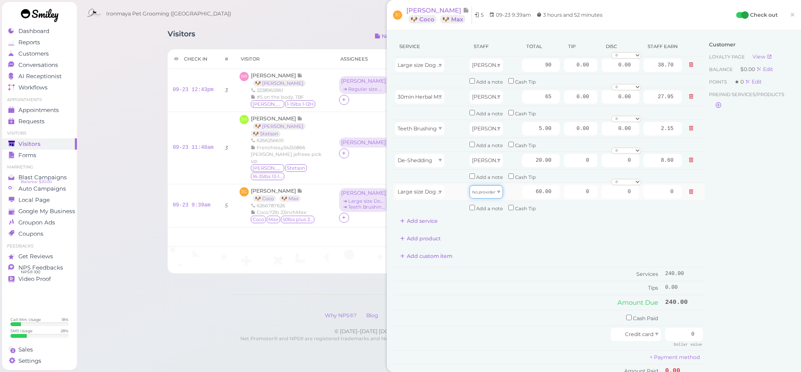
click at [494, 187] on div "No provider" at bounding box center [486, 191] width 33 height 13
type input "25.80"
click at [522, 187] on input "60.00" at bounding box center [541, 191] width 38 height 13
type input "90"
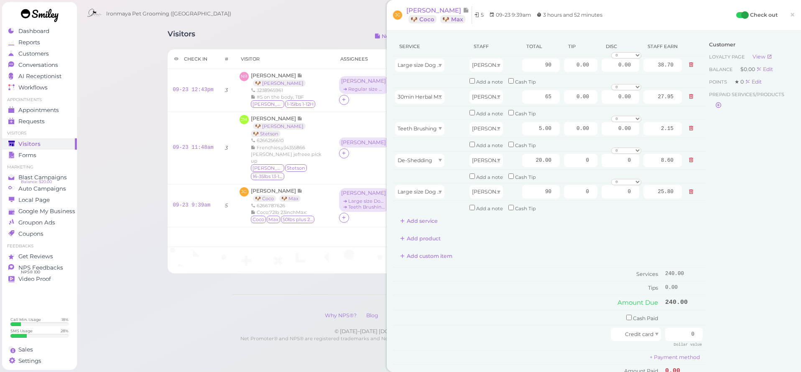
type input "38.70"
click at [745, 220] on div "Customer Loyalty page View Balance $0.00 Edit Points ★ 0 Edit Prepaid services/…" at bounding box center [750, 218] width 90 height 363
click at [409, 215] on button "Add service" at bounding box center [419, 221] width 52 height 13
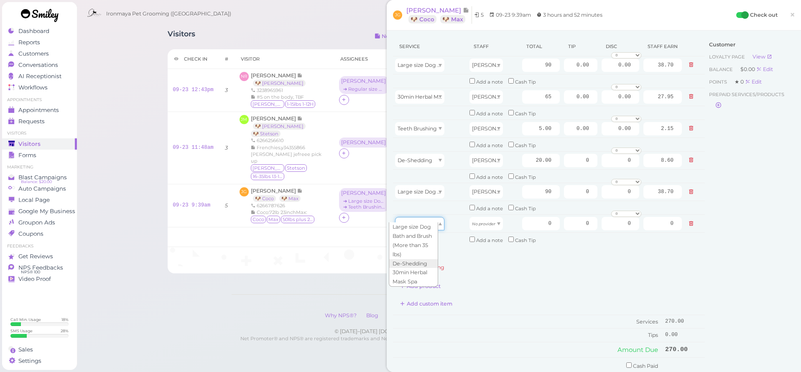
drag, startPoint x: 421, startPoint y: 217, endPoint x: 428, endPoint y: 226, distance: 12.2
click at [421, 217] on div at bounding box center [419, 223] width 49 height 13
type input "20.00"
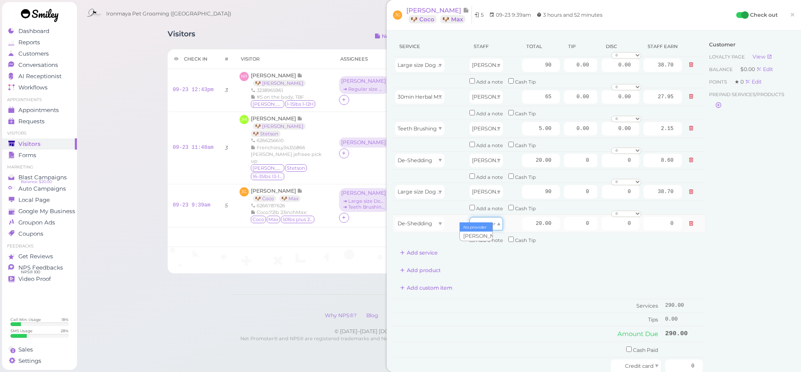
click at [485, 222] on icon "No provider" at bounding box center [483, 224] width 23 height 5
type input "8.60"
click at [431, 246] on button "Add service" at bounding box center [419, 252] width 52 height 13
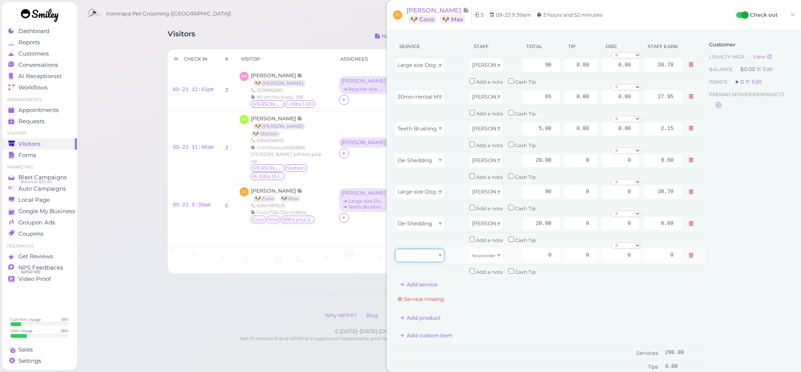
click at [432, 251] on div at bounding box center [419, 255] width 49 height 13
type input "5.00"
click at [490, 251] on div "No provider" at bounding box center [486, 255] width 33 height 13
type input "2.15"
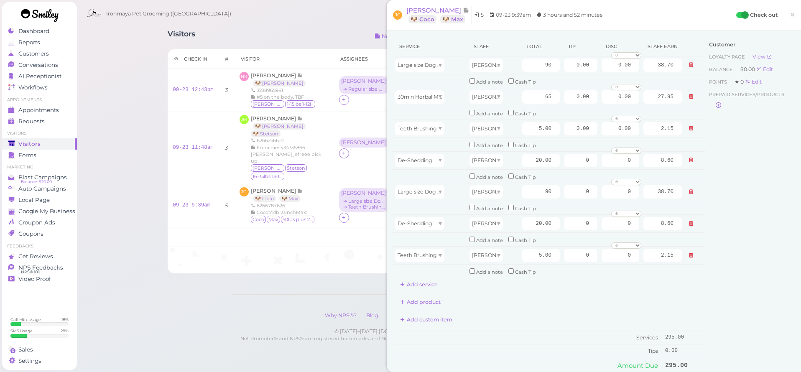
drag, startPoint x: 764, startPoint y: 244, endPoint x: 759, endPoint y: 237, distance: 8.7
click at [764, 244] on div "Customer Loyalty page View Balance $0.00 Edit Points ★ 0 Edit Prepaid services/…" at bounding box center [750, 250] width 90 height 426
click at [720, 227] on div "Customer Loyalty page View Balance $0.00 Edit Points ★ 0 Edit Prepaid services/…" at bounding box center [750, 250] width 90 height 426
drag, startPoint x: 783, startPoint y: 306, endPoint x: 772, endPoint y: 310, distance: 11.1
click at [782, 306] on div "Customer Loyalty page View Balance $0.00 Edit Points ★ 0 Edit Prepaid services/…" at bounding box center [750, 250] width 90 height 426
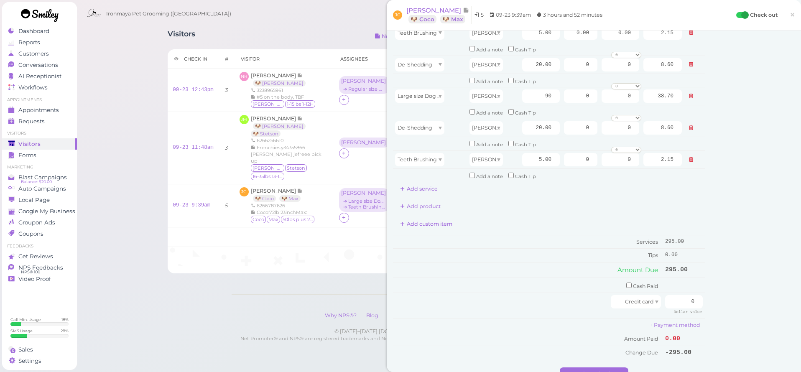
scroll to position [0, 0]
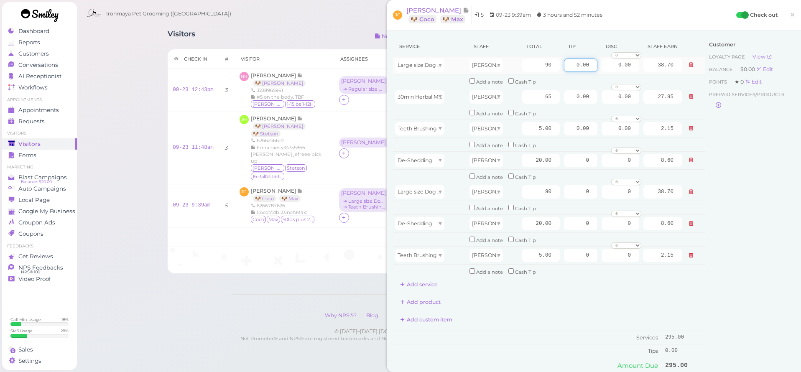
click at [572, 66] on input "0.00" at bounding box center [580, 65] width 33 height 13
click at [570, 64] on input "0.00" at bounding box center [580, 65] width 33 height 13
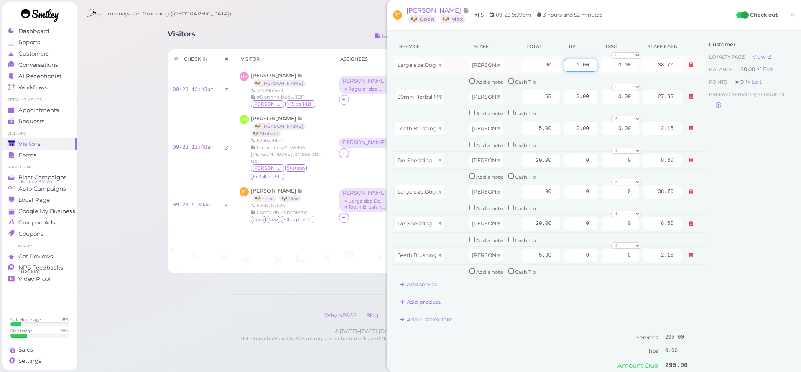
click at [570, 64] on input "0.00" at bounding box center [580, 65] width 33 height 13
type input "10"
click at [569, 187] on input "0" at bounding box center [580, 191] width 33 height 13
type input "10"
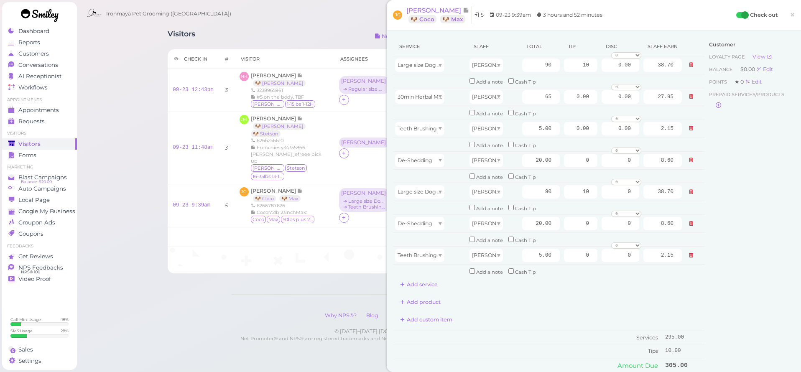
click at [713, 246] on div "Customer Loyalty page View Balance $0.00 Edit Points ★ 0 Edit Prepaid services/…" at bounding box center [750, 250] width 90 height 426
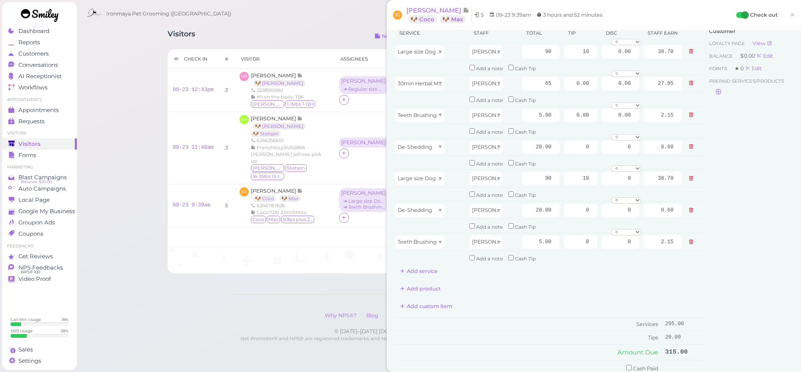
scroll to position [191, 0]
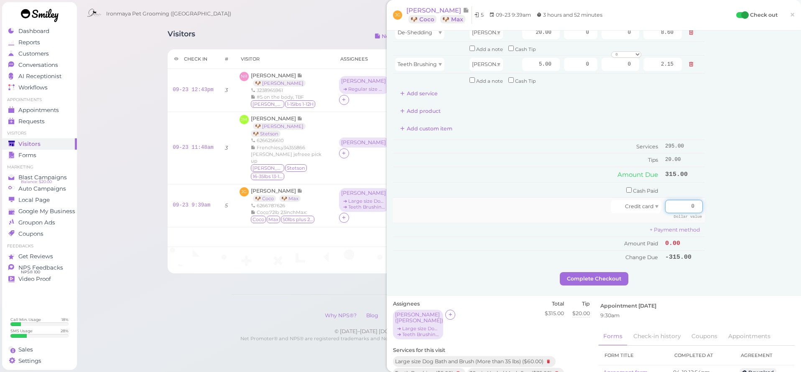
click at [678, 200] on input "0" at bounding box center [684, 206] width 38 height 13
type input "315"
click at [715, 212] on div "Customer Loyalty page View Balance $0.00 Edit Points ★ 0 Edit Prepaid services/…" at bounding box center [750, 59] width 90 height 426
click at [604, 272] on button "Complete Checkout" at bounding box center [594, 278] width 69 height 13
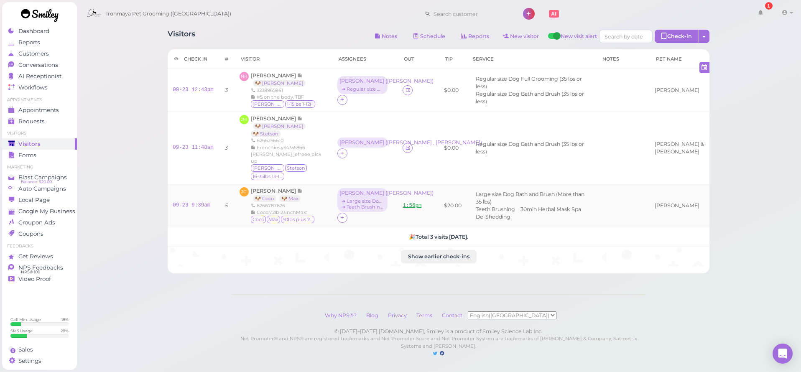
click at [405, 203] on link "1:56pm" at bounding box center [412, 206] width 19 height 6
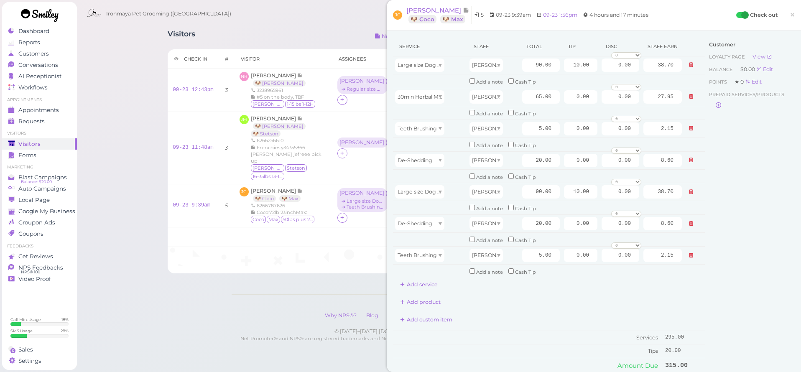
click at [790, 16] on span "×" at bounding box center [792, 15] width 5 height 12
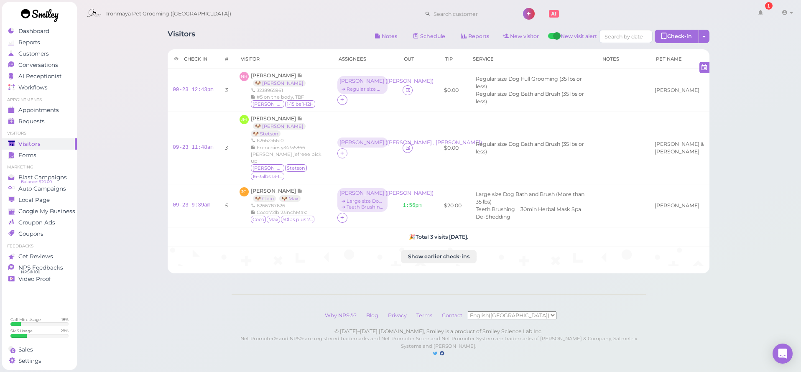
click at [293, 30] on div "Visitors Notes Schedule Reports New visitor New visit alert Check-in Customer c…" at bounding box center [439, 37] width 542 height 15
click at [352, 140] on div "[PERSON_NAME] ( [PERSON_NAME] , [PERSON_NAME] )" at bounding box center [363, 143] width 46 height 6
click at [365, 162] on span "Select services" at bounding box center [353, 161] width 38 height 9
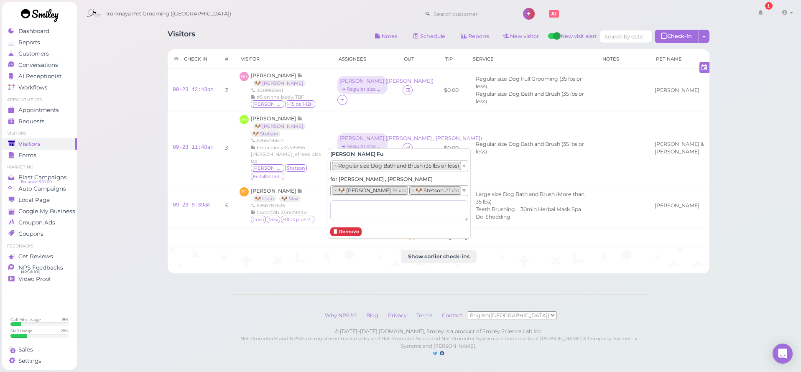
click at [134, 143] on div "Visitors Notes Schedule Reports New visitor New visit alert Check-in Customer c…" at bounding box center [439, 187] width 725 height 374
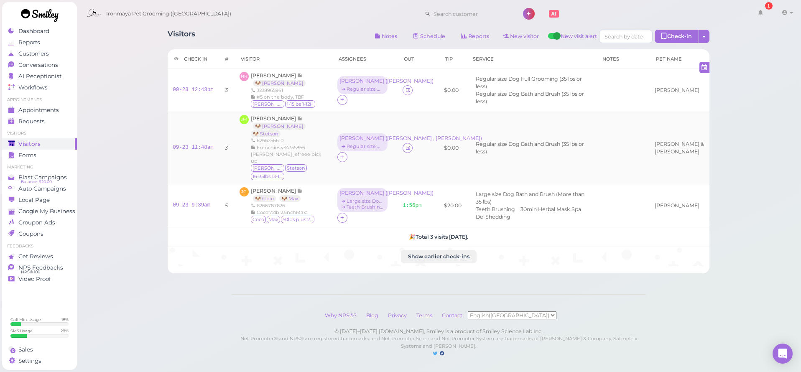
click at [259, 115] on span "[PERSON_NAME]" at bounding box center [274, 118] width 46 height 6
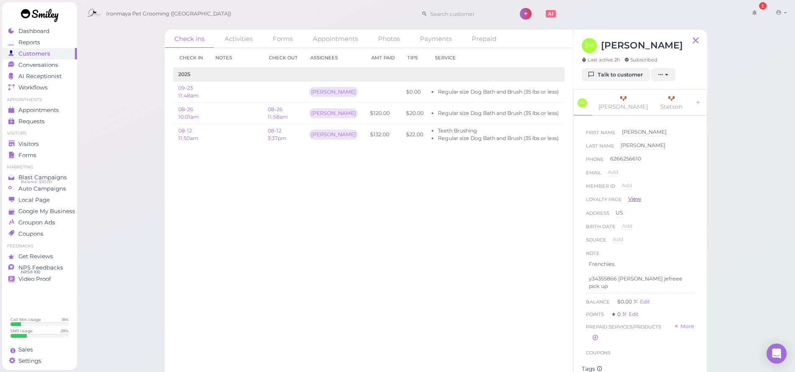
click at [638, 195] on link "View" at bounding box center [634, 199] width 13 height 8
click at [59, 107] on span "Appointments" at bounding box center [38, 110] width 41 height 7
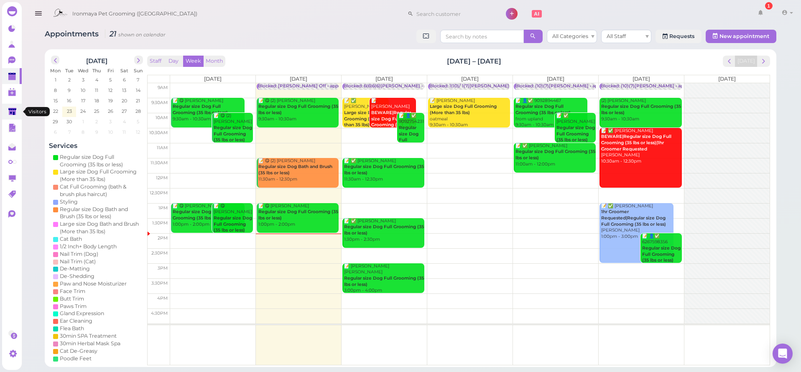
click at [7, 113] on link at bounding box center [12, 112] width 20 height 16
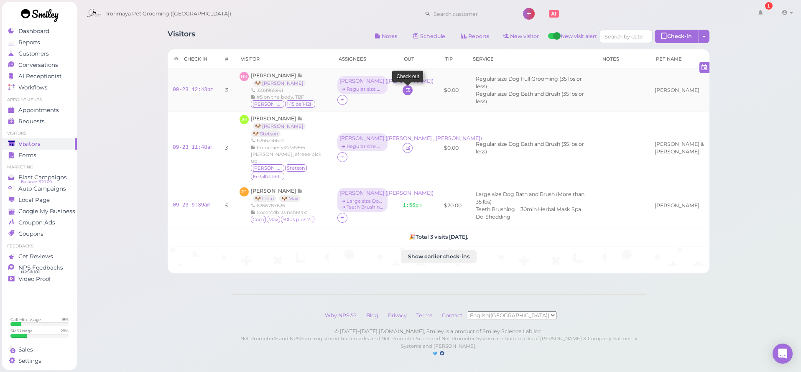
click at [405, 93] on icon at bounding box center [407, 90] width 5 height 6
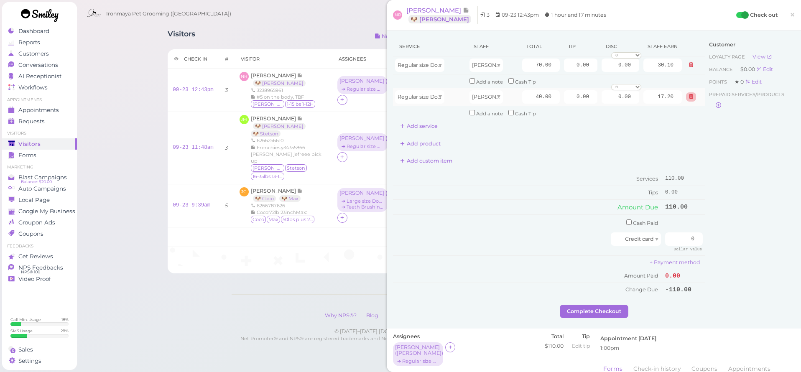
click at [686, 98] on button at bounding box center [691, 96] width 10 height 9
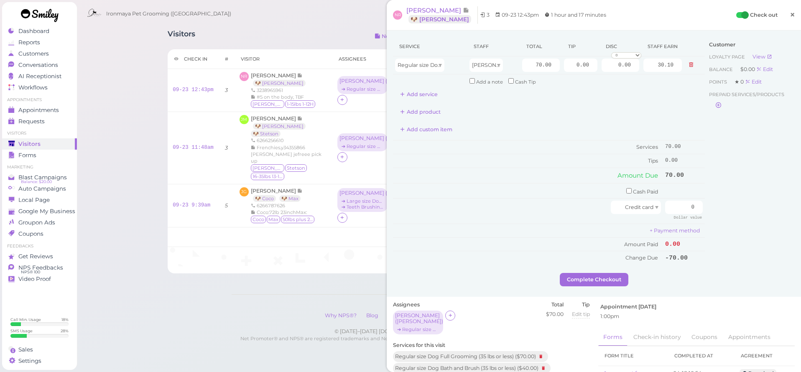
click at [790, 16] on span "×" at bounding box center [792, 15] width 5 height 12
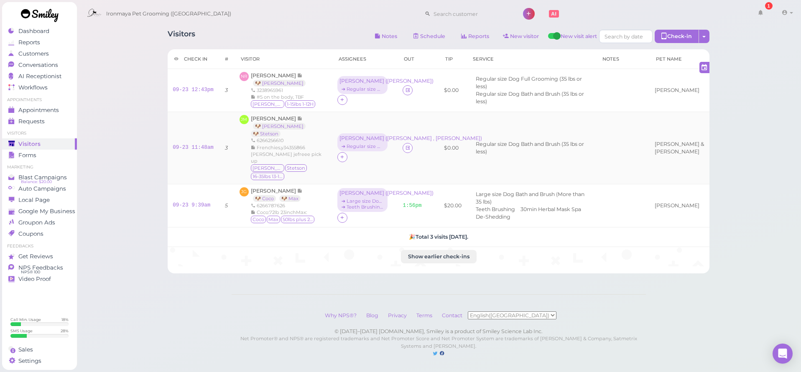
click at [398, 146] on td at bounding box center [412, 148] width 29 height 72
click at [405, 145] on icon at bounding box center [407, 148] width 5 height 6
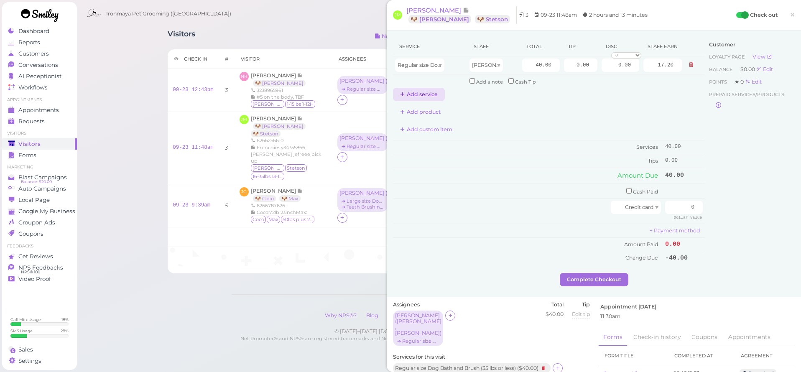
click at [408, 98] on button "Add service" at bounding box center [419, 94] width 52 height 13
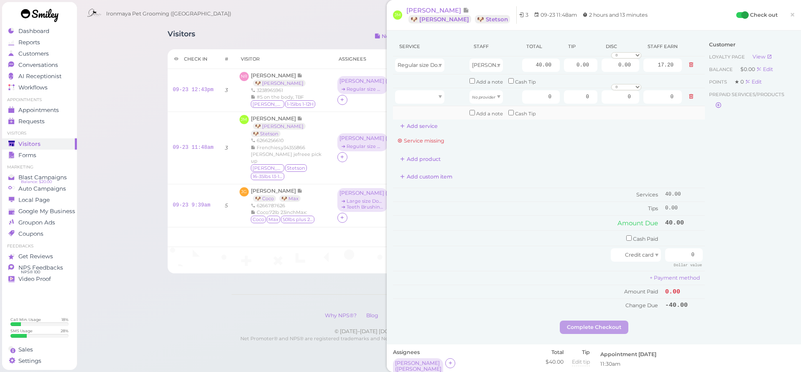
click at [419, 106] on td at bounding box center [430, 112] width 74 height 13
click at [418, 102] on div at bounding box center [419, 96] width 49 height 13
type input "40.00"
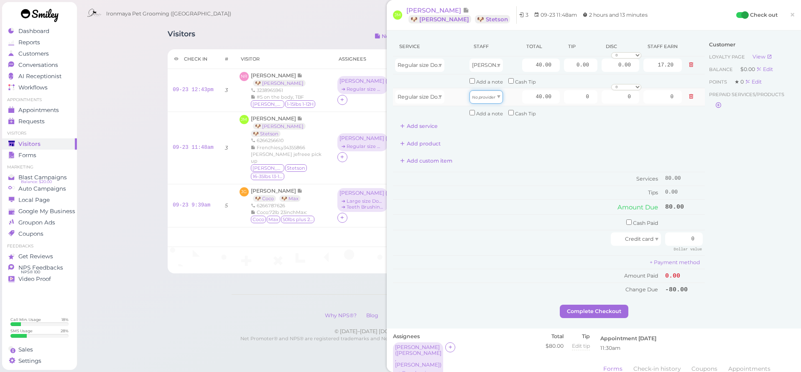
click at [493, 98] on div "No provider" at bounding box center [486, 96] width 33 height 13
type input "17.20"
click at [523, 68] on input "40.00" at bounding box center [541, 65] width 38 height 13
type input "50"
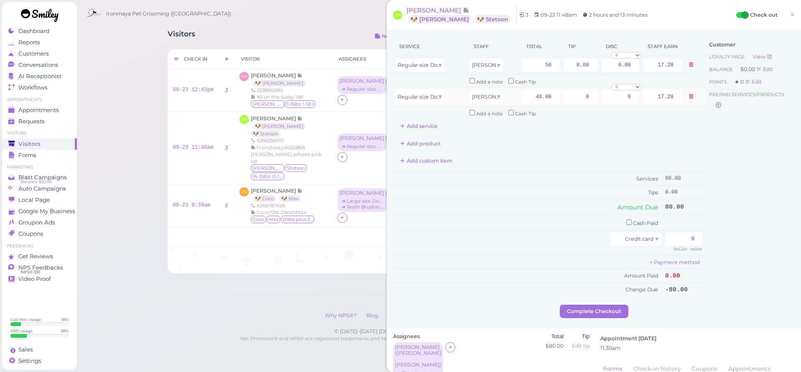
type input "21.50"
click at [528, 88] on td "40.00" at bounding box center [541, 97] width 42 height 18
drag, startPoint x: 528, startPoint y: 88, endPoint x: 530, endPoint y: 93, distance: 5.4
click at [529, 93] on td "40.00" at bounding box center [541, 97] width 42 height 18
click at [530, 93] on input "40.00" at bounding box center [541, 96] width 38 height 13
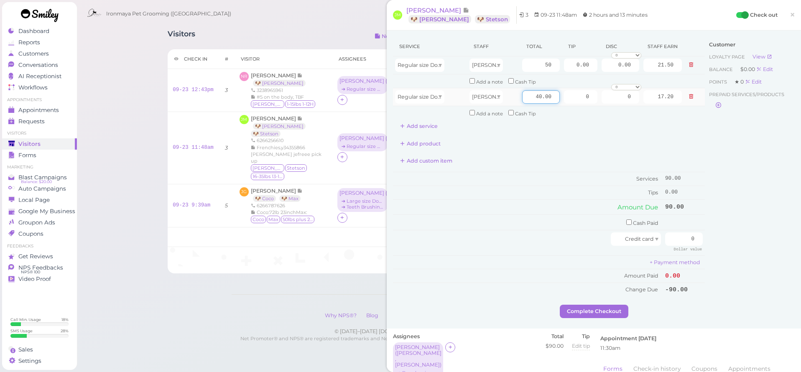
click at [530, 94] on input "40.00" at bounding box center [541, 96] width 38 height 13
type input "50"
type input "21.50"
click at [750, 171] on div "Customer Loyalty page View Balance $0.00 Edit Points ★ 0 Edit Prepaid services/…" at bounding box center [750, 171] width 90 height 268
click at [791, 9] on link "×" at bounding box center [792, 15] width 15 height 20
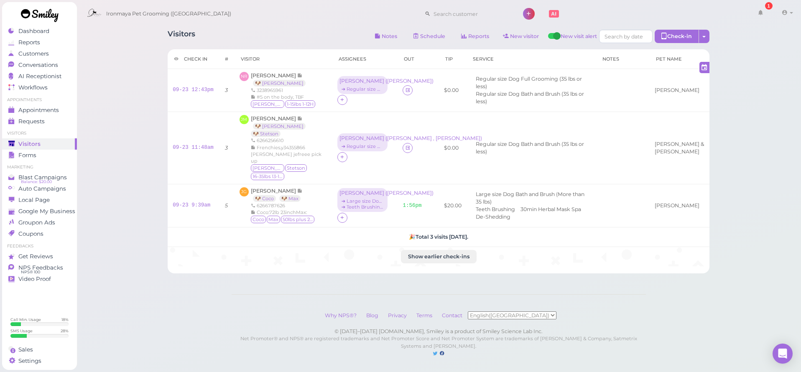
click at [121, 3] on span "Ironmaya Pet Grooming ([GEOGRAPHIC_DATA])" at bounding box center [168, 13] width 125 height 23
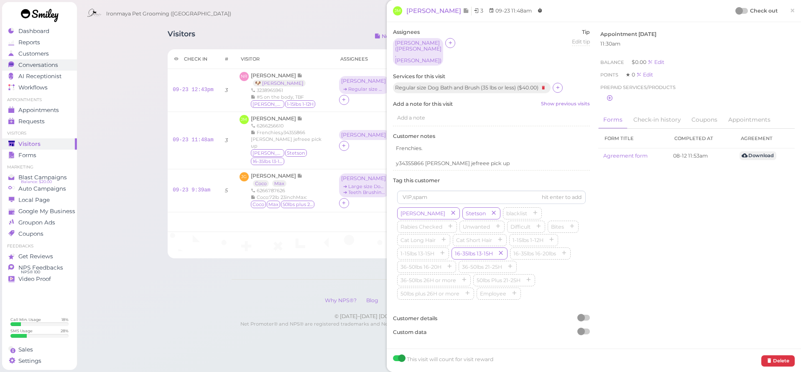
click at [57, 64] on span "Conversations" at bounding box center [38, 64] width 40 height 7
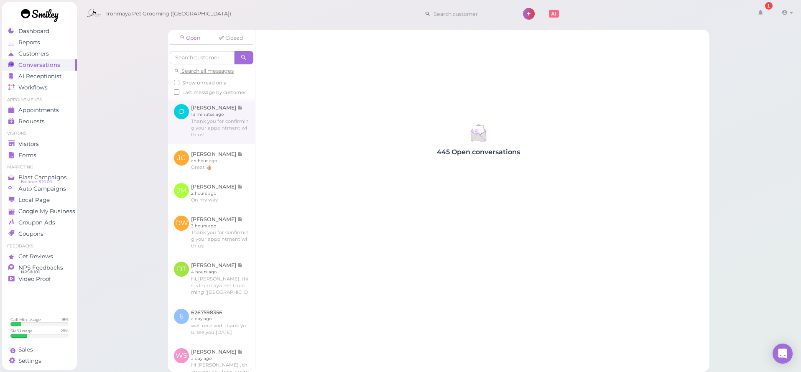
click at [206, 138] on link at bounding box center [211, 121] width 87 height 46
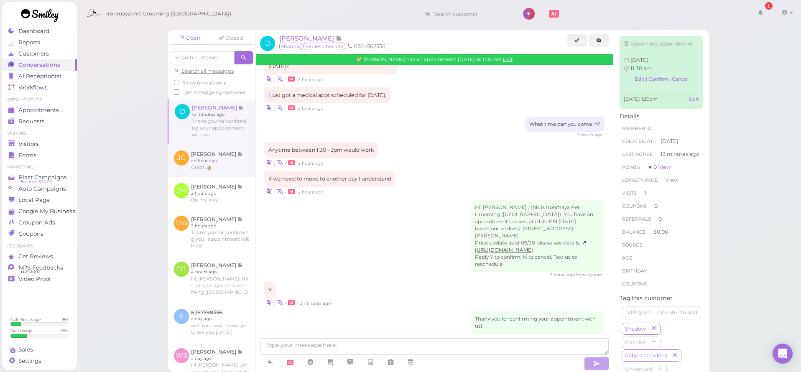
click at [220, 168] on link at bounding box center [212, 160] width 88 height 33
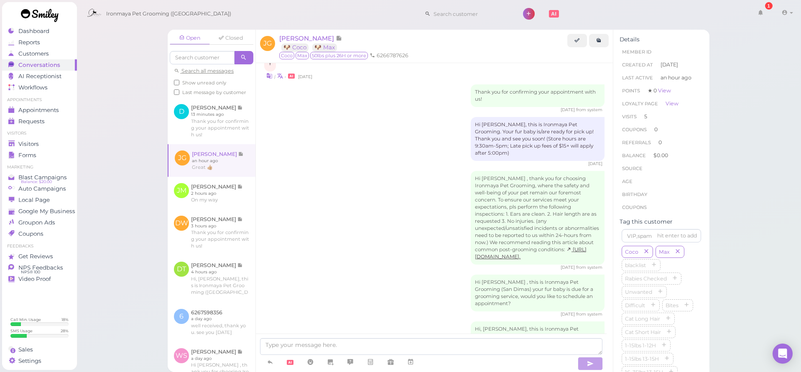
scroll to position [1330, 0]
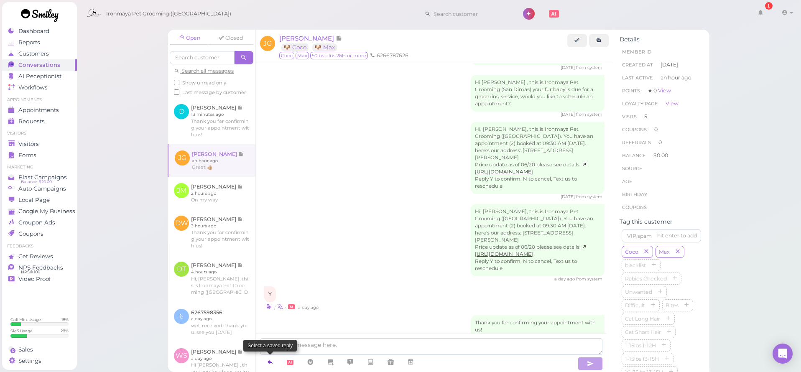
click at [275, 365] on link at bounding box center [270, 362] width 20 height 15
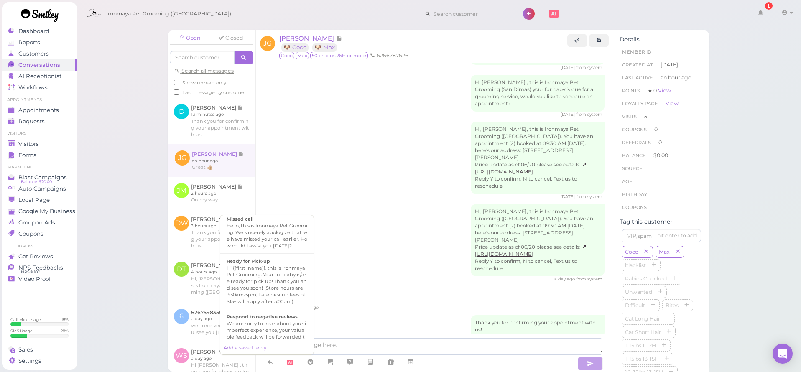
scroll to position [227, 0]
click at [293, 293] on div "Hi {{first_name}}, this is Ironmaya Pet Grooming. Your fur baby is/are ready fo…" at bounding box center [267, 273] width 81 height 40
type textarea "Hi {{first_name}}, this is Ironmaya Pet Grooming. Your fur baby is/are ready fo…"
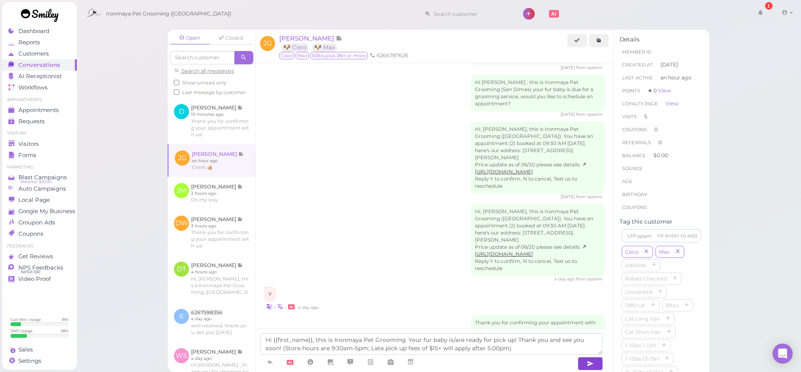
click at [594, 362] on button "button" at bounding box center [590, 363] width 25 height 13
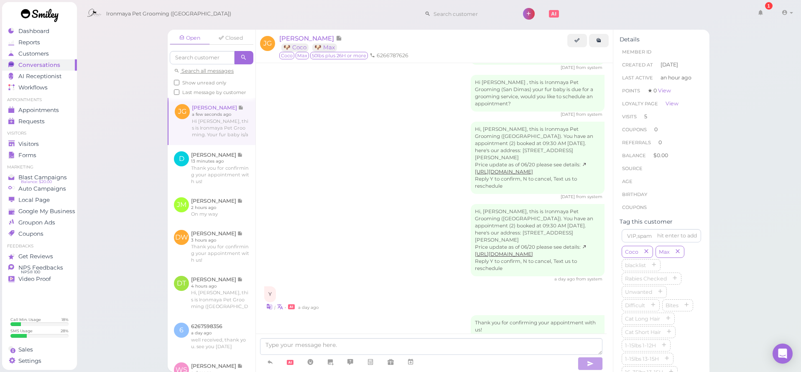
scroll to position [1369, 0]
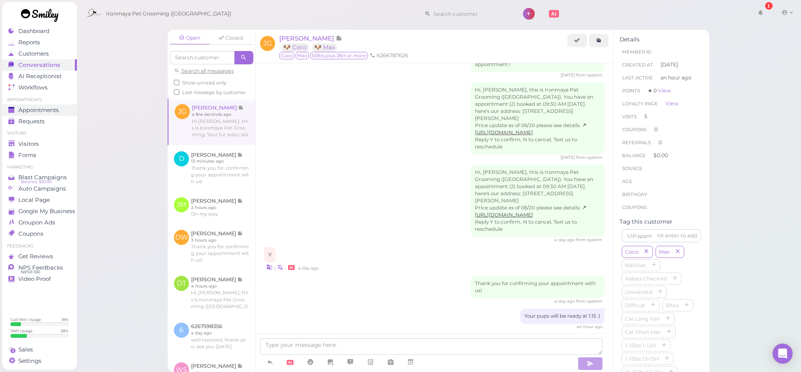
click at [50, 107] on span "Appointments" at bounding box center [38, 110] width 41 height 7
